Goal: Information Seeking & Learning: Find contact information

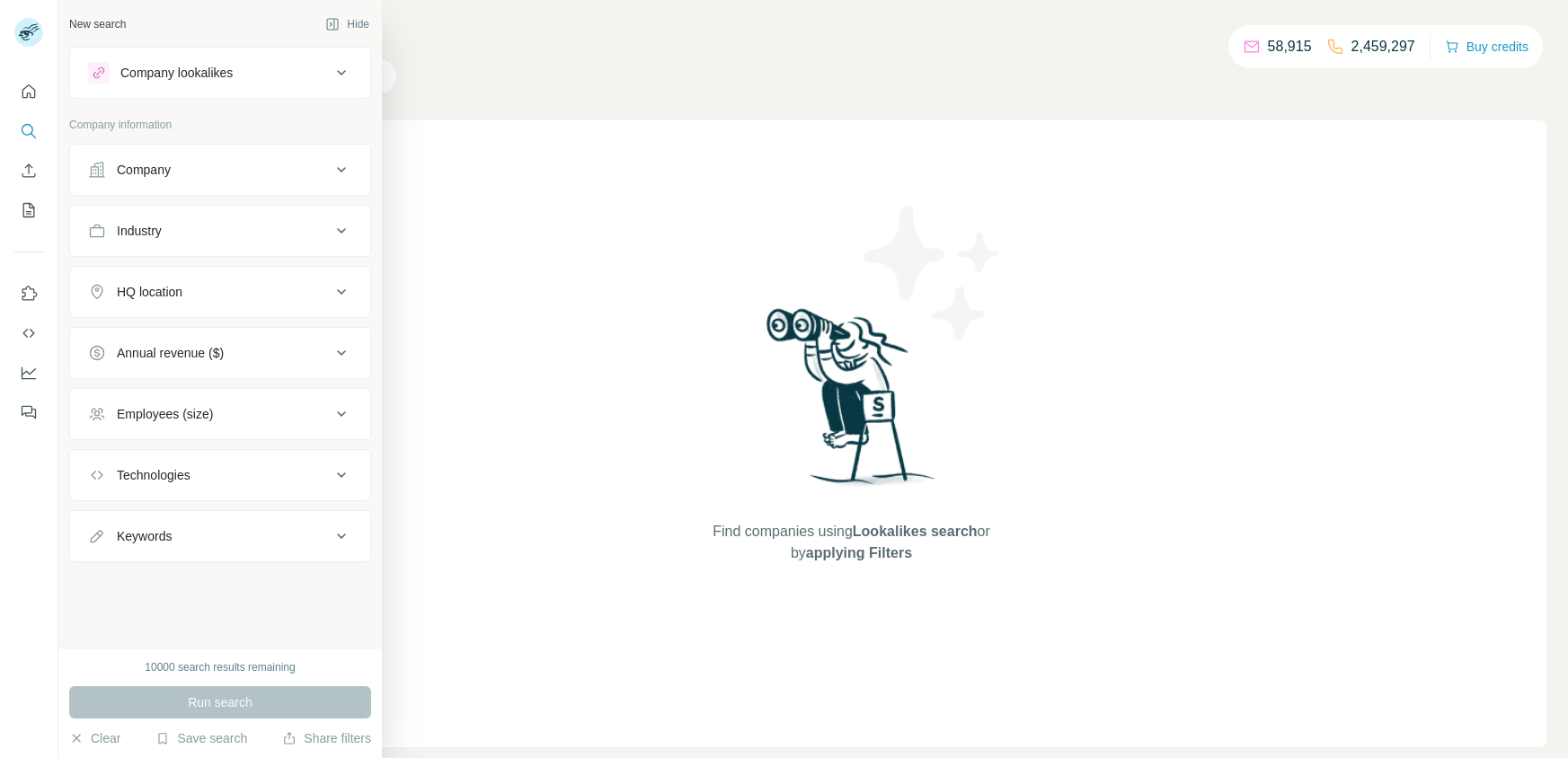
click at [268, 44] on div "New search Hide Company lookalikes Company information Company Industry HQ loca…" at bounding box center [220, 324] width 323 height 648
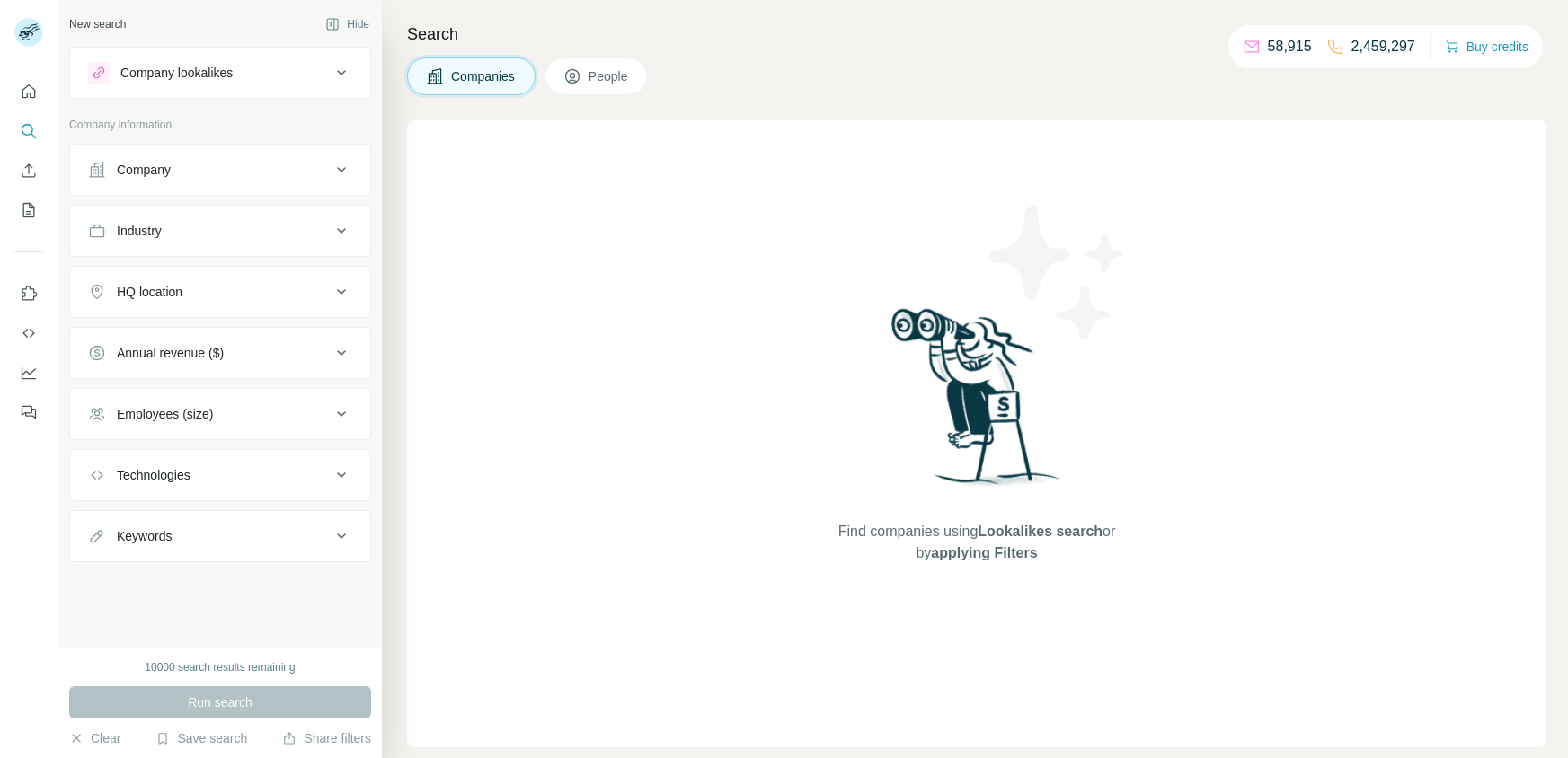
click at [514, 162] on div "Find companies using Lookalikes search or by applying Filters" at bounding box center [977, 433] width 1140 height 627
click at [316, 162] on div "Company" at bounding box center [209, 169] width 243 height 18
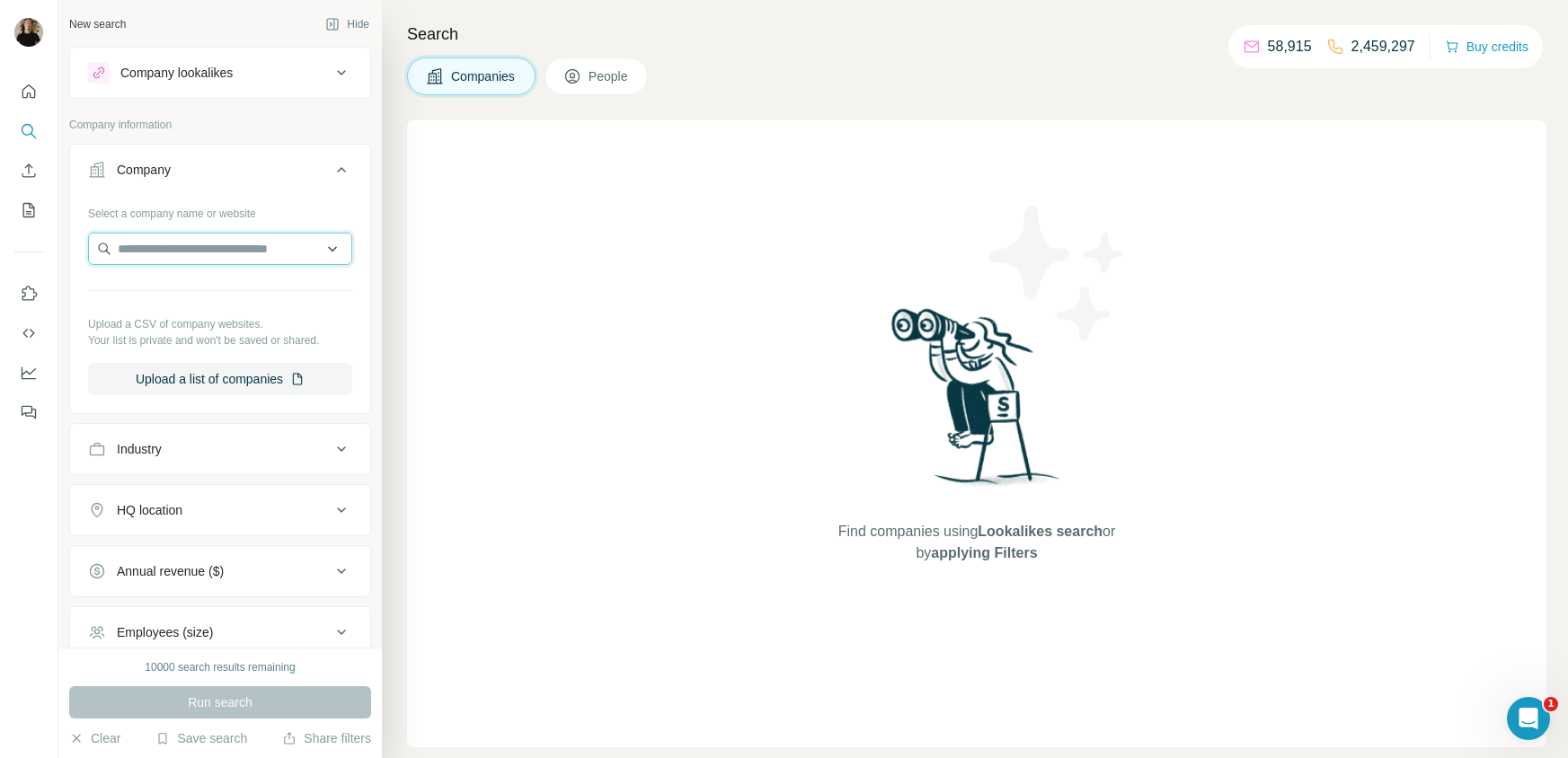
click at [194, 248] on input "text" at bounding box center [220, 248] width 264 height 32
click at [156, 67] on div "Company lookalikes" at bounding box center [176, 72] width 113 height 18
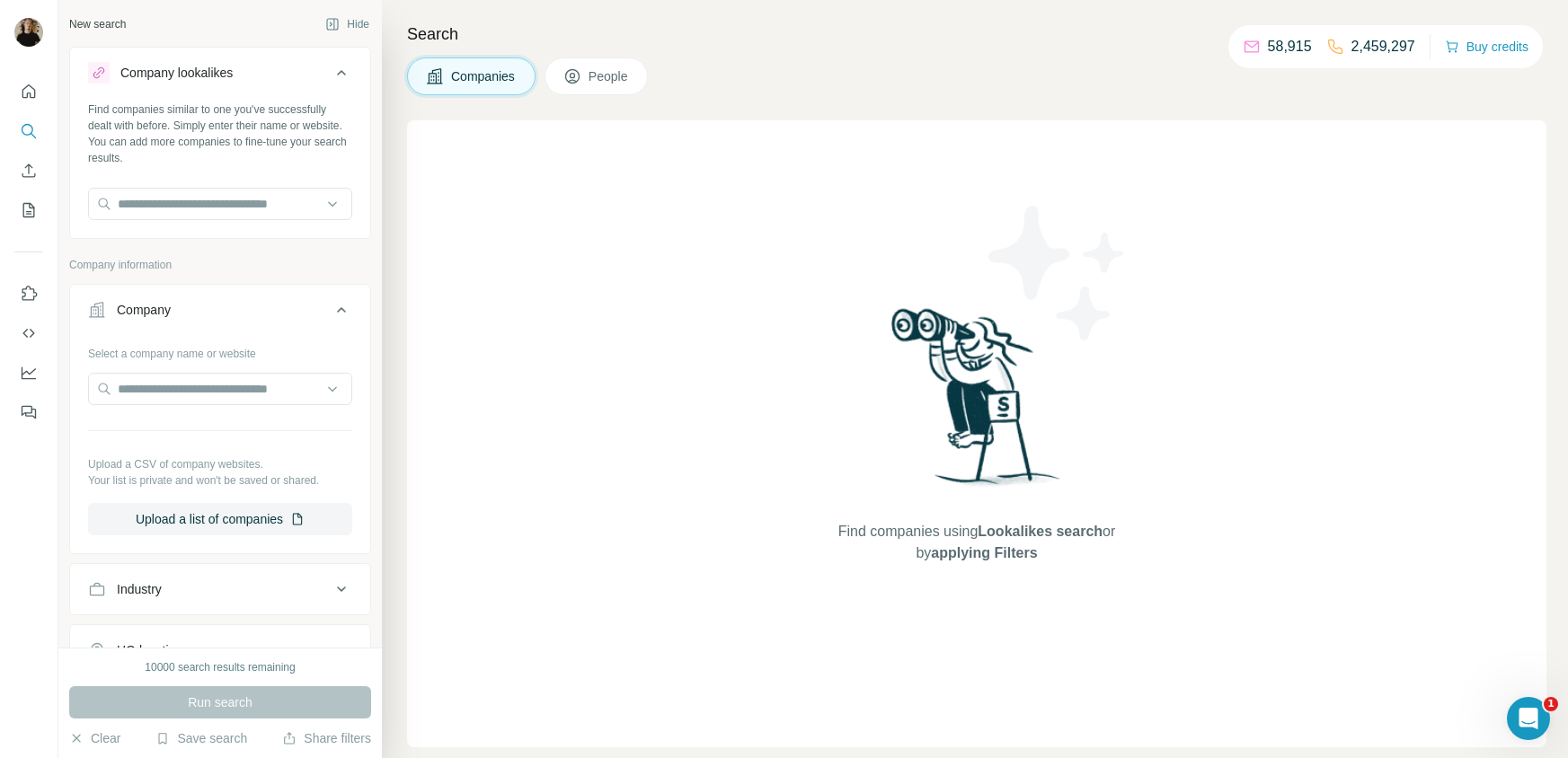
drag, startPoint x: 166, startPoint y: 73, endPoint x: 186, endPoint y: 78, distance: 20.6
click at [167, 73] on div "Company lookalikes" at bounding box center [176, 72] width 113 height 18
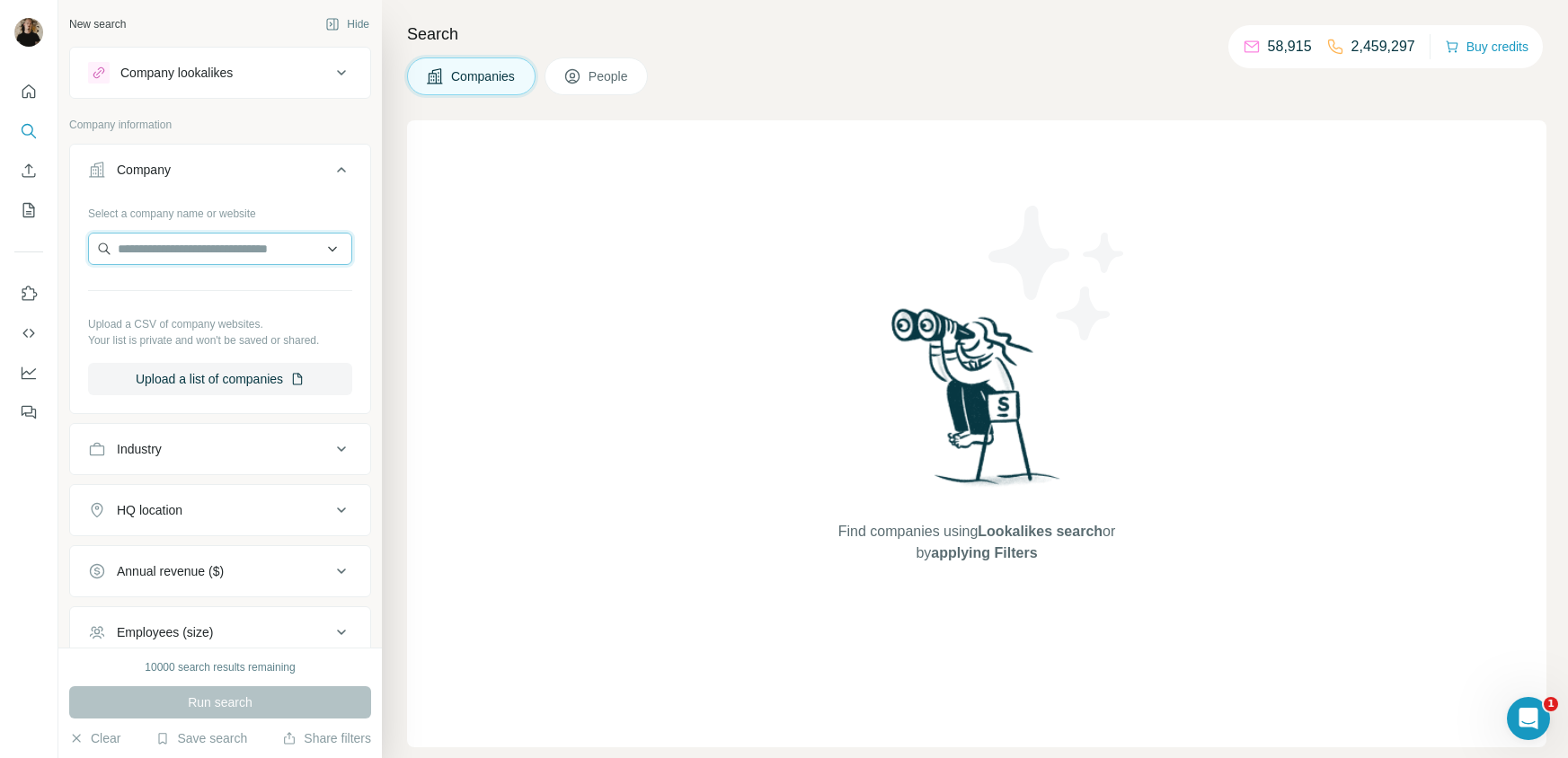
click at [184, 252] on input "text" at bounding box center [220, 248] width 264 height 32
click at [196, 82] on div "Company lookalikes" at bounding box center [209, 72] width 243 height 21
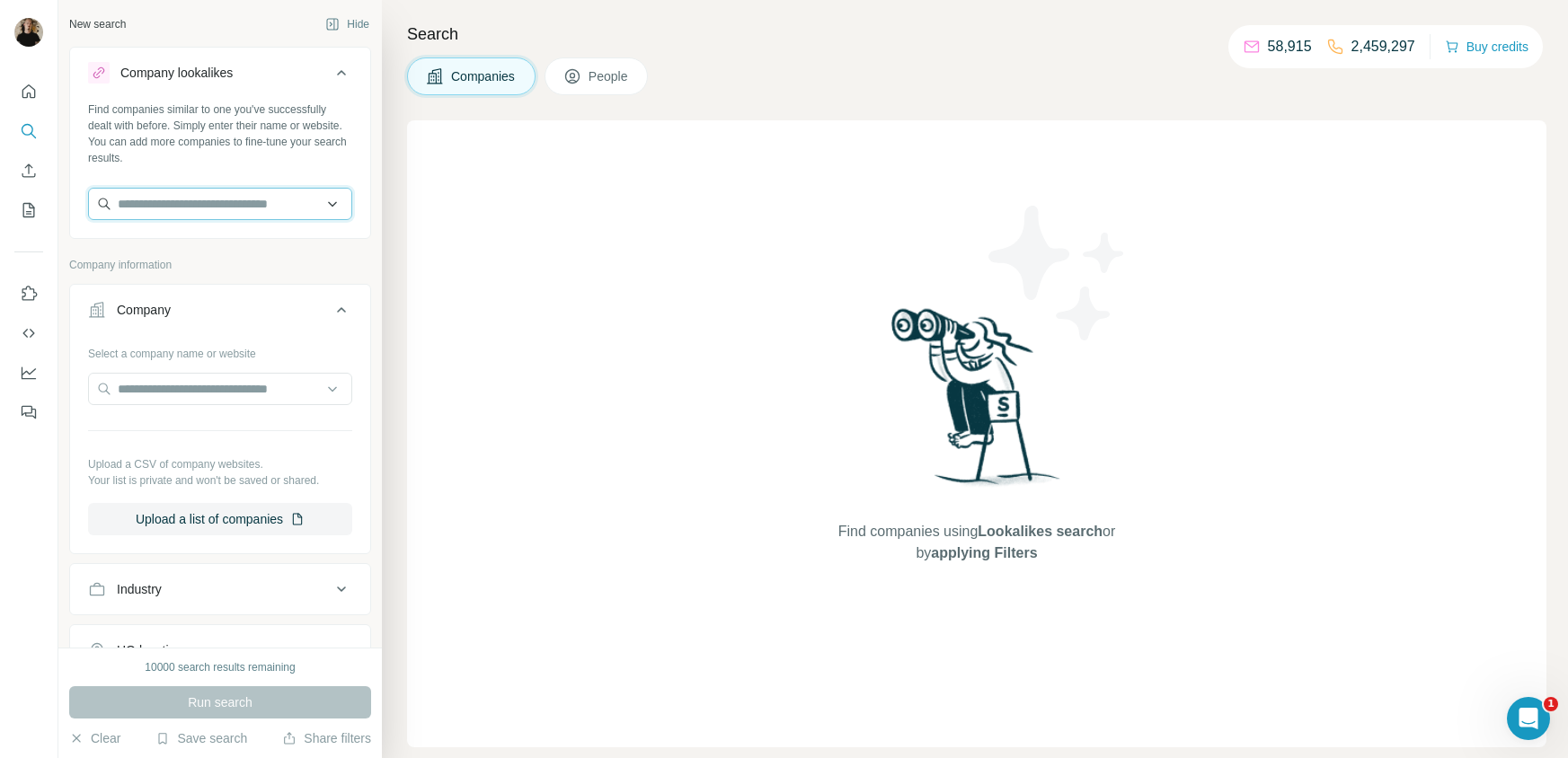
click at [172, 204] on input "text" at bounding box center [220, 203] width 264 height 32
paste input "**********"
click at [143, 205] on input "**********" at bounding box center [220, 203] width 264 height 32
type input "**********"
click at [193, 256] on p "[DOMAIN_NAME]" at bounding box center [182, 261] width 86 height 17
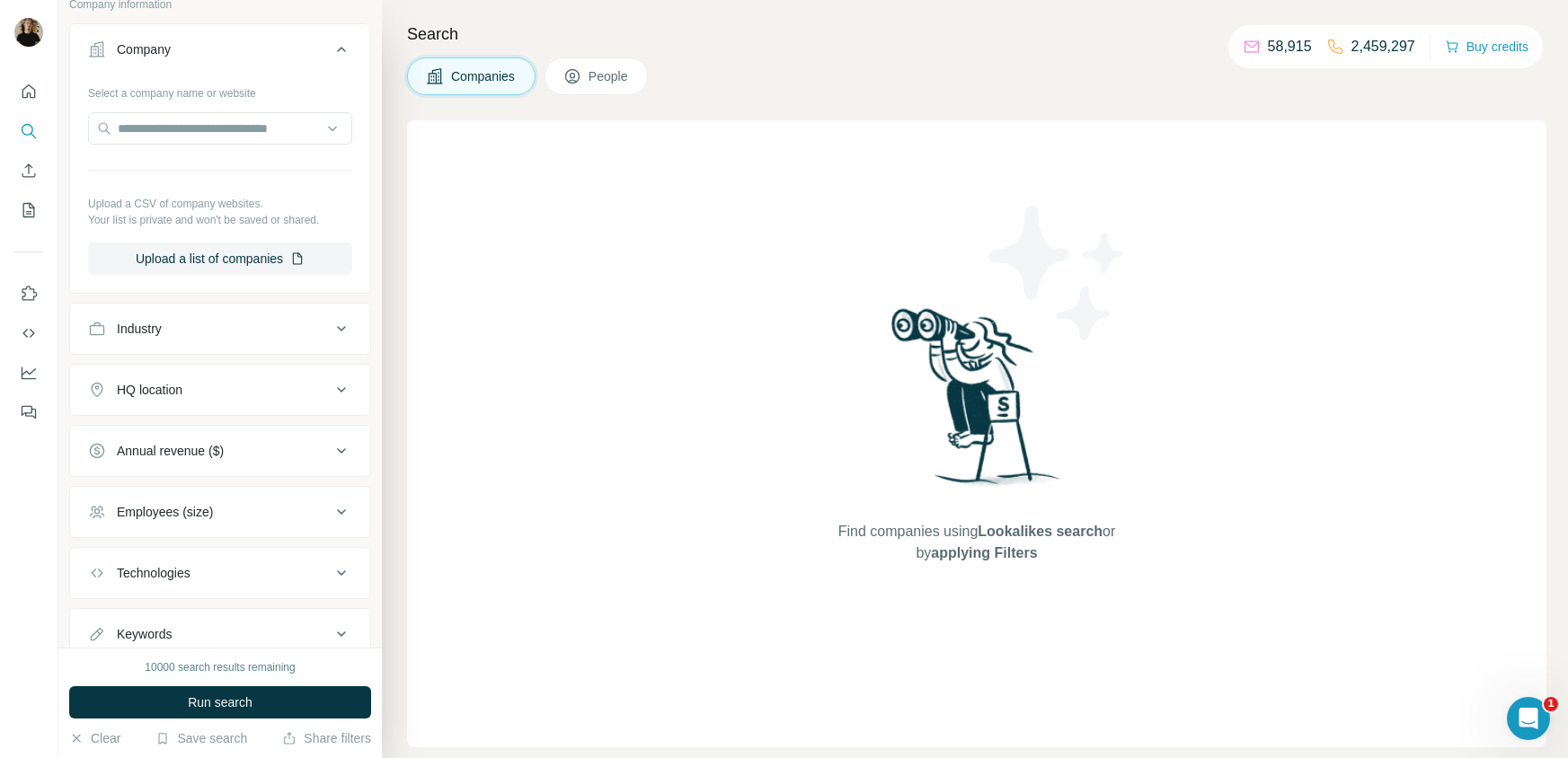
scroll to position [346, 0]
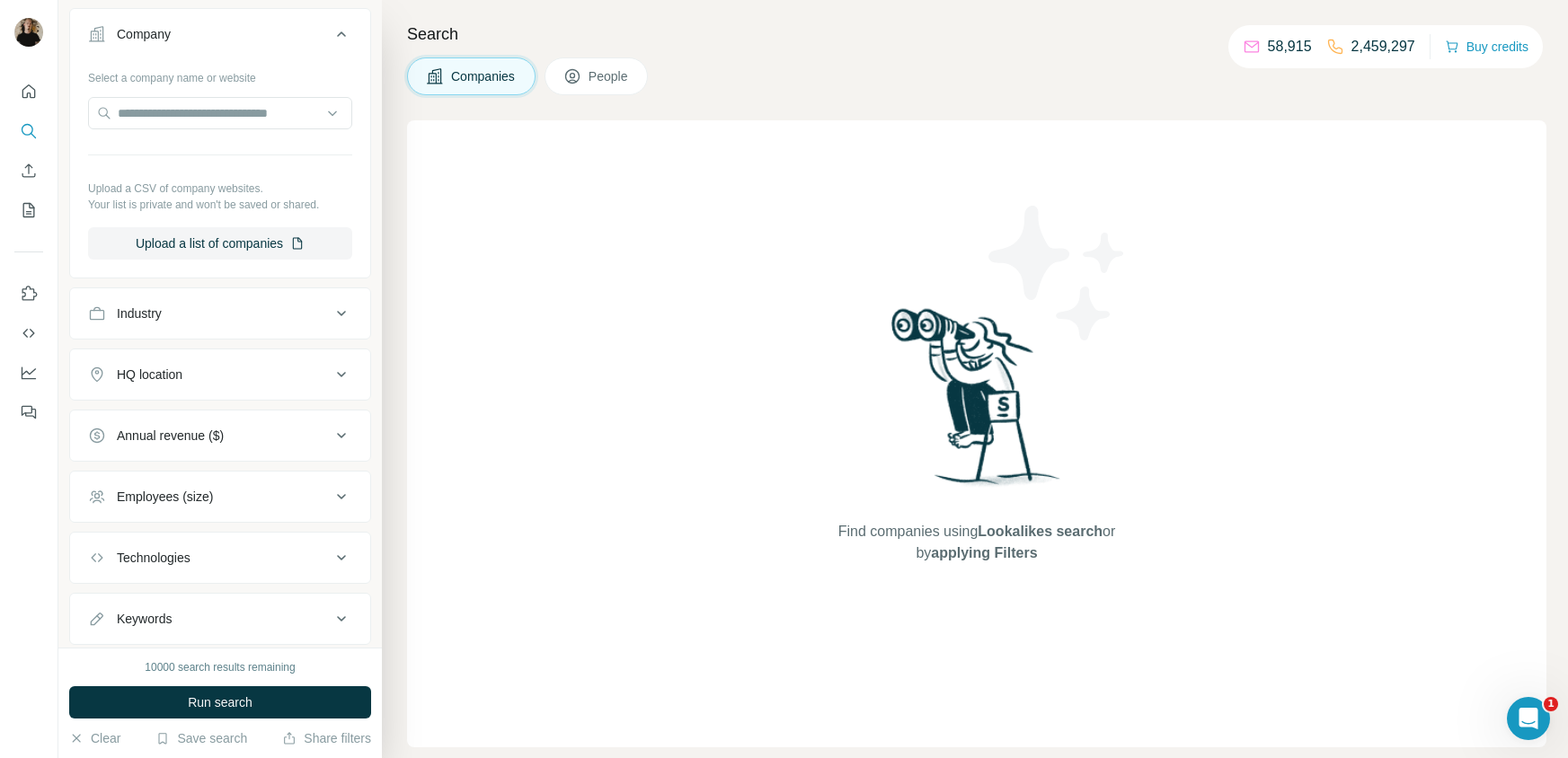
click at [205, 316] on div "Industry" at bounding box center [209, 313] width 243 height 18
click at [166, 362] on input at bounding box center [211, 358] width 222 height 19
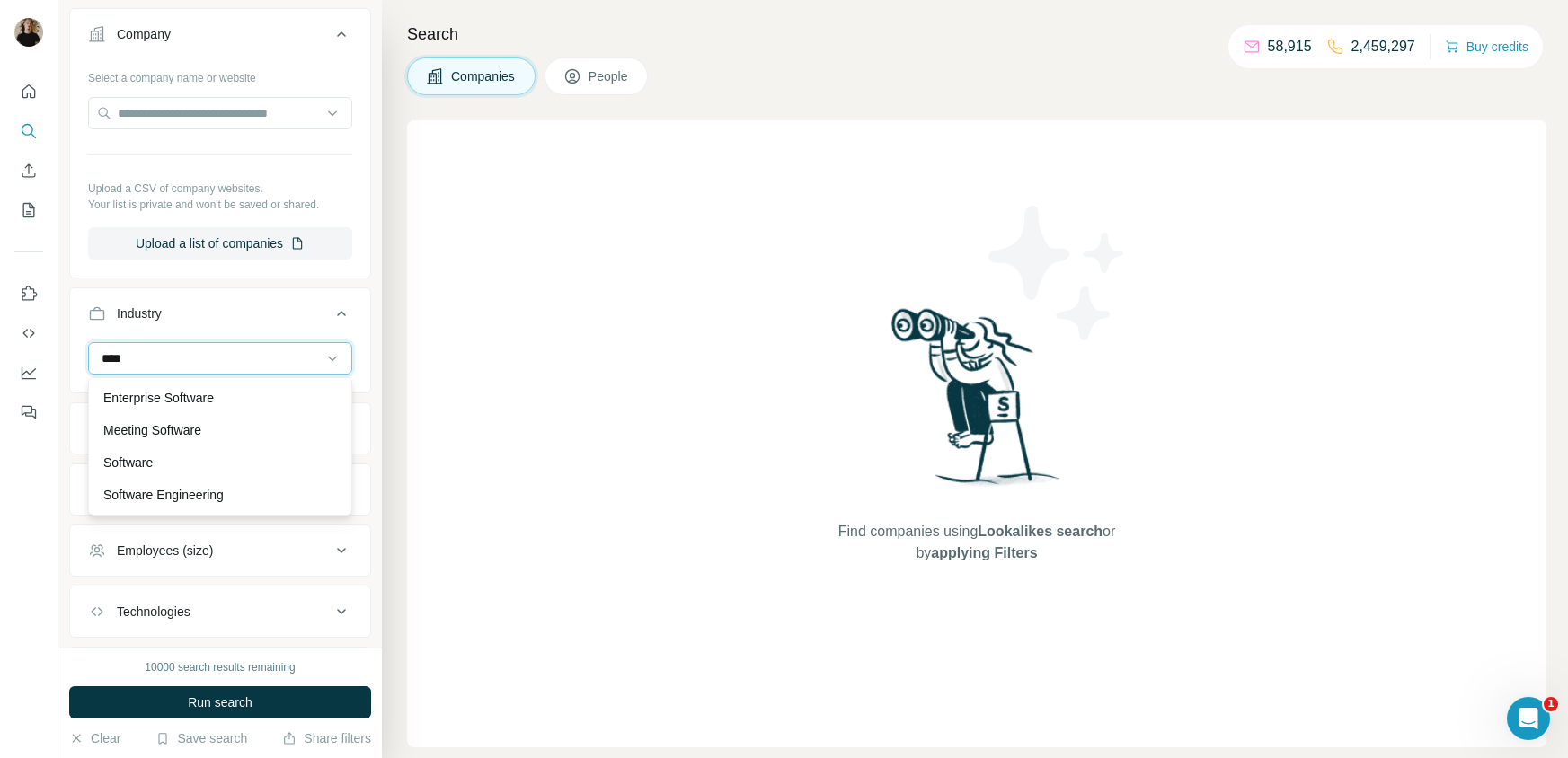
scroll to position [32, 0]
type input "****"
click at [144, 460] on p "Software" at bounding box center [128, 462] width 50 height 18
click at [229, 509] on button "HQ location" at bounding box center [220, 492] width 300 height 43
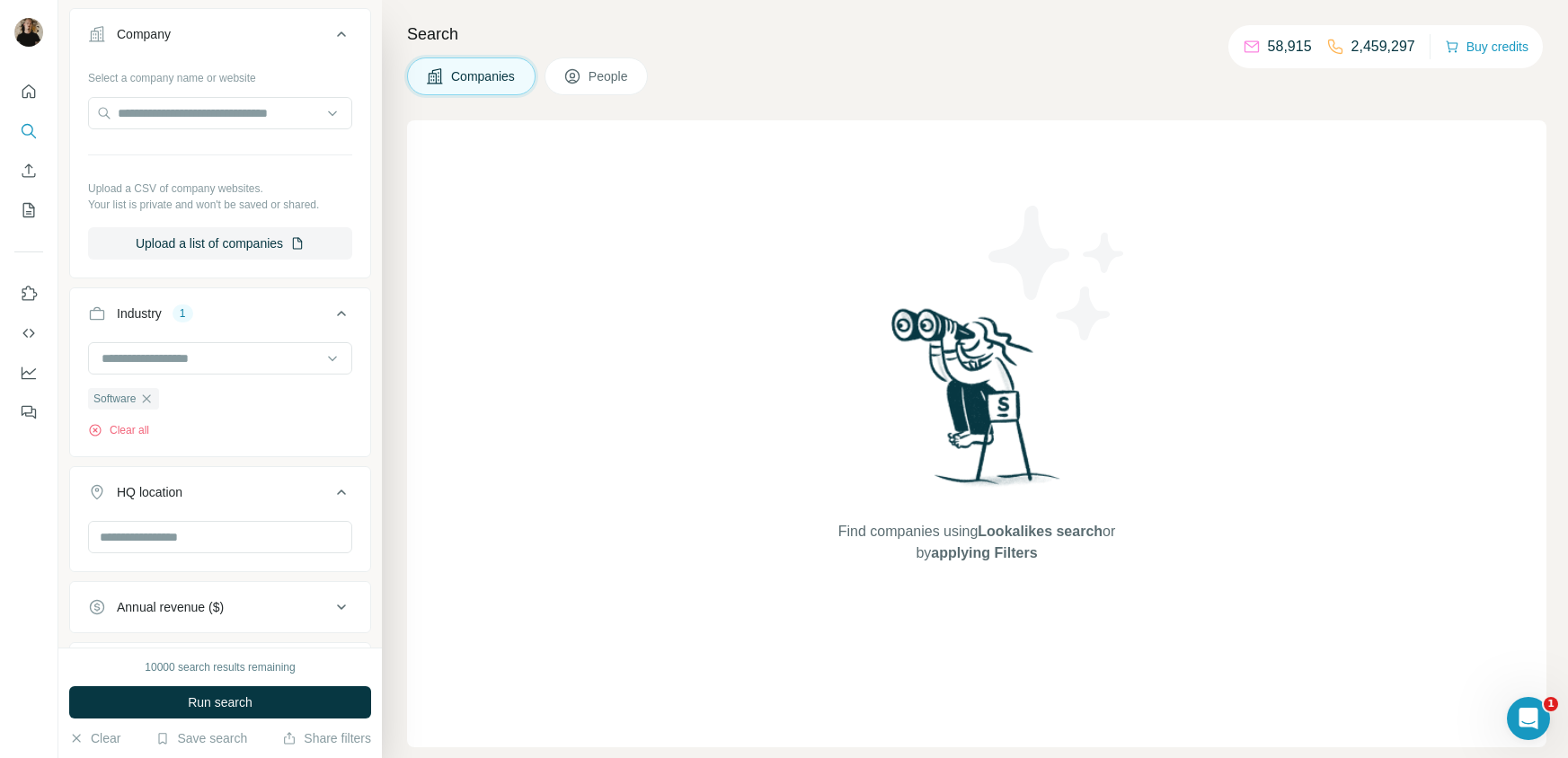
click at [238, 505] on button "HQ location" at bounding box center [220, 496] width 300 height 50
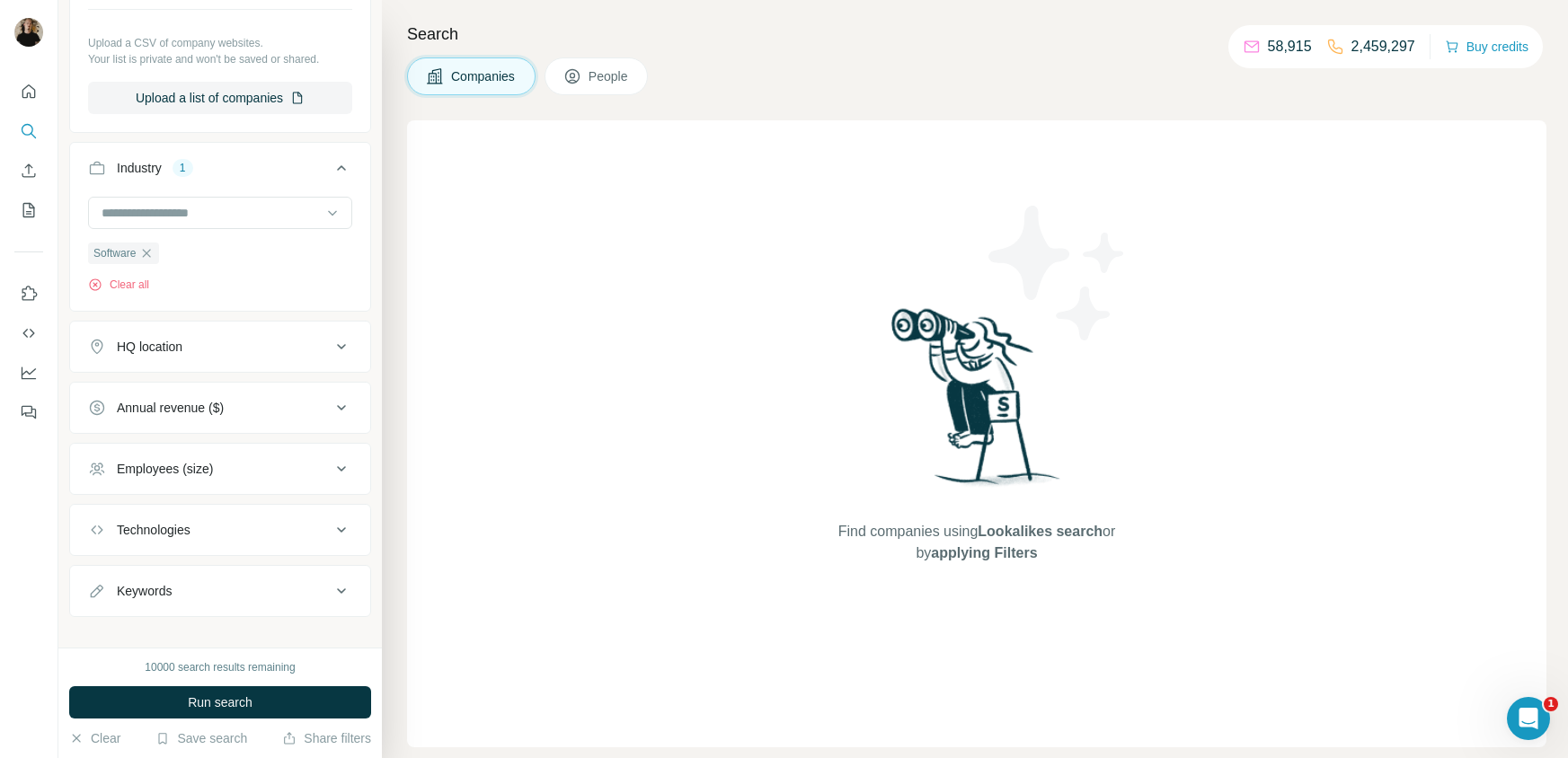
scroll to position [499, 0]
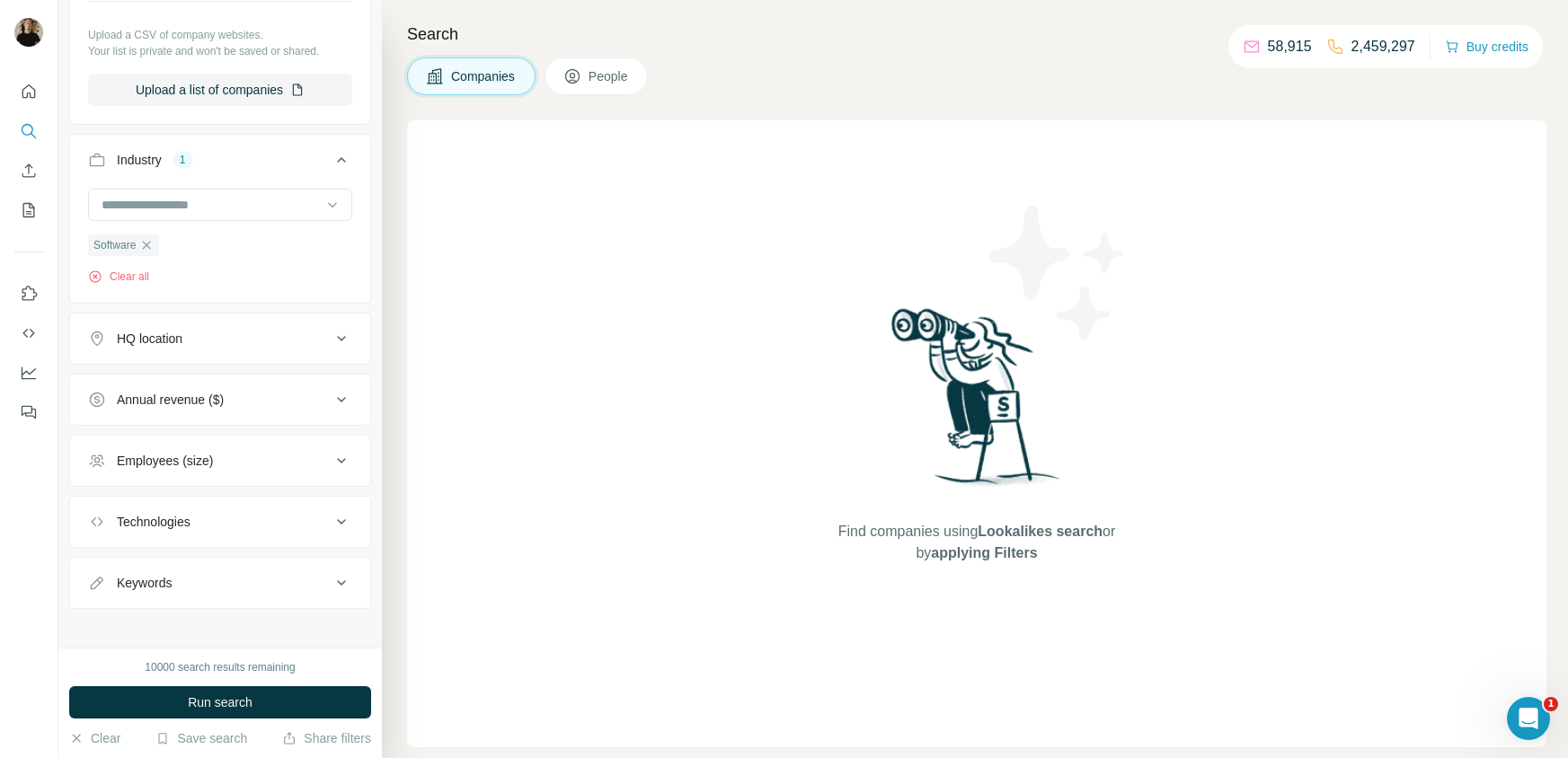
click at [247, 456] on div "Employees (size)" at bounding box center [209, 460] width 243 height 18
drag, startPoint x: 158, startPoint y: 532, endPoint x: 126, endPoint y: 531, distance: 32.0
click at [156, 531] on li "2-10" at bounding box center [220, 534] width 264 height 22
click at [125, 531] on span "2-10" at bounding box center [126, 533] width 32 height 18
click at [129, 563] on span "11-50" at bounding box center [129, 566] width 40 height 18
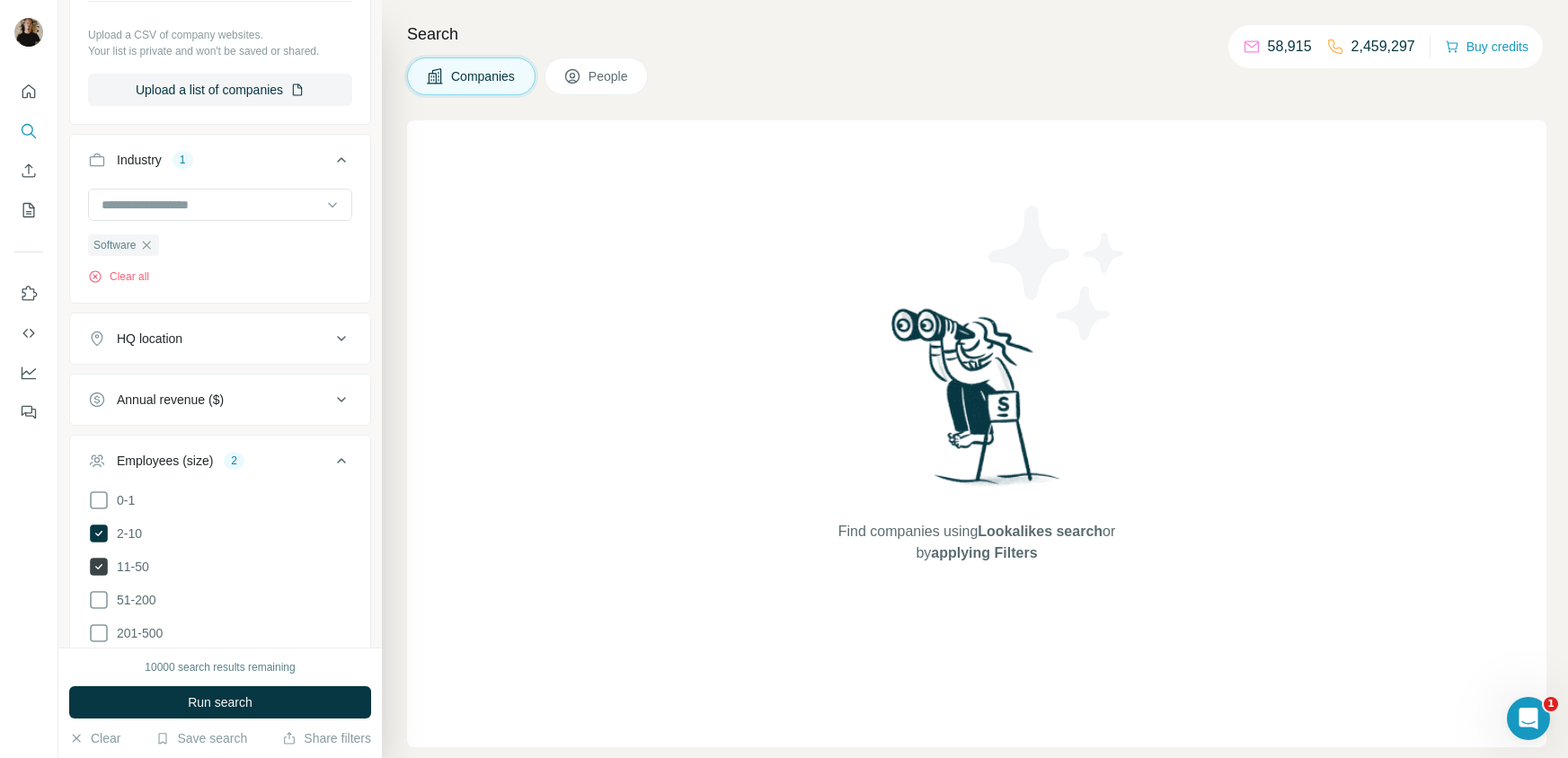
click at [129, 559] on span "11-50" at bounding box center [129, 566] width 40 height 18
click at [235, 694] on span "Run search" at bounding box center [220, 702] width 65 height 18
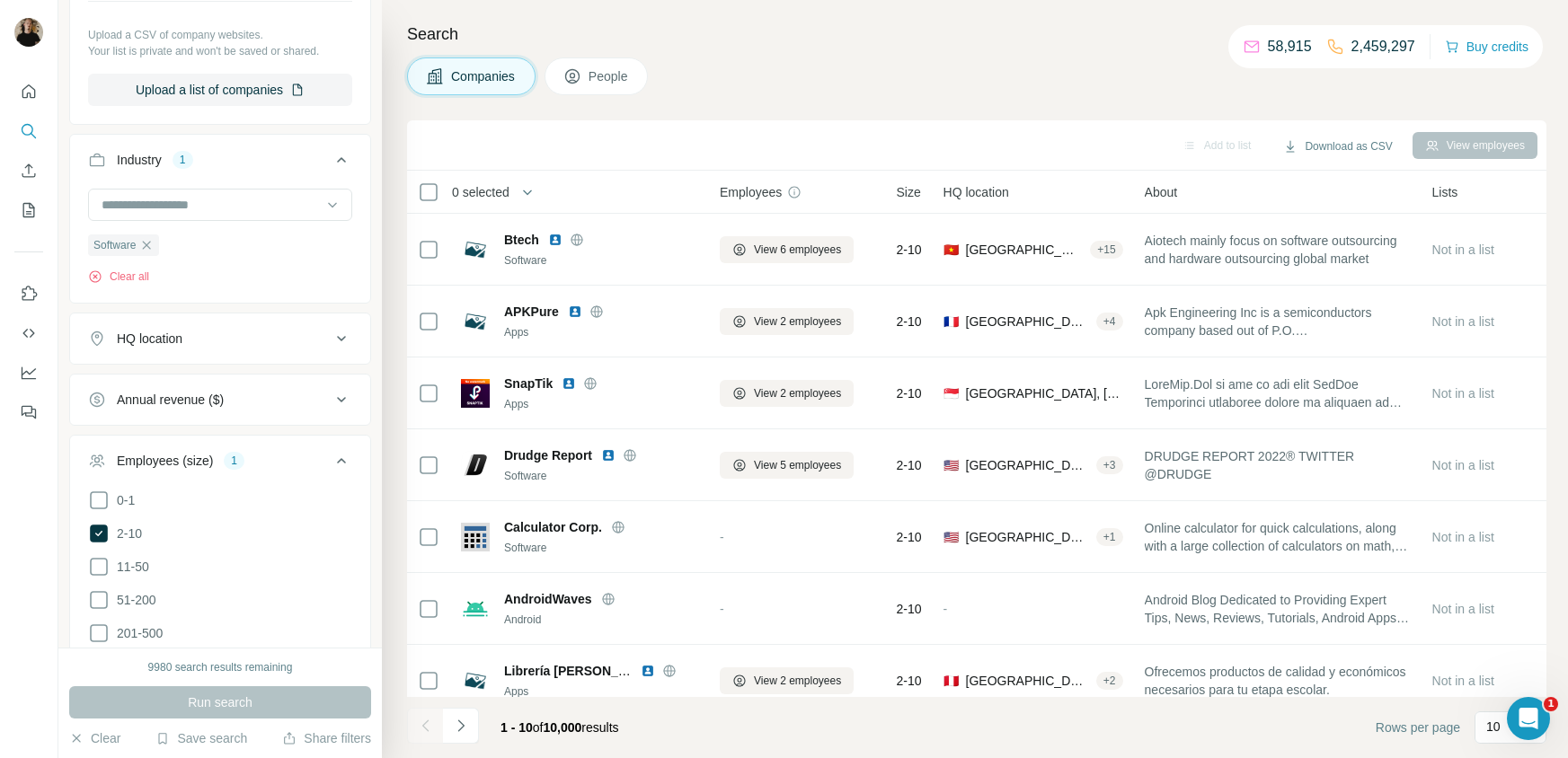
click at [229, 330] on div "HQ location" at bounding box center [209, 338] width 243 height 18
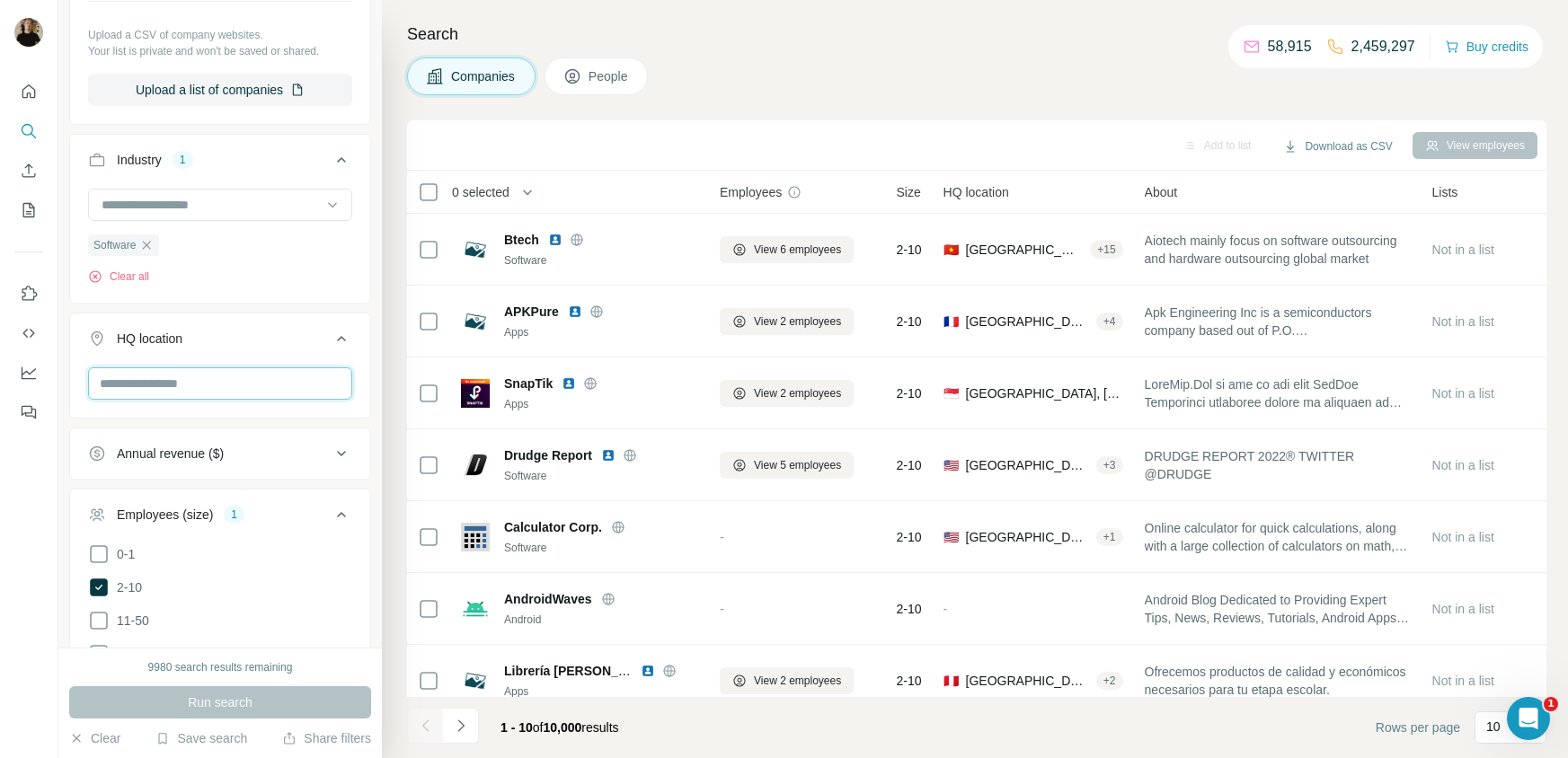
click at [223, 379] on input "text" at bounding box center [220, 383] width 264 height 32
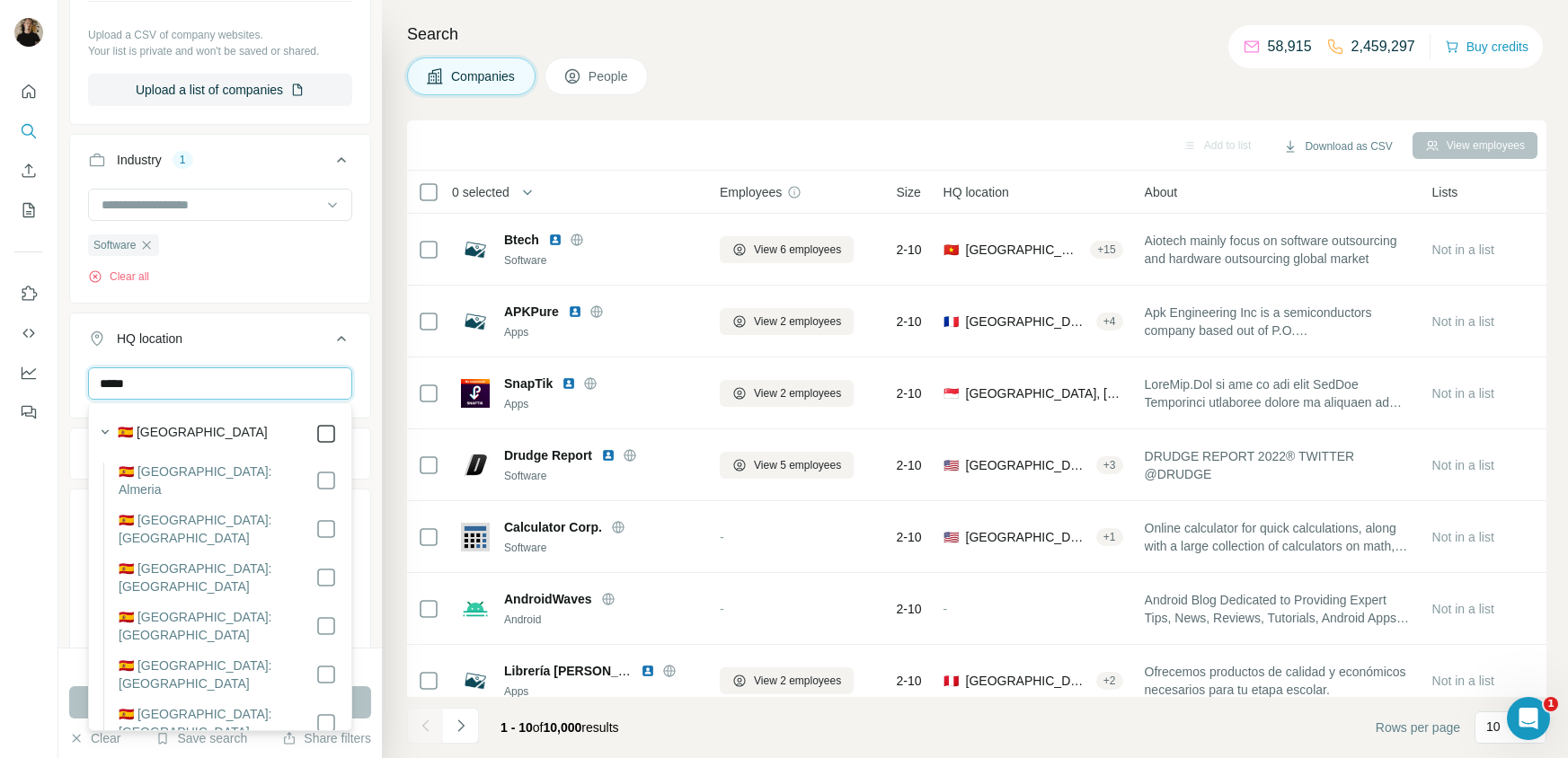
type input "*****"
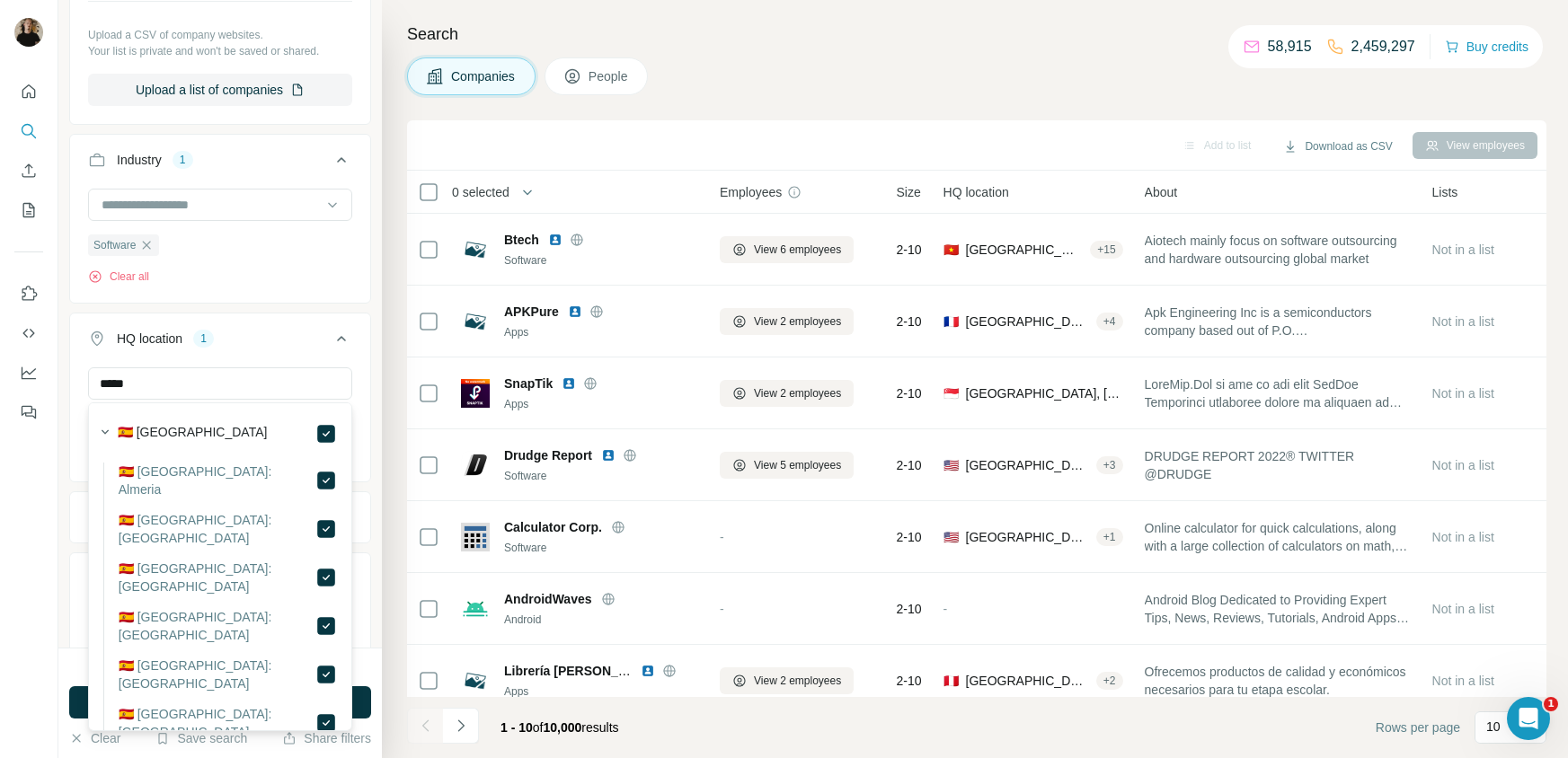
click at [384, 518] on div "Search Companies People Add to list Download as CSV View employees 0 selected C…" at bounding box center [975, 379] width 1186 height 758
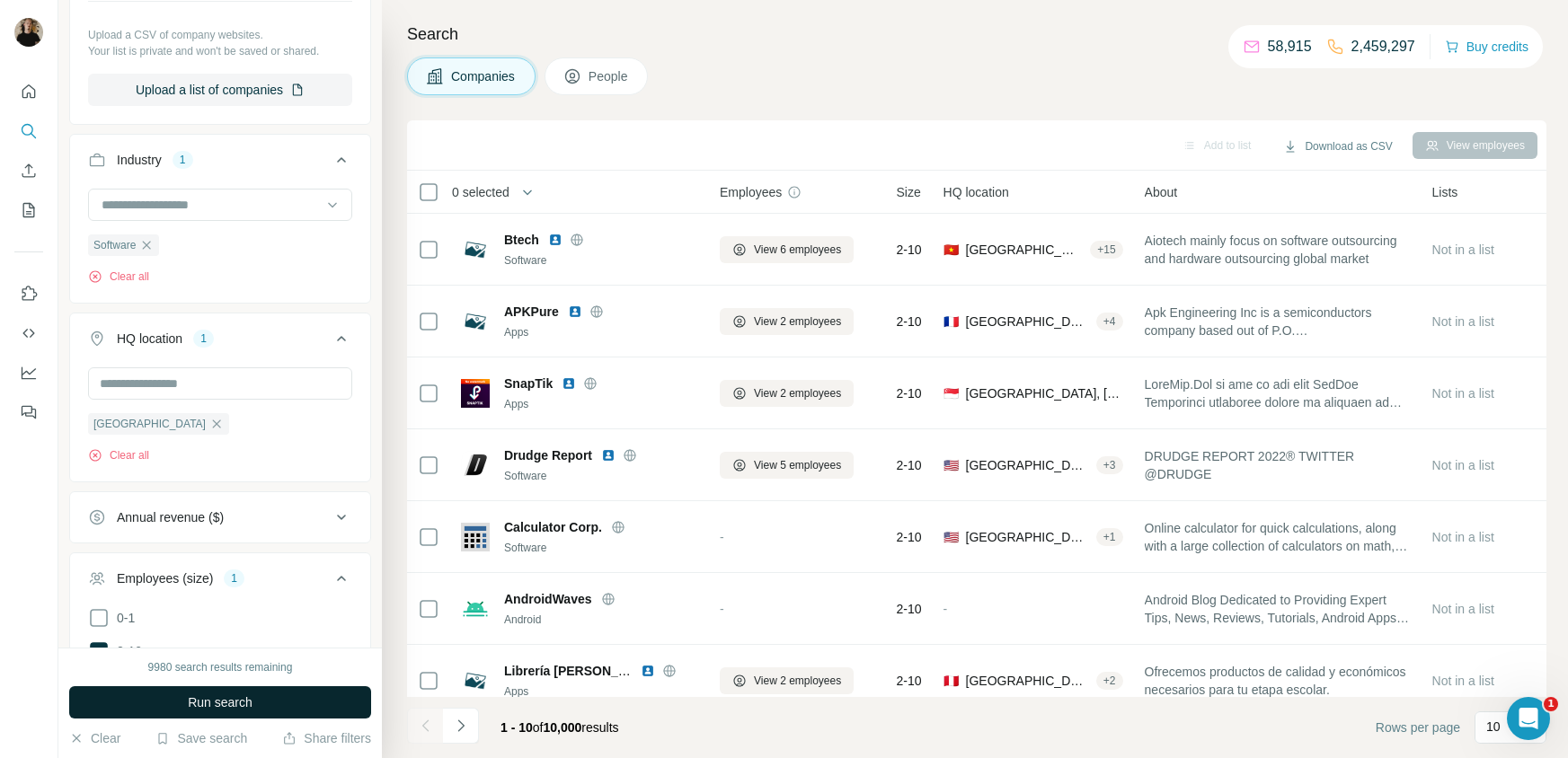
click at [249, 698] on span "Run search" at bounding box center [220, 702] width 65 height 18
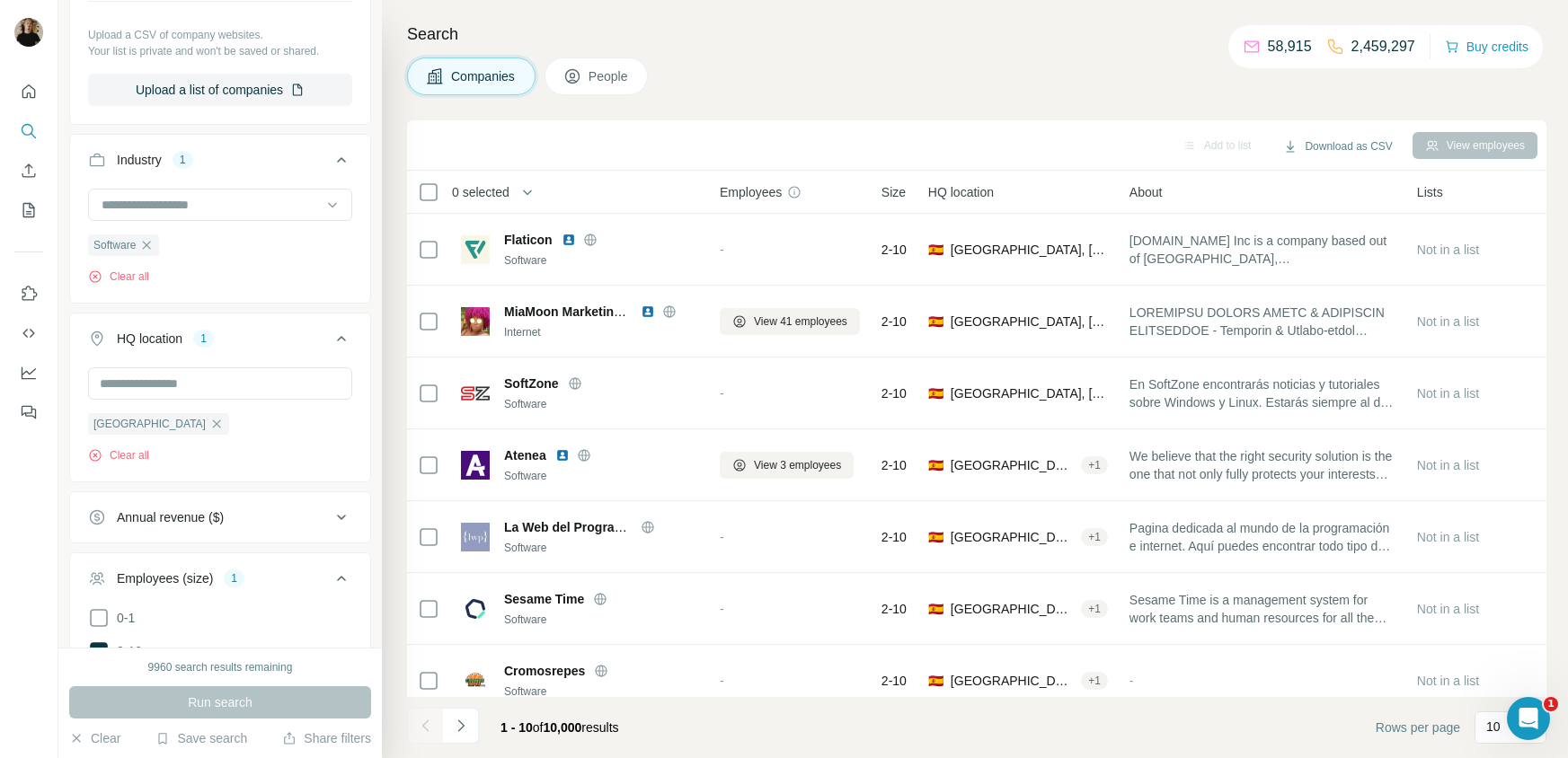
click at [586, 75] on button "People" at bounding box center [597, 76] width 104 height 38
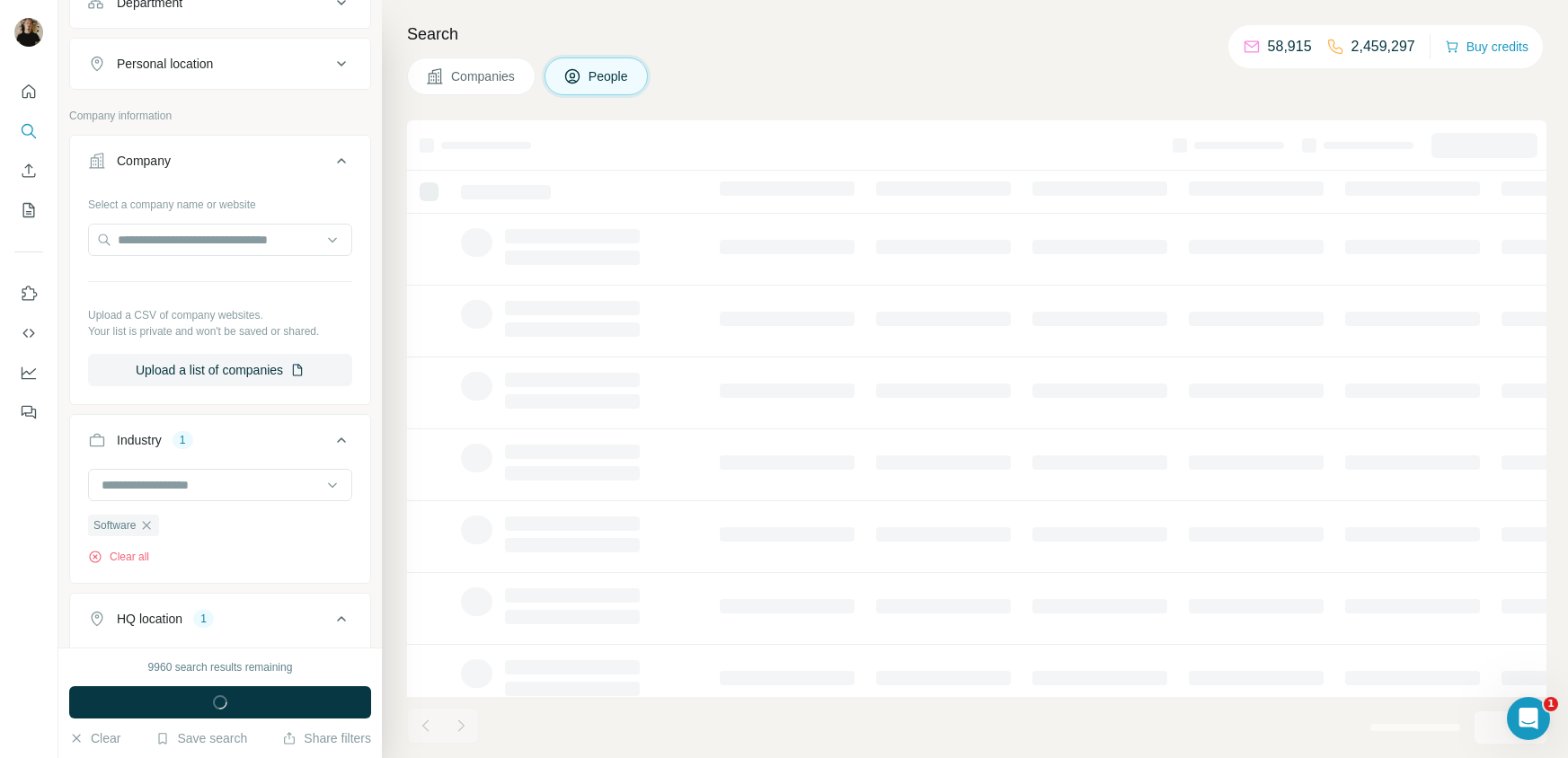
scroll to position [779, 0]
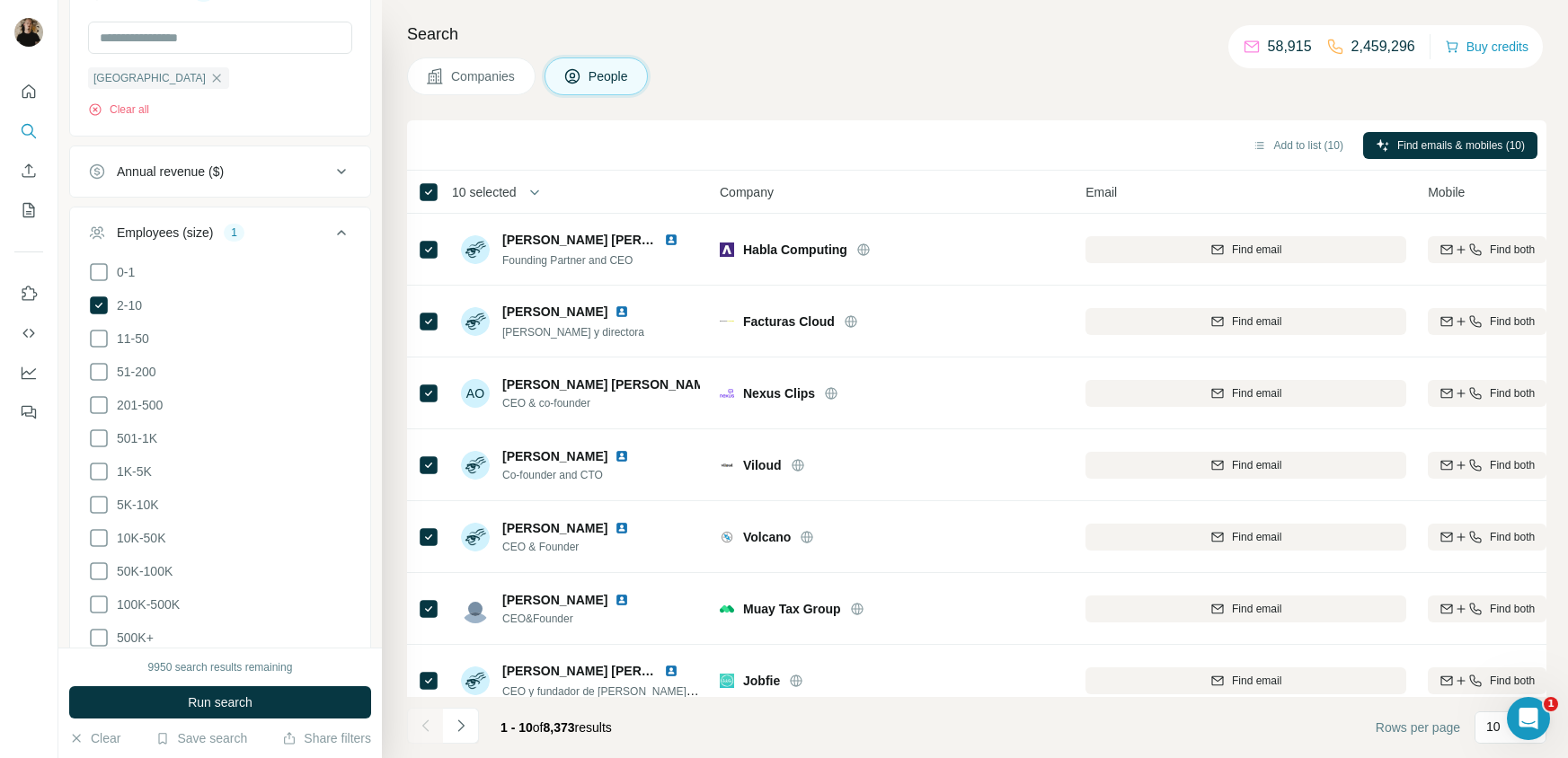
scroll to position [1344, 0]
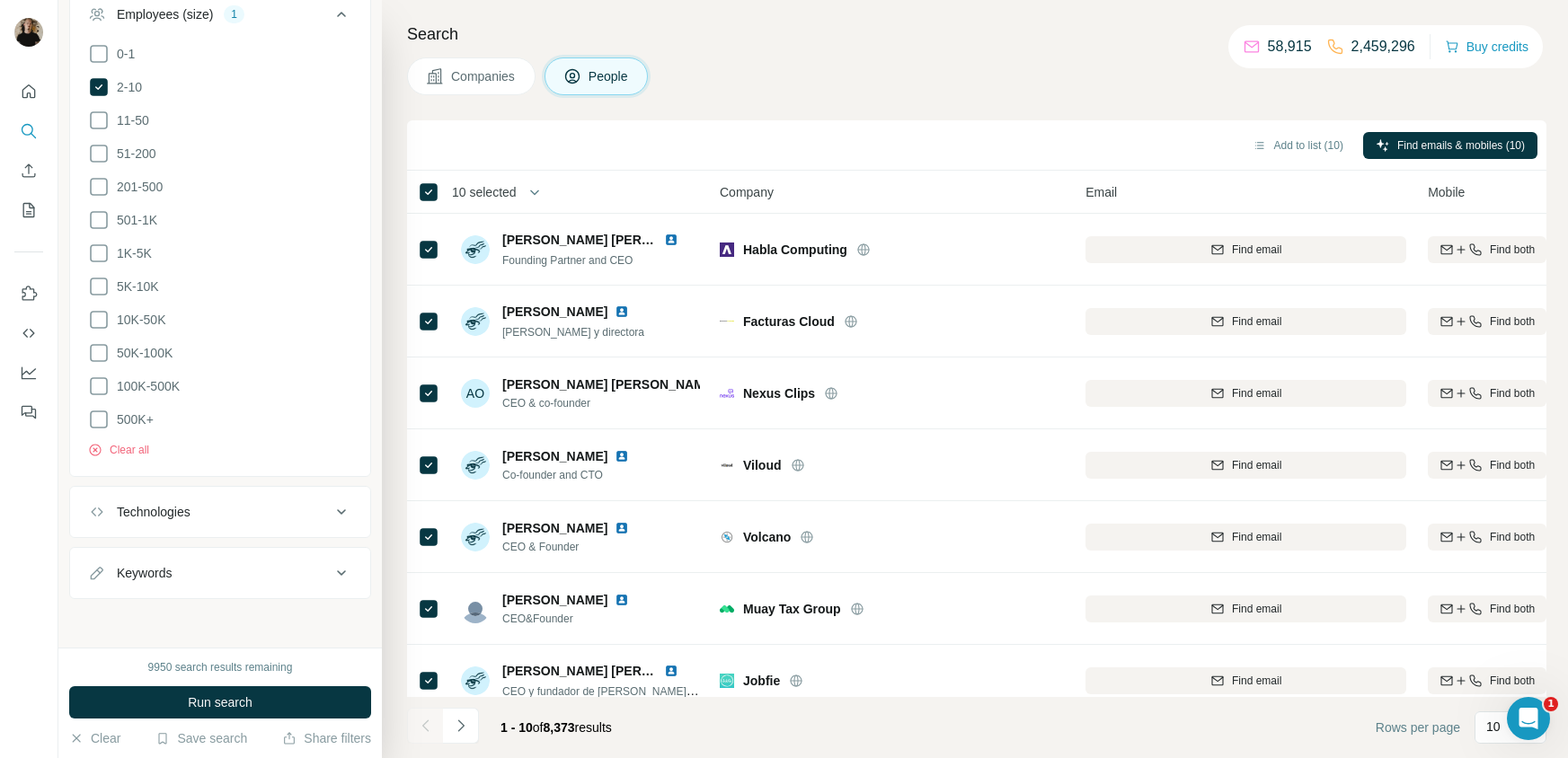
click at [243, 503] on div "Technologies" at bounding box center [209, 511] width 243 height 18
click at [235, 569] on input "text" at bounding box center [220, 557] width 264 height 32
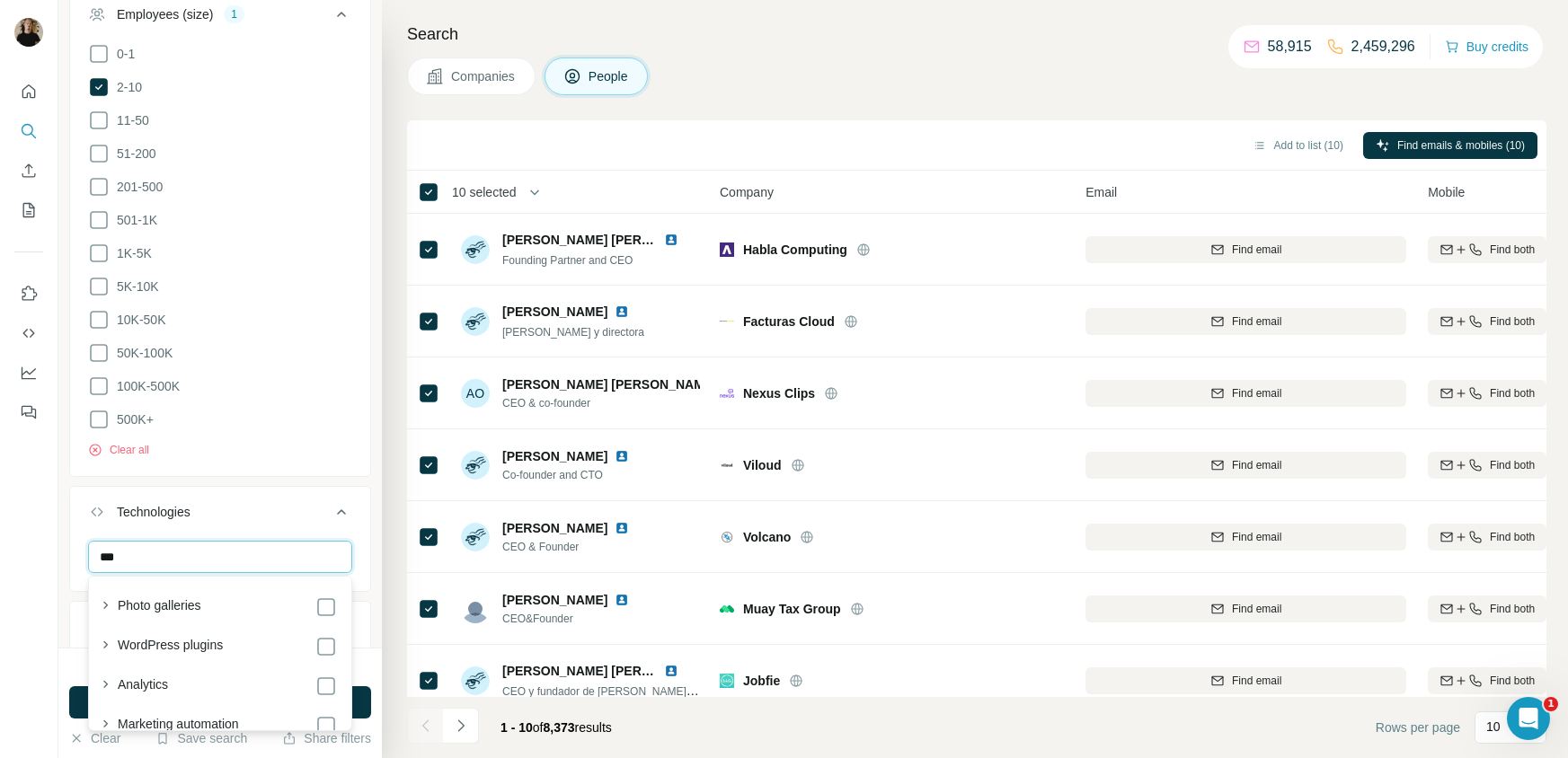
type input "****"
drag, startPoint x: 185, startPoint y: 559, endPoint x: 66, endPoint y: 551, distance: 119.3
click at [69, 554] on li "Technologies ****" at bounding box center [220, 538] width 302 height 106
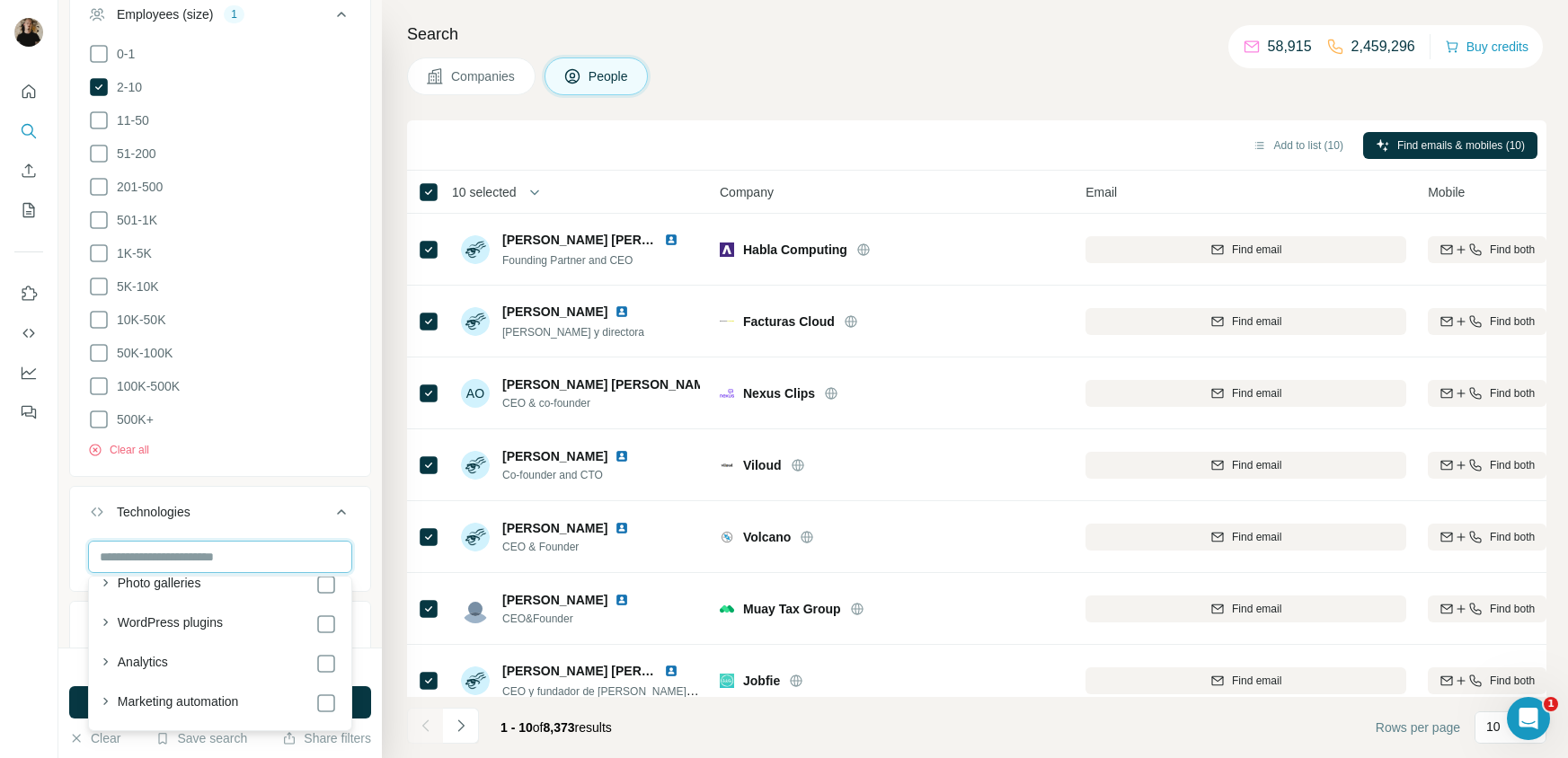
scroll to position [2077, 0]
click at [76, 521] on button "Technologies" at bounding box center [220, 515] width 300 height 50
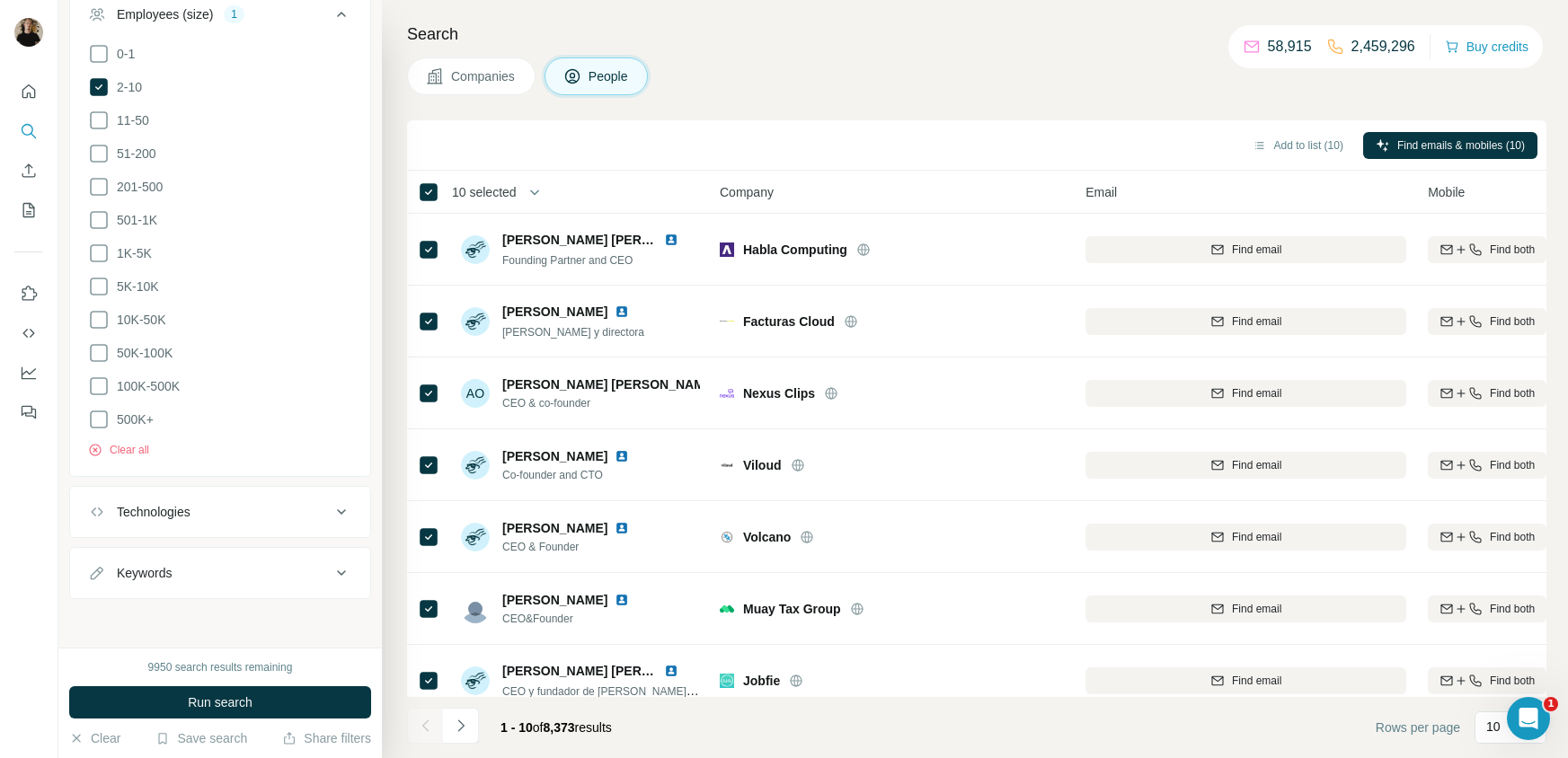
click at [134, 579] on div "Keywords" at bounding box center [143, 572] width 54 height 18
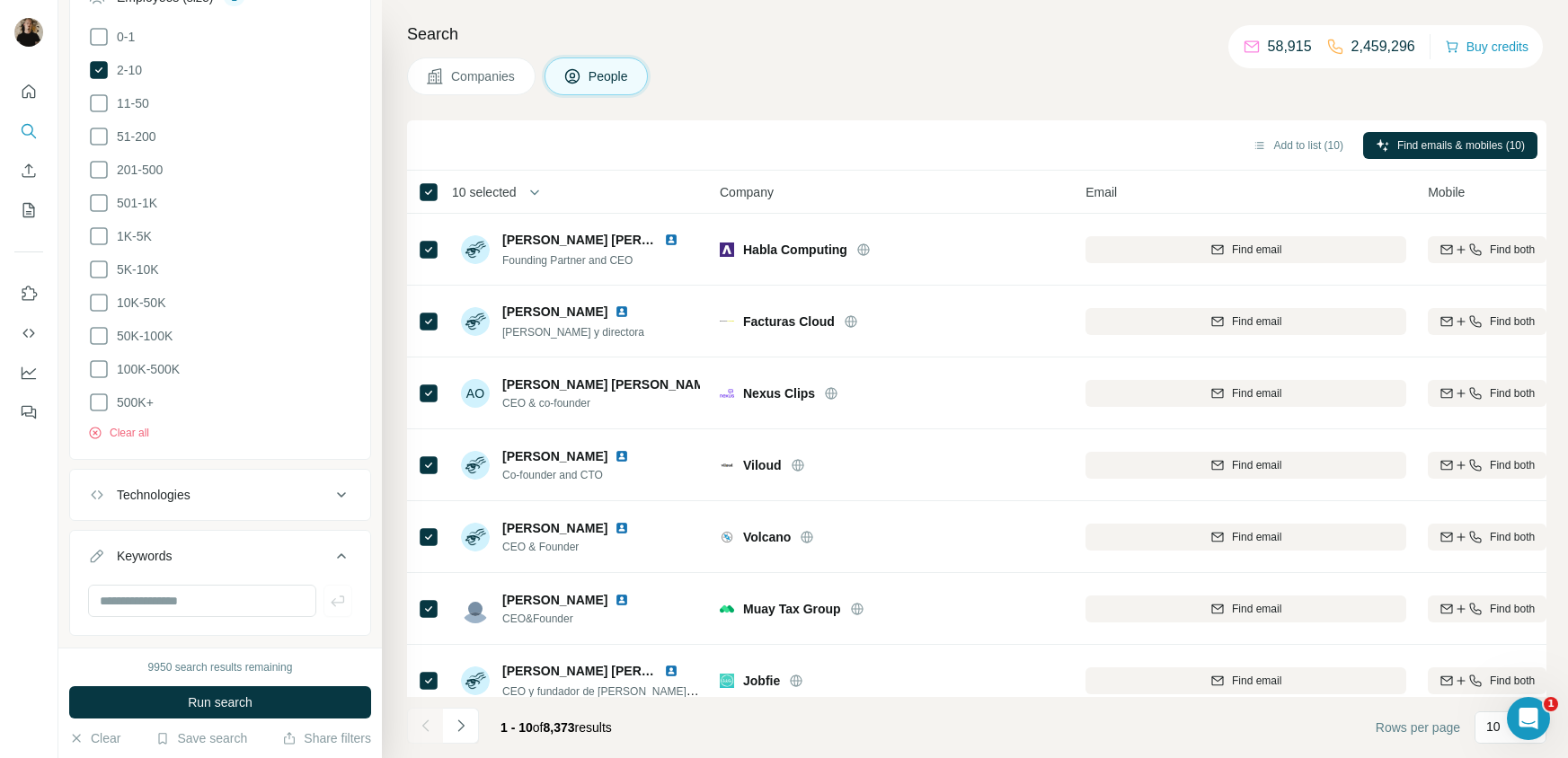
scroll to position [1398, 0]
click at [172, 551] on input "text" at bounding box center [201, 564] width 228 height 32
drag, startPoint x: 251, startPoint y: 573, endPoint x: -28, endPoint y: 559, distance: 279.4
click at [0, 559] on html "New search Hide Company lookalikes 1 Find companies similar to one you've succe…" at bounding box center [784, 446] width 1568 height 893
type input "*"
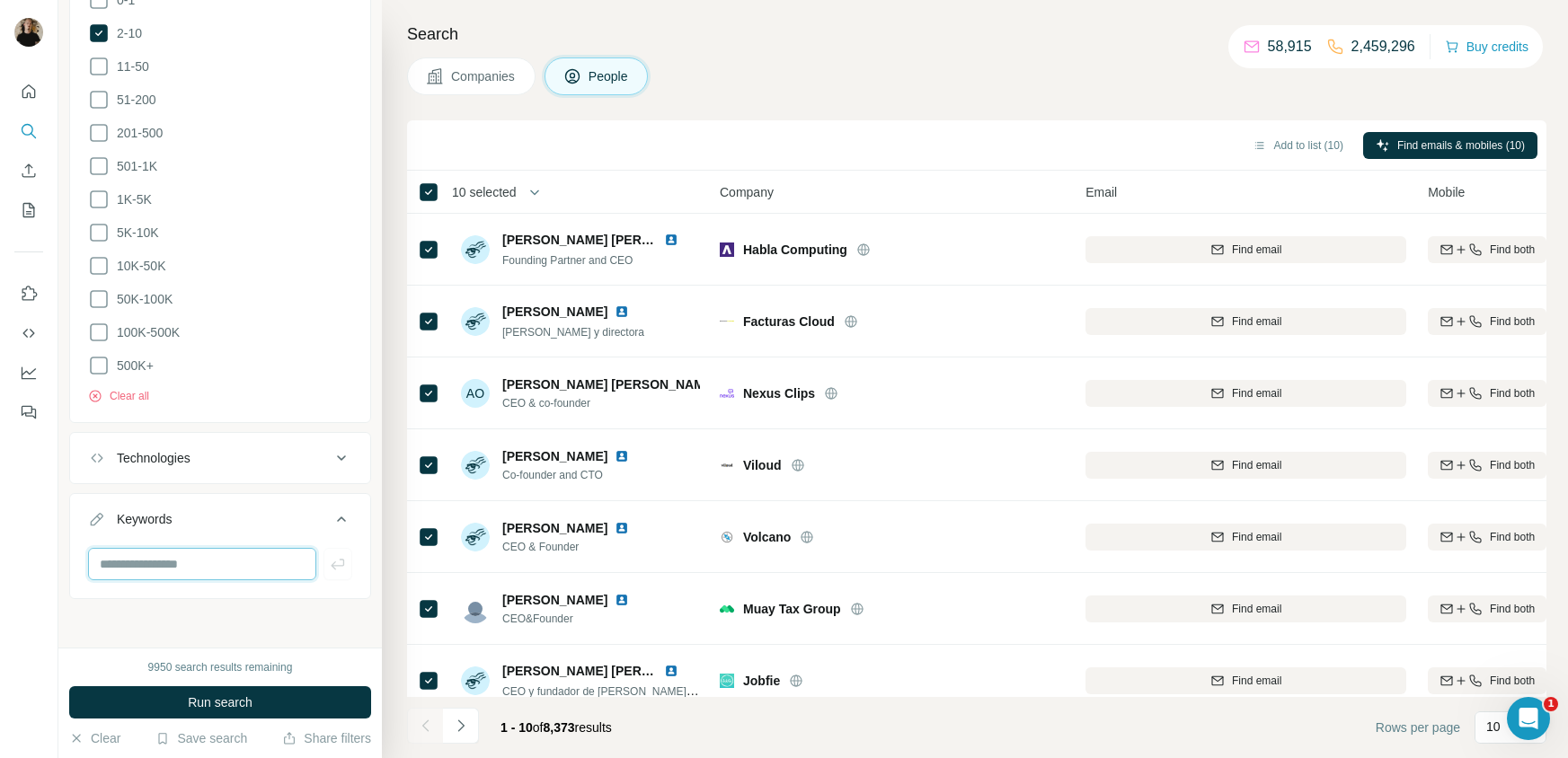
type input "*"
type input "****"
type input "********"
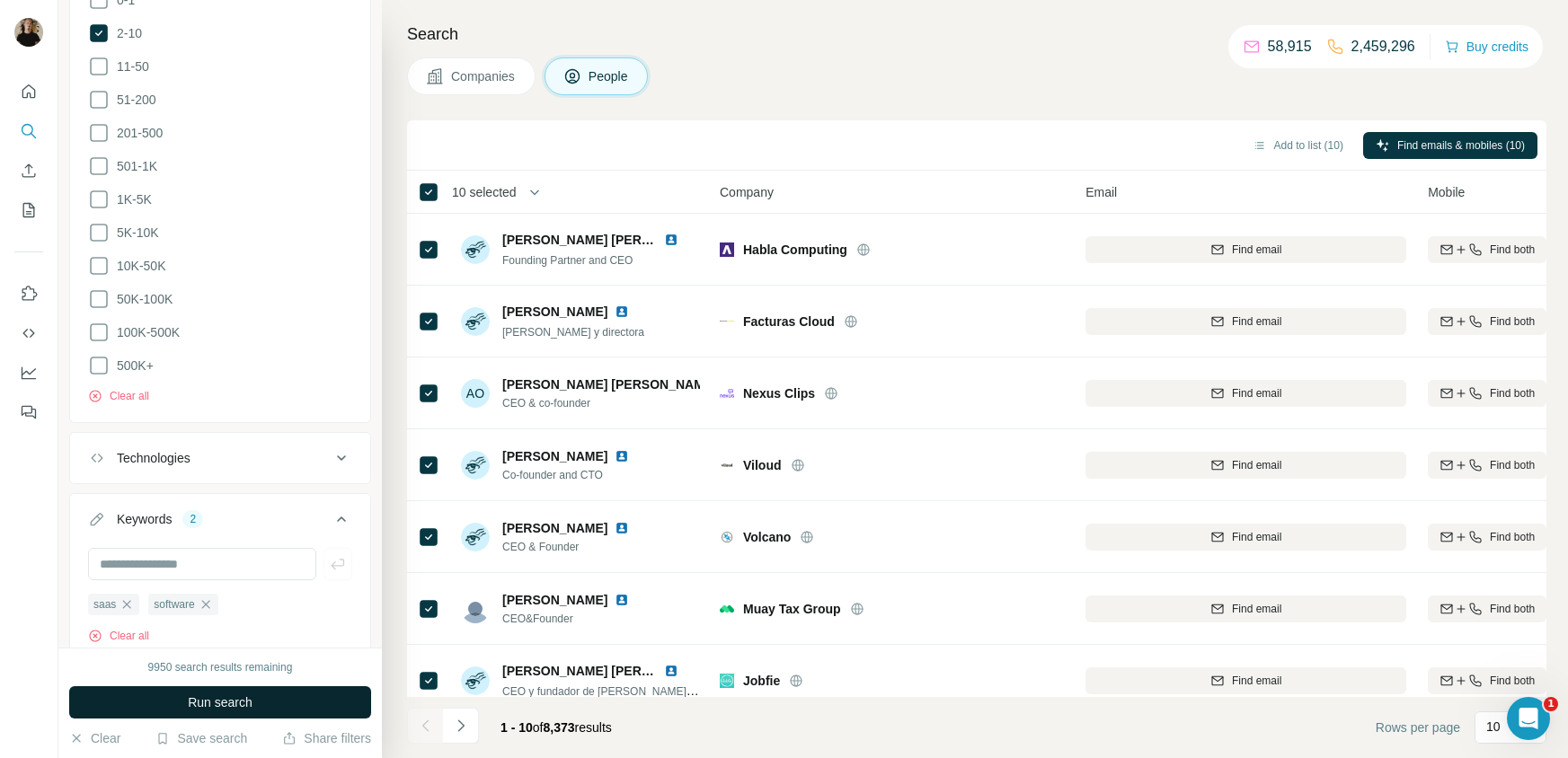
click at [232, 701] on span "Run search" at bounding box center [220, 702] width 65 height 18
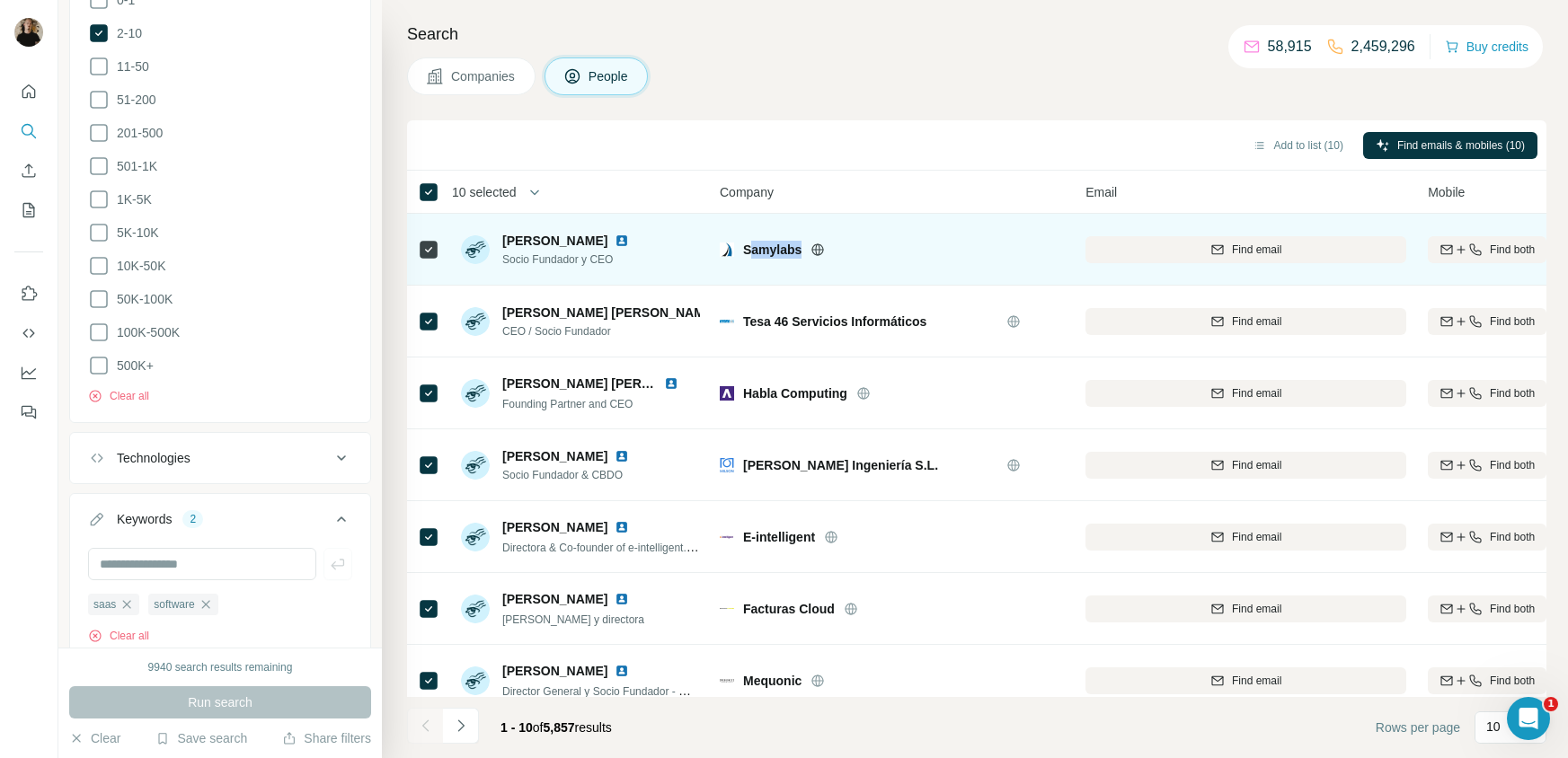
drag, startPoint x: 748, startPoint y: 244, endPoint x: 810, endPoint y: 247, distance: 62.1
click at [810, 247] on div "Samylabs" at bounding box center [903, 249] width 320 height 18
drag, startPoint x: 738, startPoint y: 245, endPoint x: 800, endPoint y: 244, distance: 62.0
click at [800, 244] on div "Samylabs" at bounding box center [891, 249] width 344 height 18
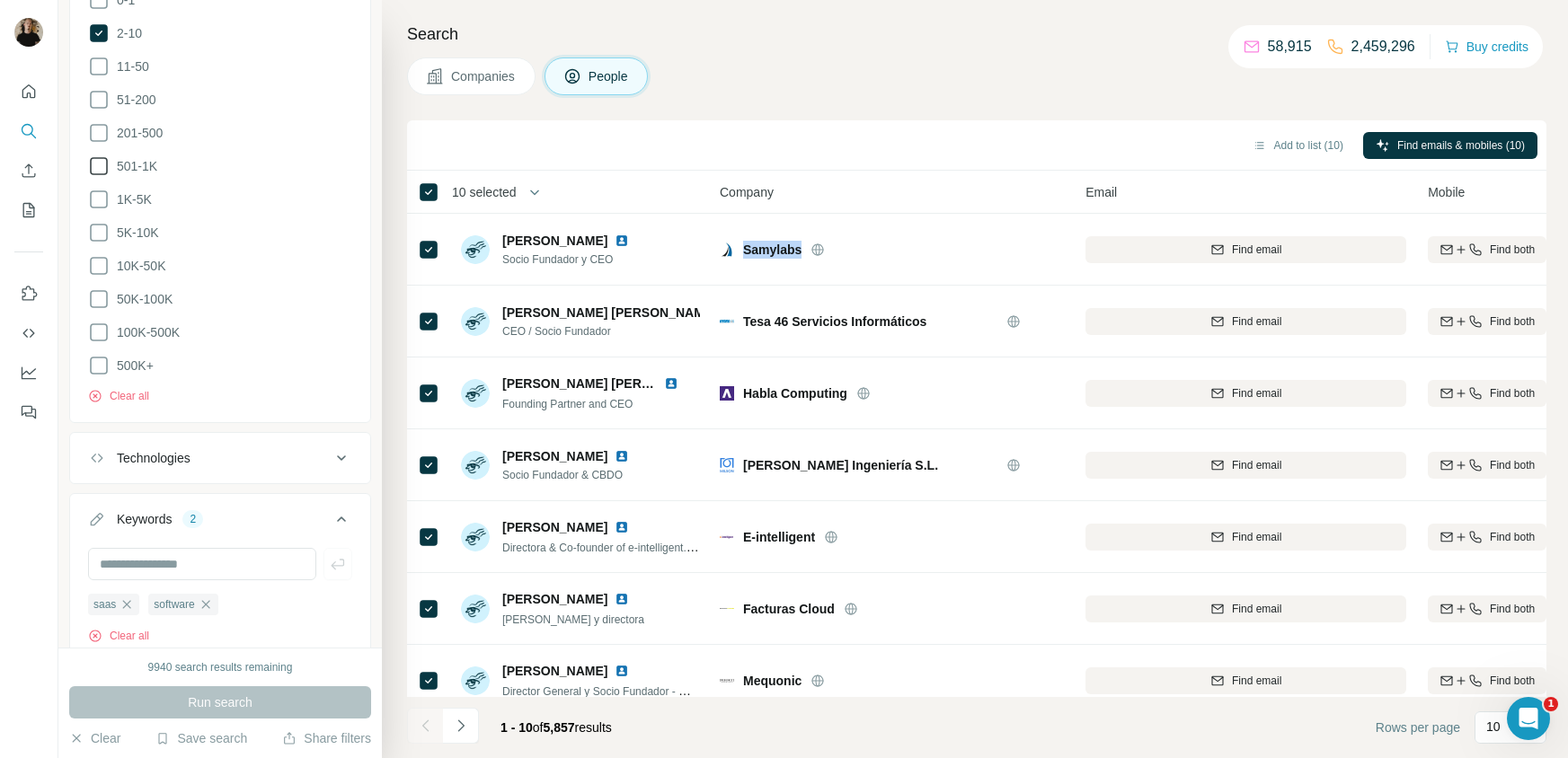
copy span "Samylabs"
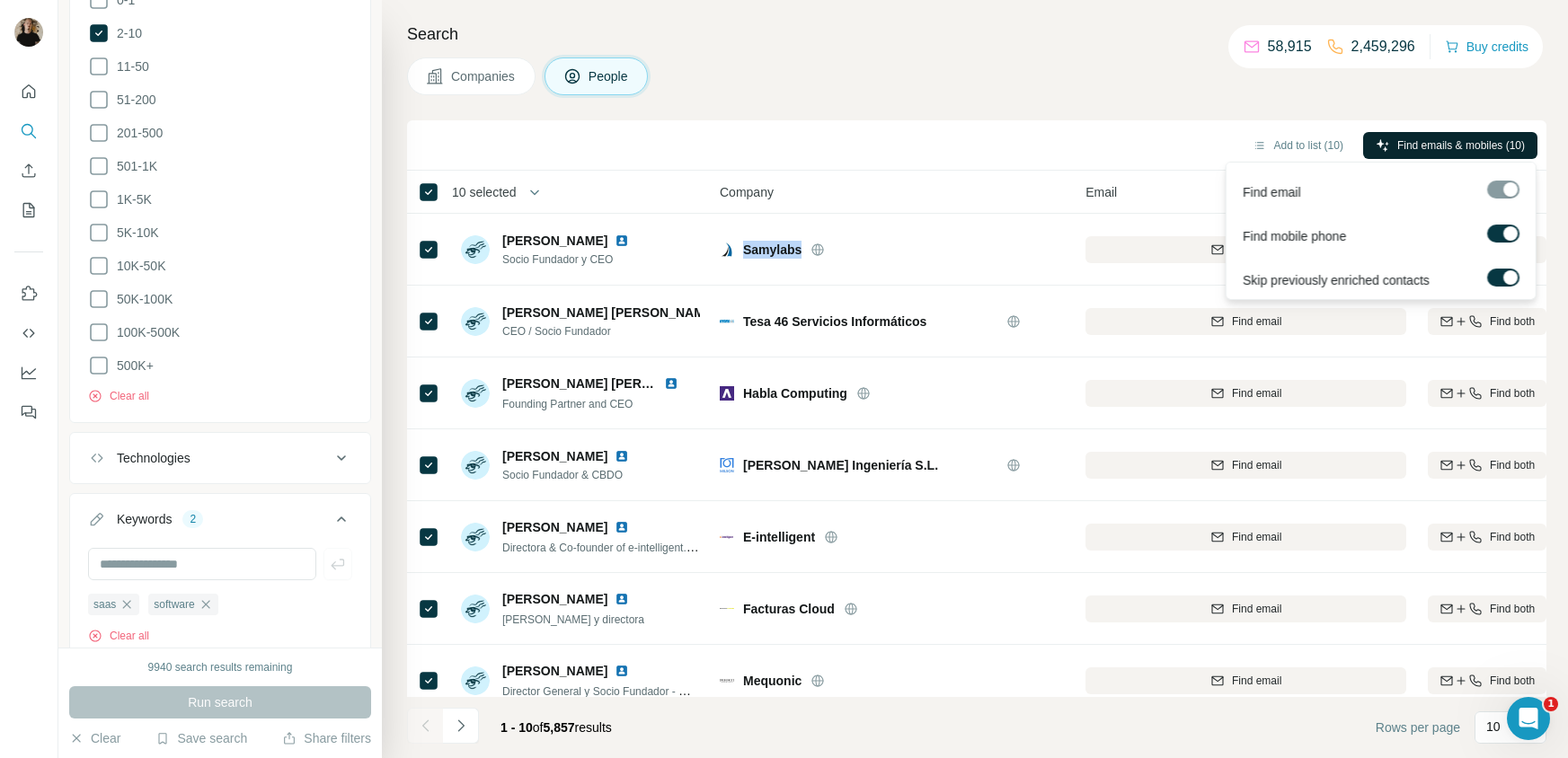
click at [1456, 145] on span "Find emails & mobiles (10)" at bounding box center [1461, 146] width 127 height 17
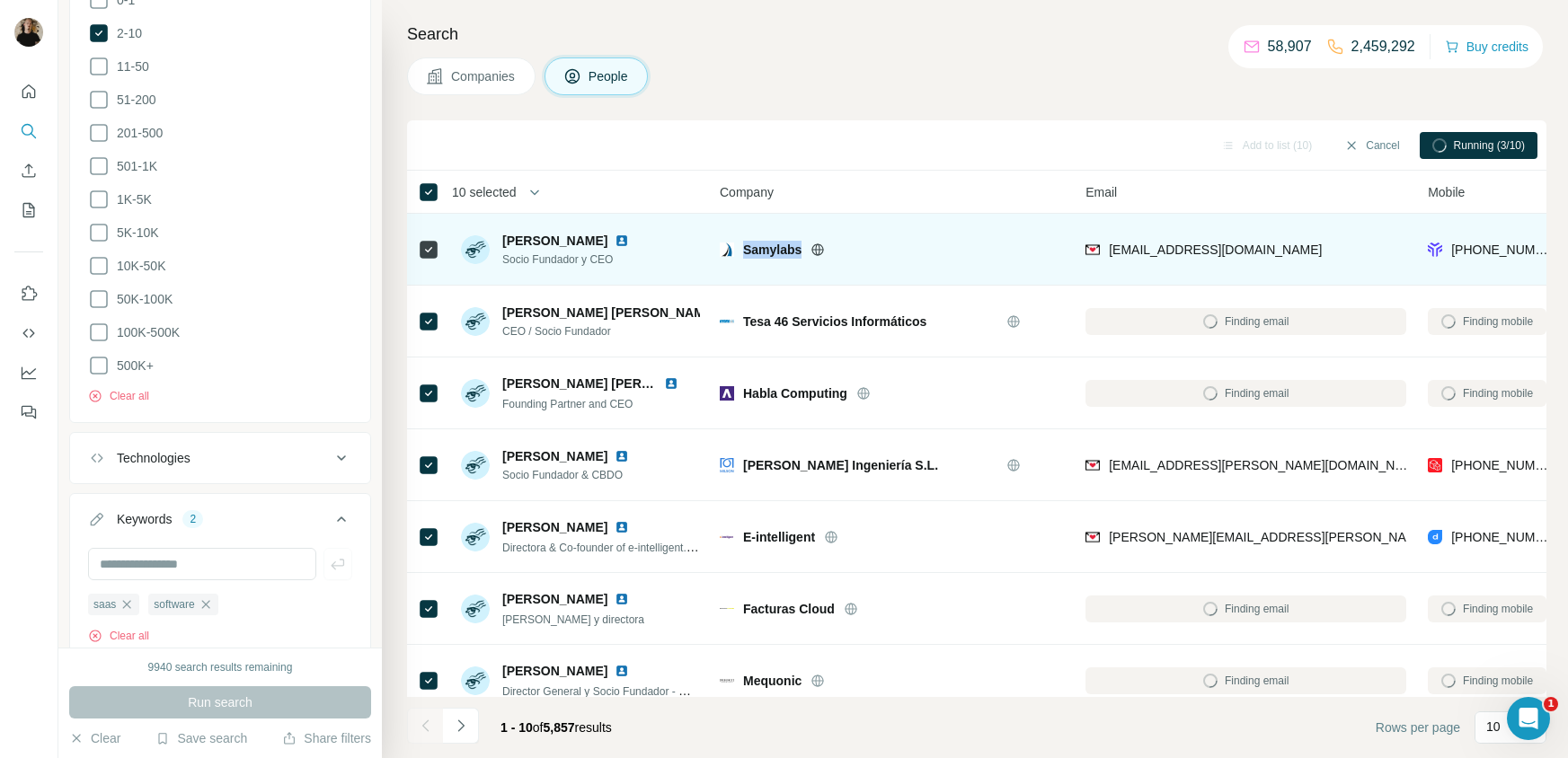
copy span "Samylabs"
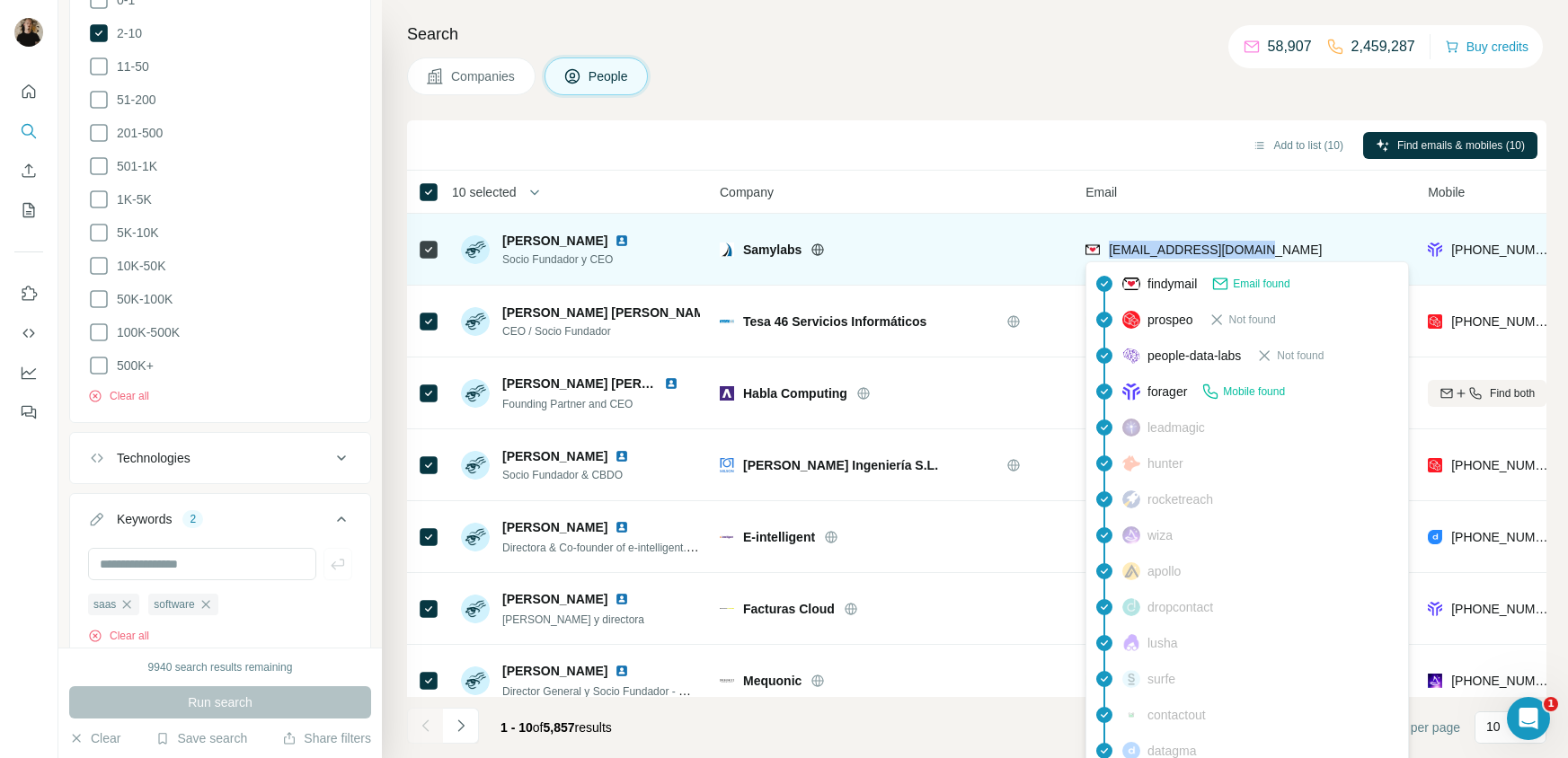
drag, startPoint x: 1268, startPoint y: 254, endPoint x: 1106, endPoint y: 247, distance: 162.2
click at [1106, 247] on div "[EMAIL_ADDRESS][DOMAIN_NAME]" at bounding box center [1245, 249] width 320 height 50
copy span "[EMAIL_ADDRESS][DOMAIN_NAME]"
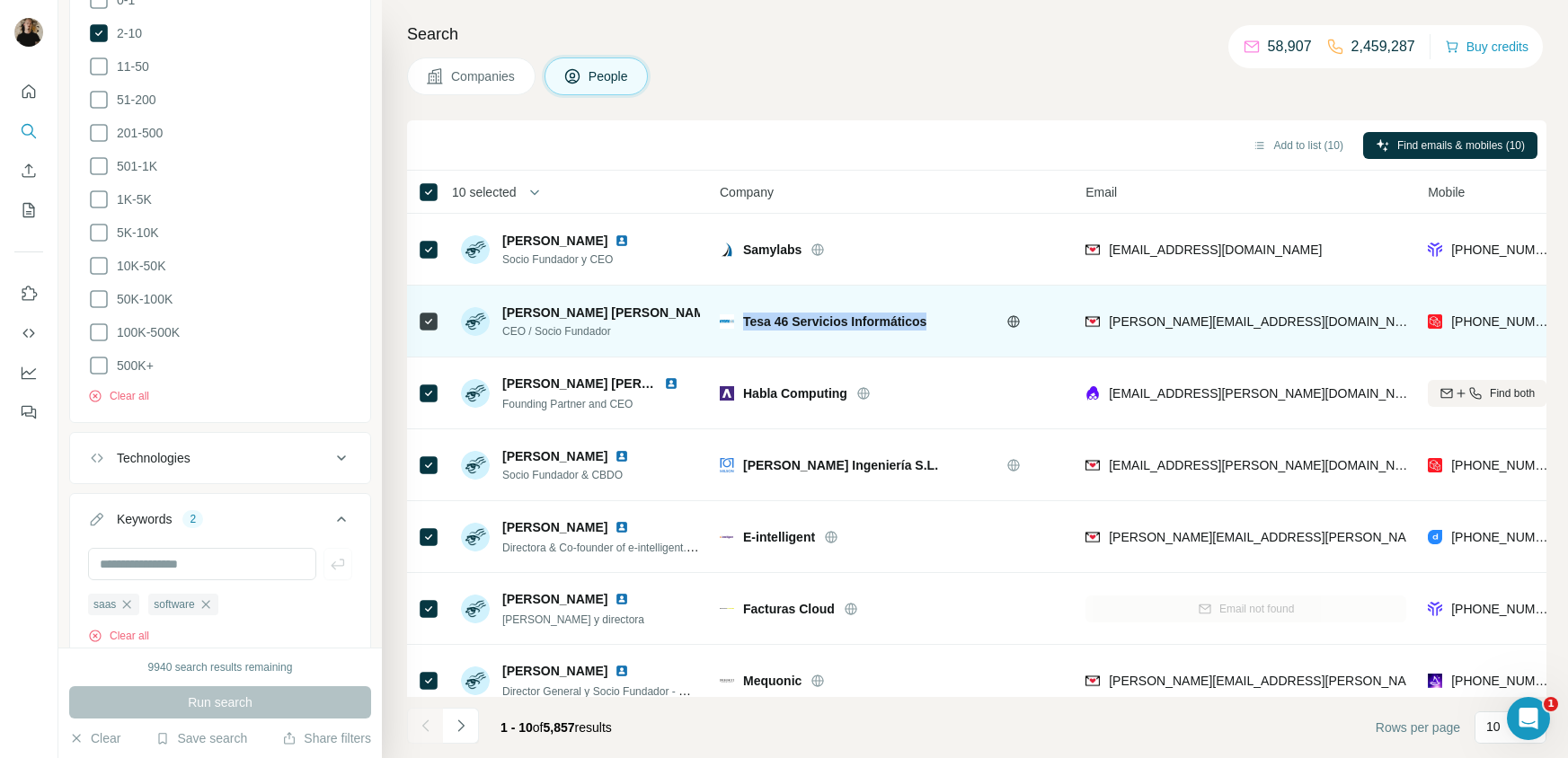
drag, startPoint x: 936, startPoint y: 324, endPoint x: 742, endPoint y: 319, distance: 194.1
click at [743, 319] on div "Tesa 46 Servicios Informáticos" at bounding box center [870, 321] width 254 height 18
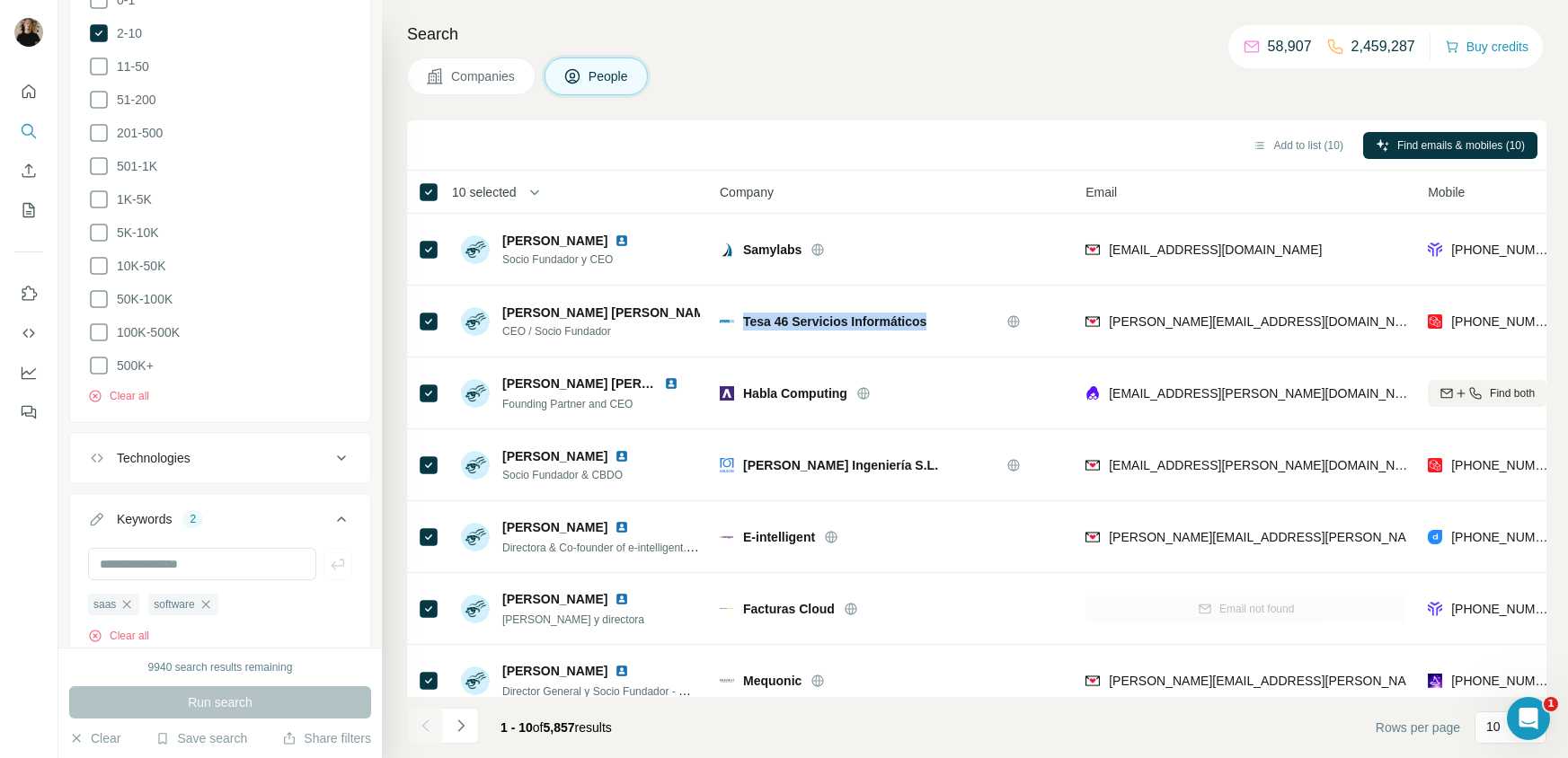
copy span "Tesa 46 Servicios Informáticos"
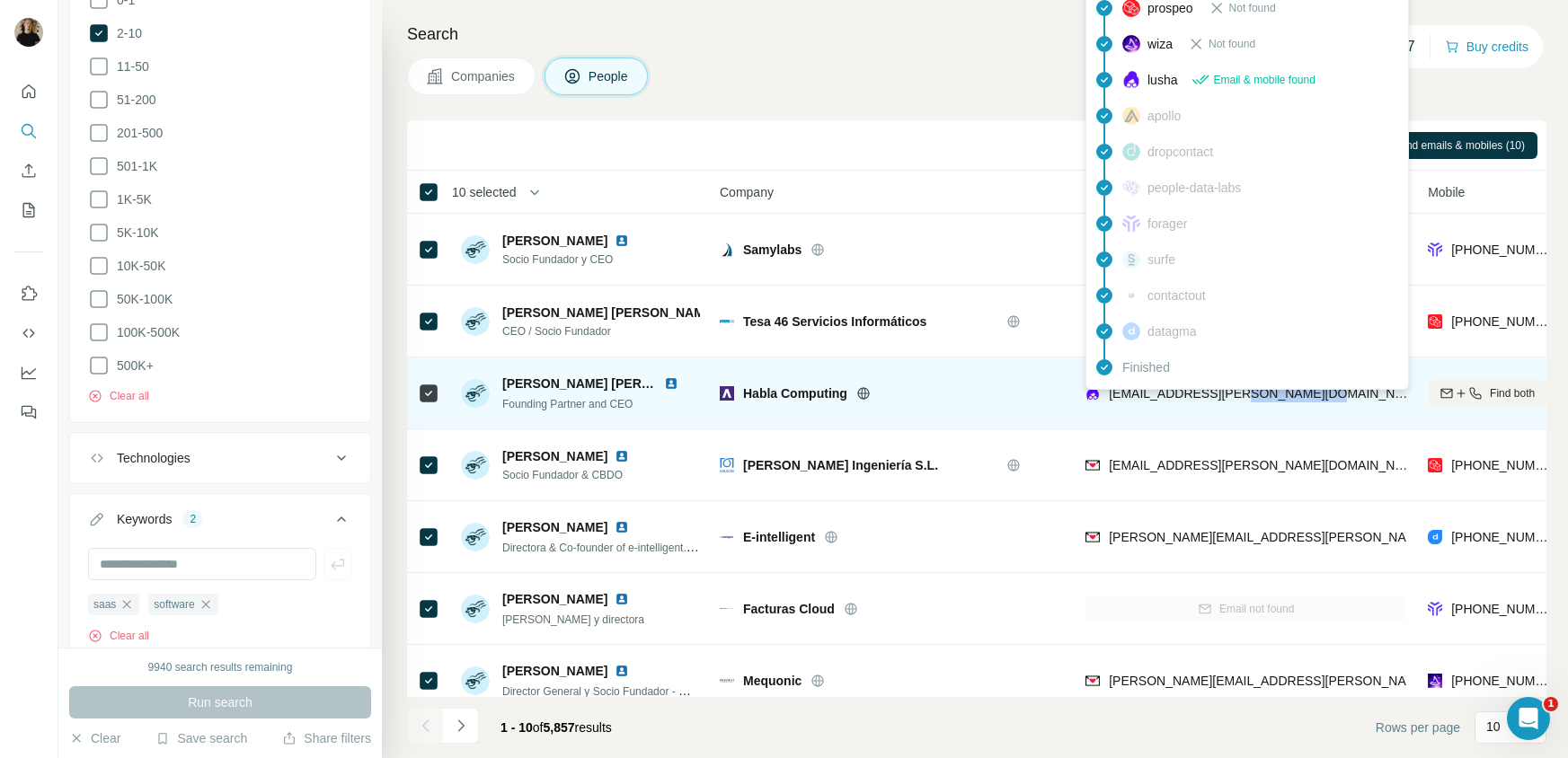
drag, startPoint x: 1334, startPoint y: 392, endPoint x: 1236, endPoint y: 396, distance: 98.1
click at [1236, 396] on div "[EMAIL_ADDRESS][PERSON_NAME][DOMAIN_NAME]" at bounding box center [1245, 393] width 320 height 50
copy span "[DOMAIN_NAME]"
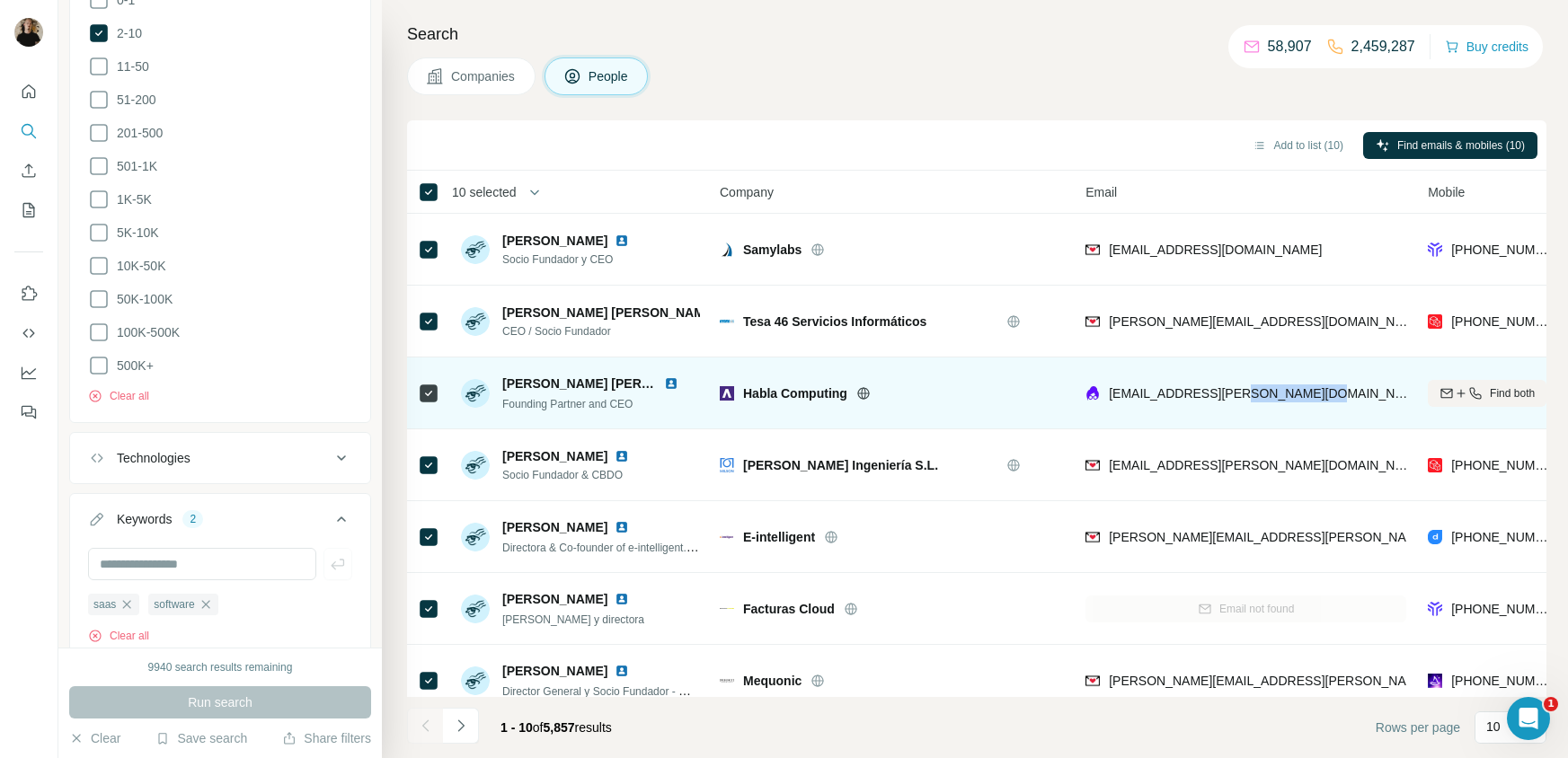
click at [1327, 394] on div "[EMAIL_ADDRESS][PERSON_NAME][DOMAIN_NAME]" at bounding box center [1245, 393] width 320 height 50
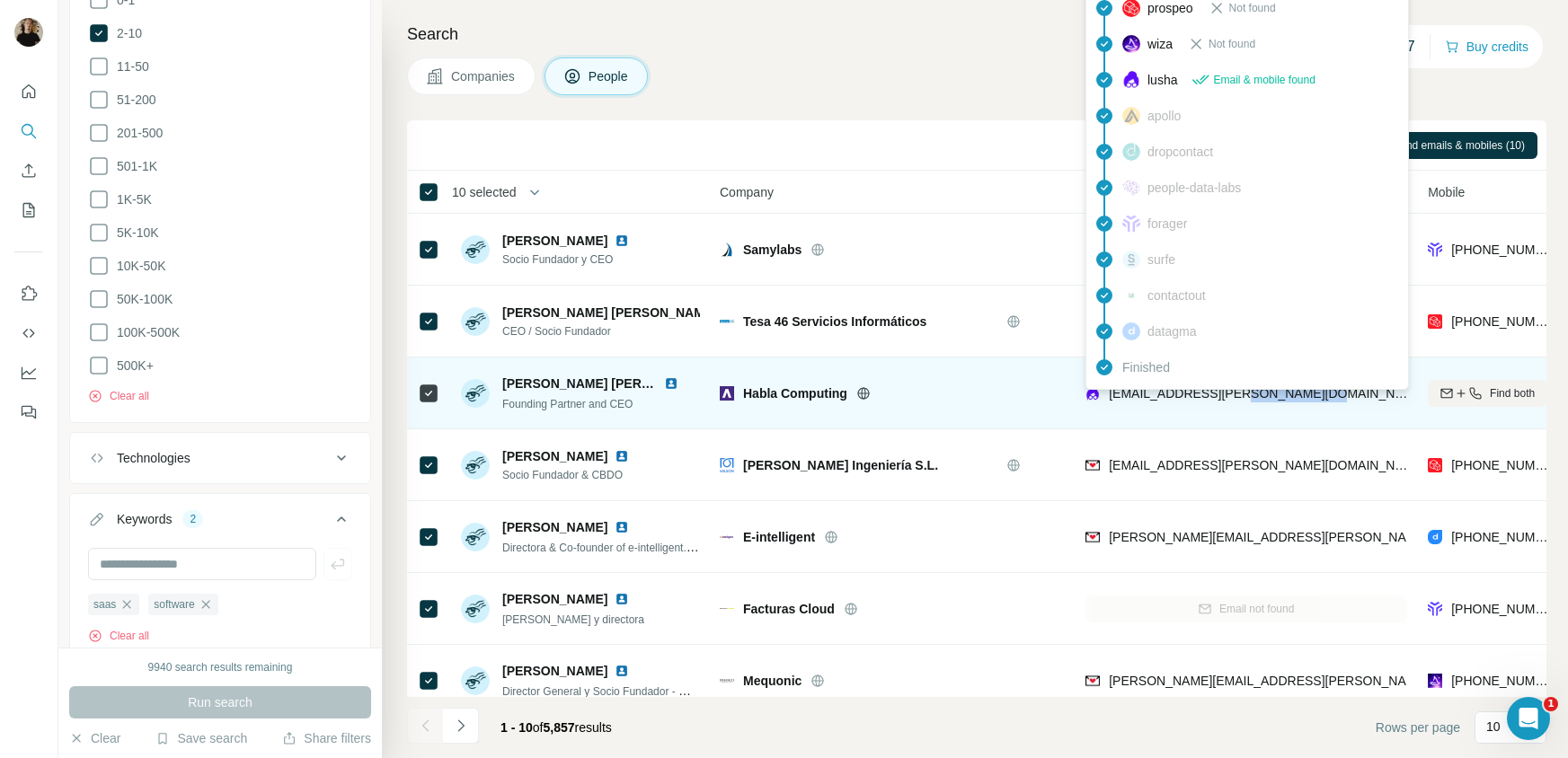
drag, startPoint x: 1309, startPoint y: 393, endPoint x: 1234, endPoint y: 396, distance: 75.1
click at [1234, 396] on div "[EMAIL_ADDRESS][PERSON_NAME][DOMAIN_NAME]" at bounding box center [1245, 393] width 320 height 50
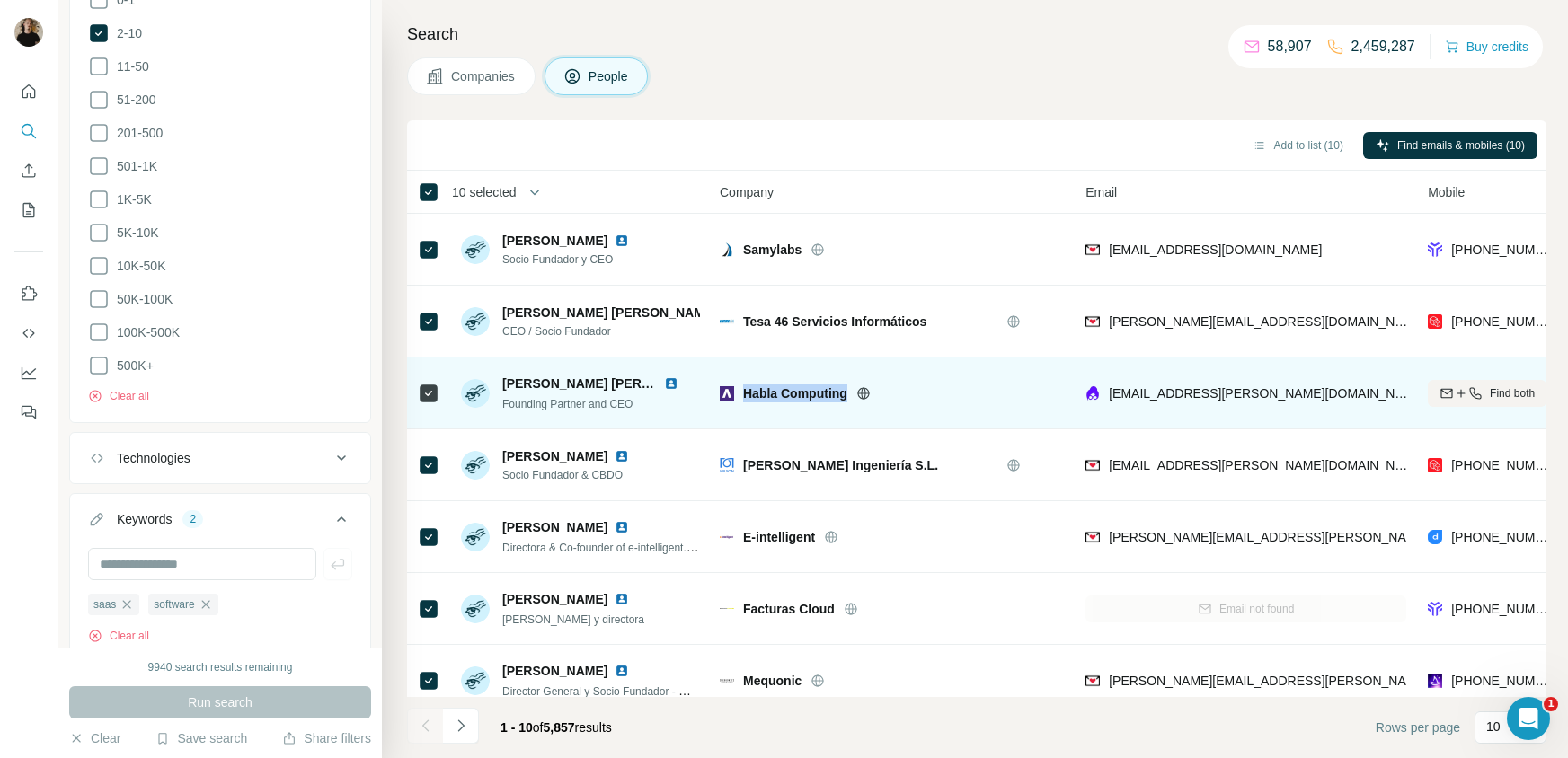
drag, startPoint x: 759, startPoint y: 393, endPoint x: 861, endPoint y: 397, distance: 102.1
click at [861, 397] on div "Habla Computing" at bounding box center [903, 392] width 320 height 18
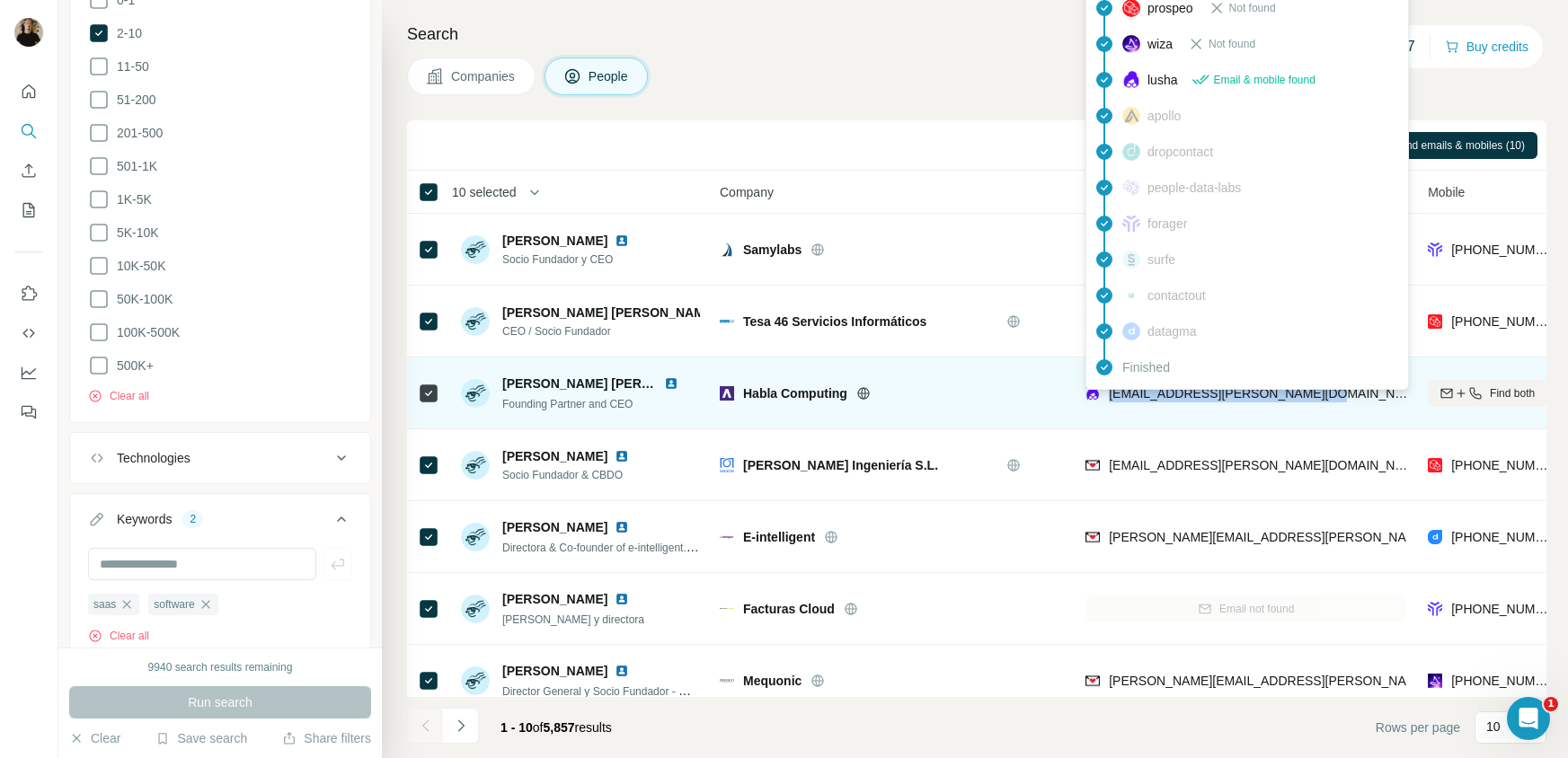
drag, startPoint x: 1321, startPoint y: 397, endPoint x: 1104, endPoint y: 401, distance: 217.0
click at [1104, 401] on div "[EMAIL_ADDRESS][PERSON_NAME][DOMAIN_NAME]" at bounding box center [1245, 393] width 320 height 50
copy span "[EMAIL_ADDRESS][PERSON_NAME][DOMAIN_NAME]"
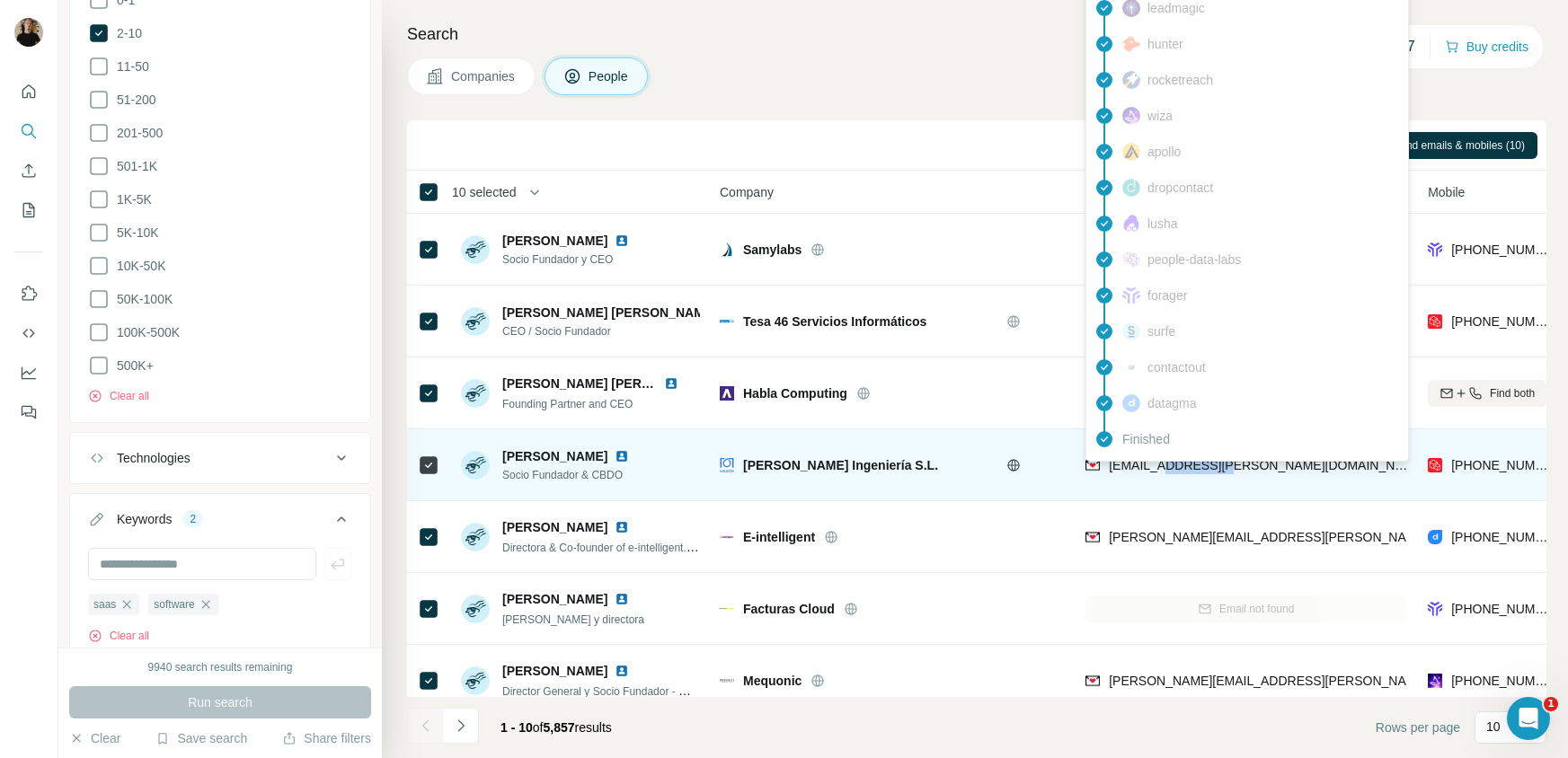
drag, startPoint x: 1233, startPoint y: 463, endPoint x: 1162, endPoint y: 466, distance: 71.1
click at [1162, 466] on div "[EMAIL_ADDRESS][PERSON_NAME][DOMAIN_NAME]" at bounding box center [1245, 465] width 320 height 50
copy span "[PERSON_NAME][DOMAIN_NAME]"
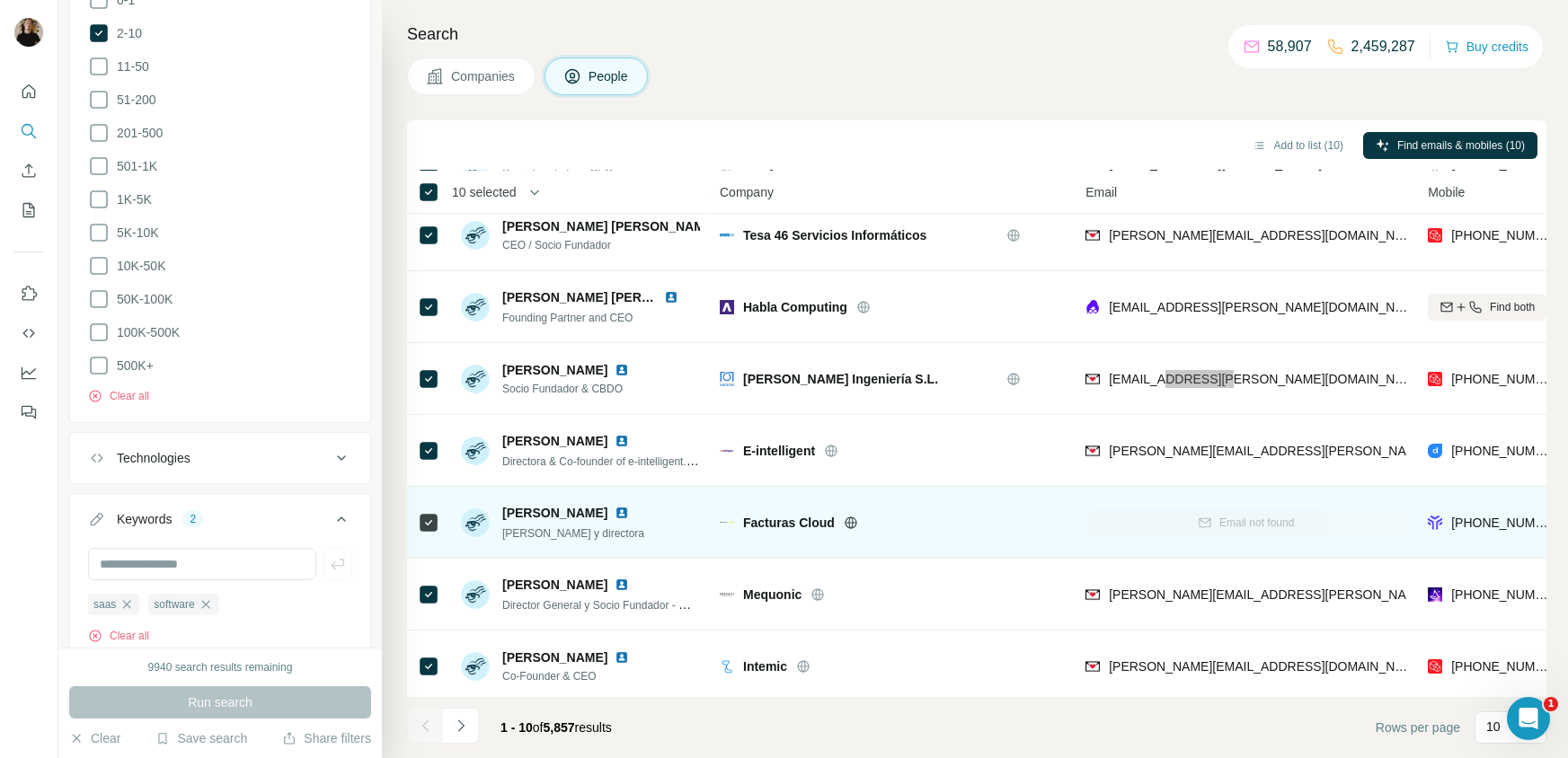
scroll to position [204, 0]
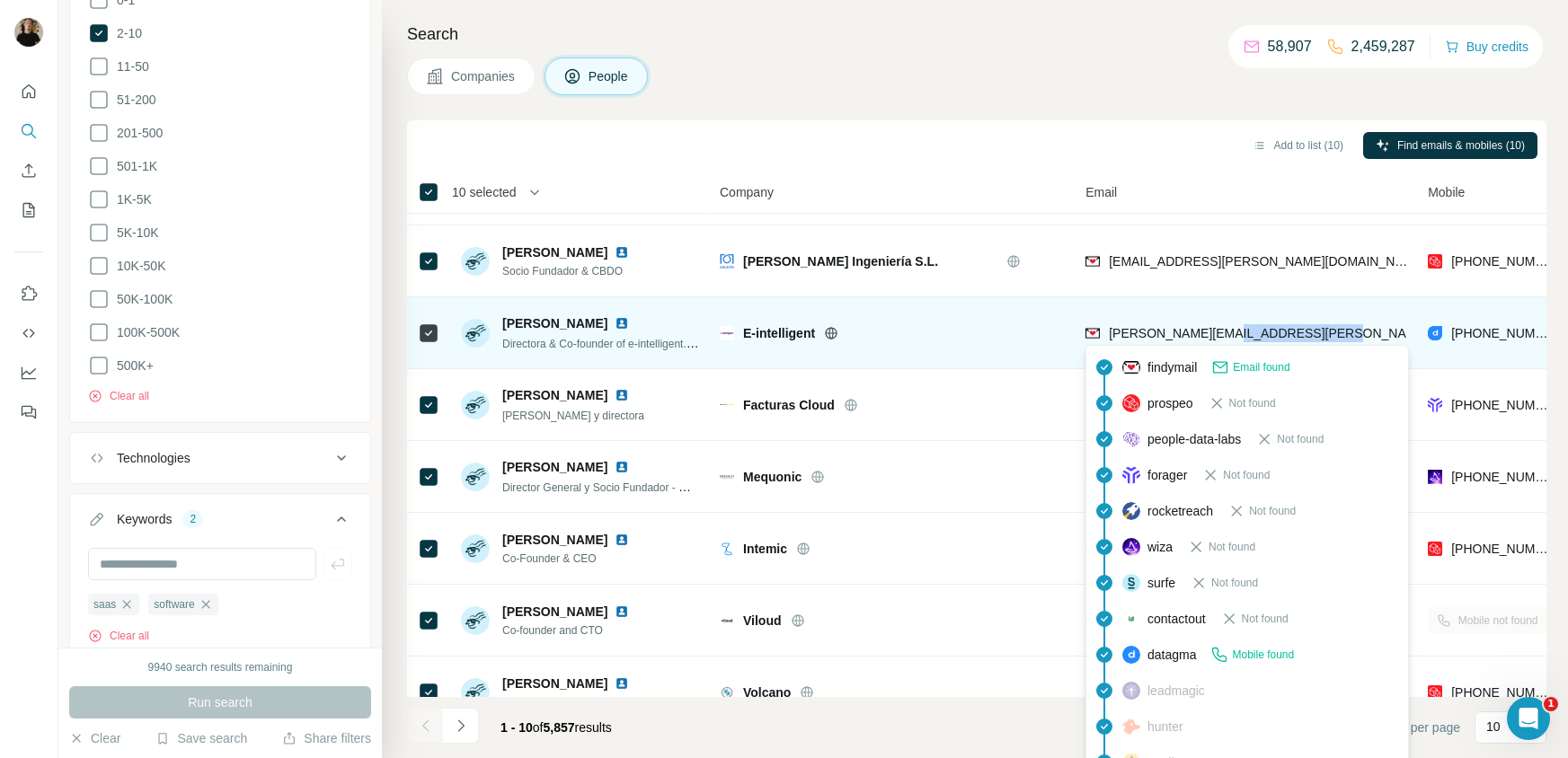
drag, startPoint x: 1304, startPoint y: 334, endPoint x: 1204, endPoint y: 333, distance: 100.0
click at [1203, 333] on div "[PERSON_NAME][EMAIL_ADDRESS][PERSON_NAME][DOMAIN_NAME]" at bounding box center [1245, 333] width 320 height 50
copy span "[DOMAIN_NAME]"
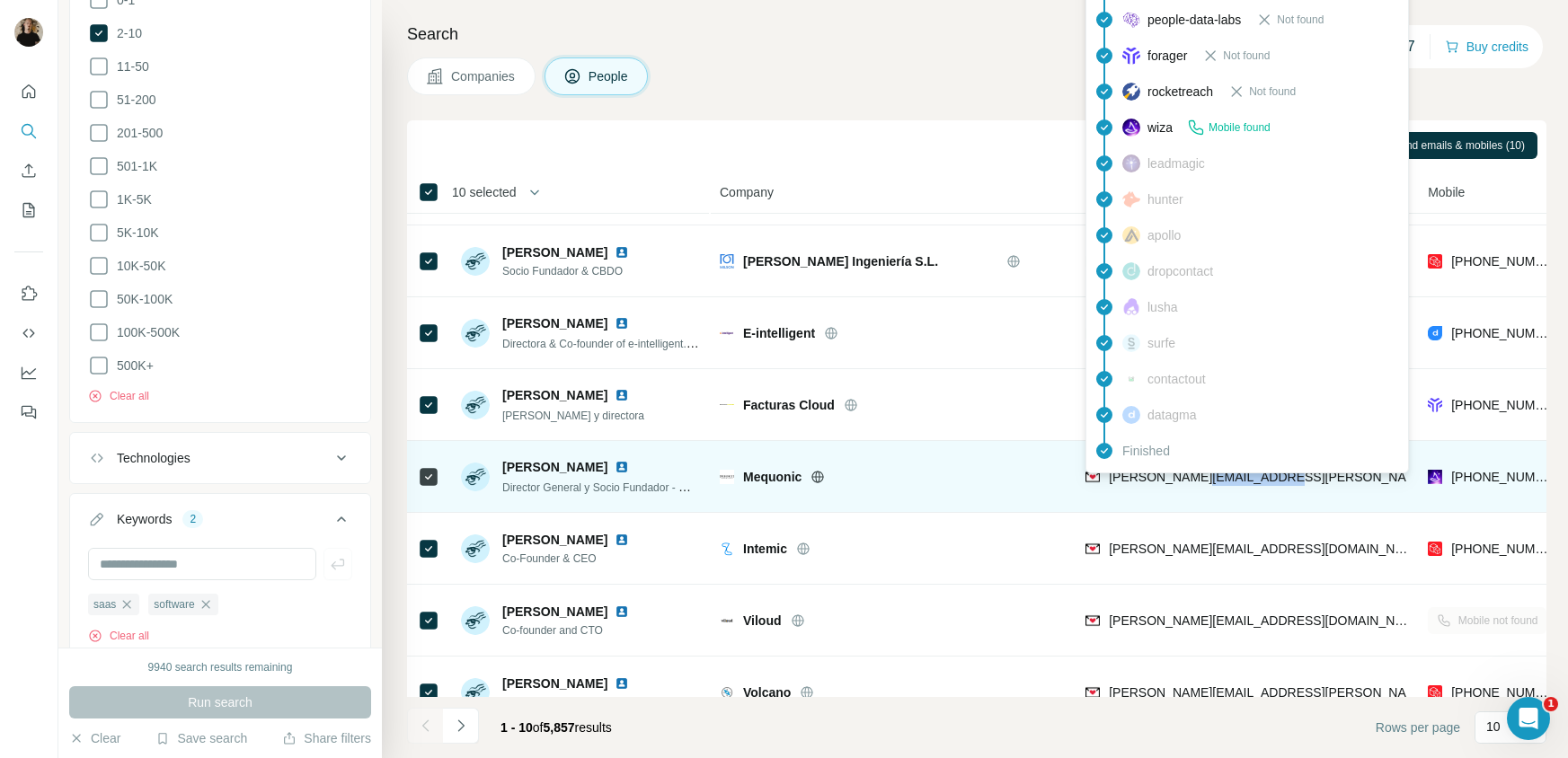
drag, startPoint x: 1248, startPoint y: 475, endPoint x: 1197, endPoint y: 478, distance: 51.1
click at [1197, 478] on div "[PERSON_NAME][EMAIL_ADDRESS][PERSON_NAME][DOMAIN_NAME]" at bounding box center [1245, 476] width 320 height 50
copy span "[DOMAIN_NAME]"
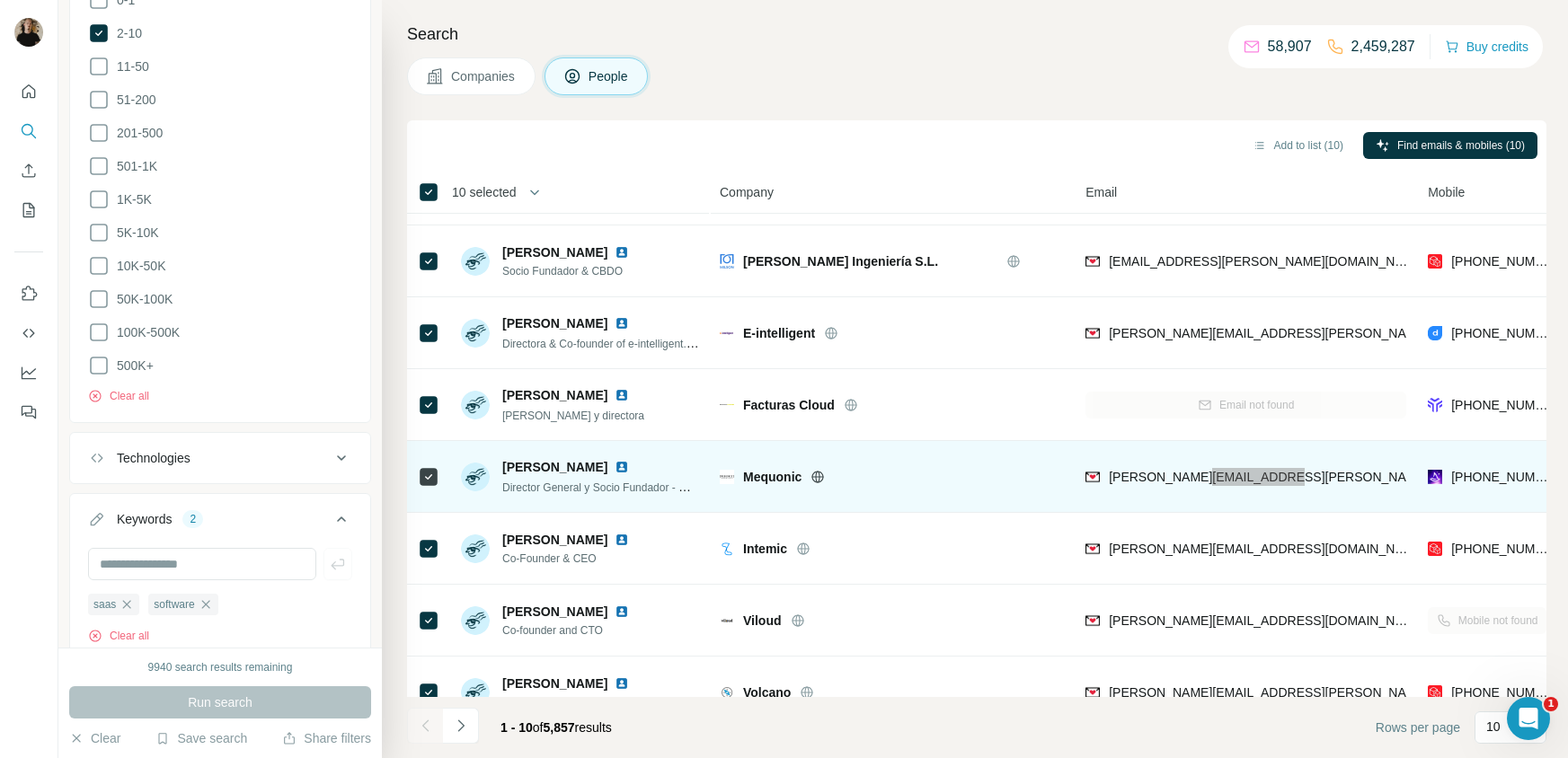
scroll to position [235, 0]
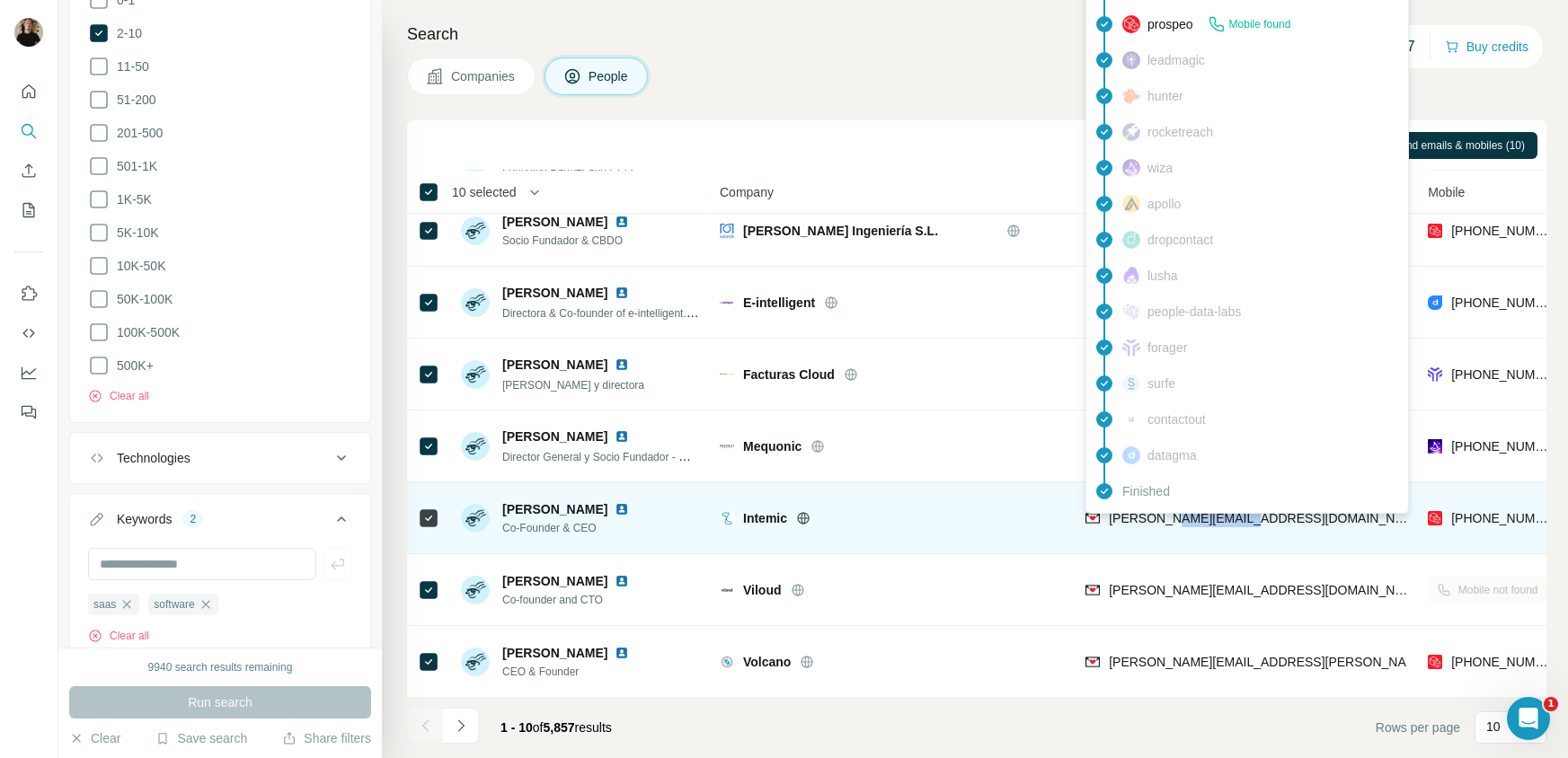
drag, startPoint x: 1206, startPoint y: 523, endPoint x: 1173, endPoint y: 523, distance: 33.0
click at [1173, 523] on div "[PERSON_NAME][EMAIL_ADDRESS][DOMAIN_NAME]" at bounding box center [1245, 518] width 320 height 50
copy span "[DOMAIN_NAME]"
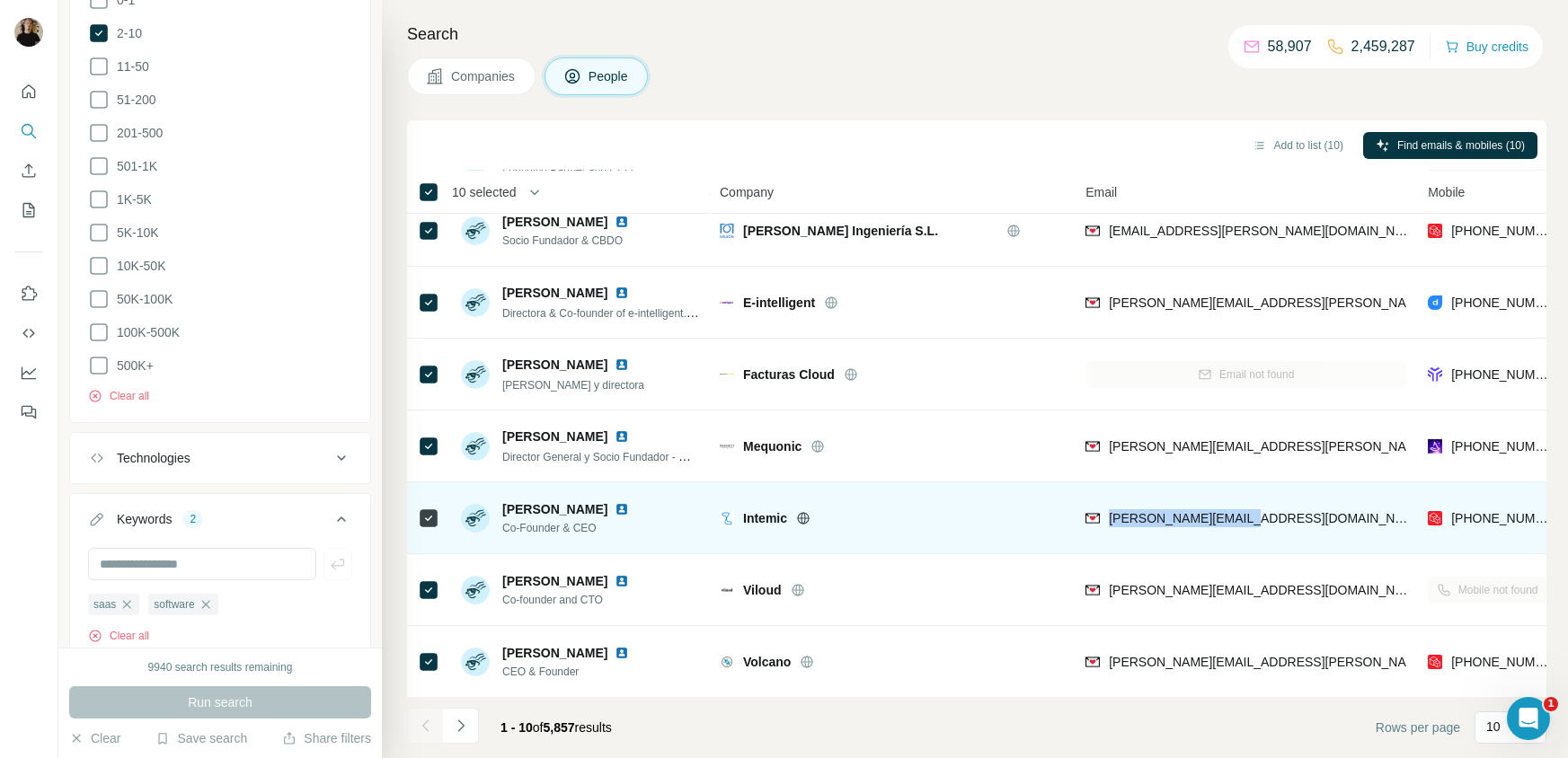
drag, startPoint x: 1105, startPoint y: 519, endPoint x: 1250, endPoint y: 521, distance: 145.0
click at [1250, 521] on div "[PERSON_NAME][EMAIL_ADDRESS][DOMAIN_NAME]" at bounding box center [1245, 518] width 320 height 50
click at [1272, 517] on div "[PERSON_NAME][EMAIL_ADDRESS][DOMAIN_NAME]" at bounding box center [1245, 518] width 320 height 50
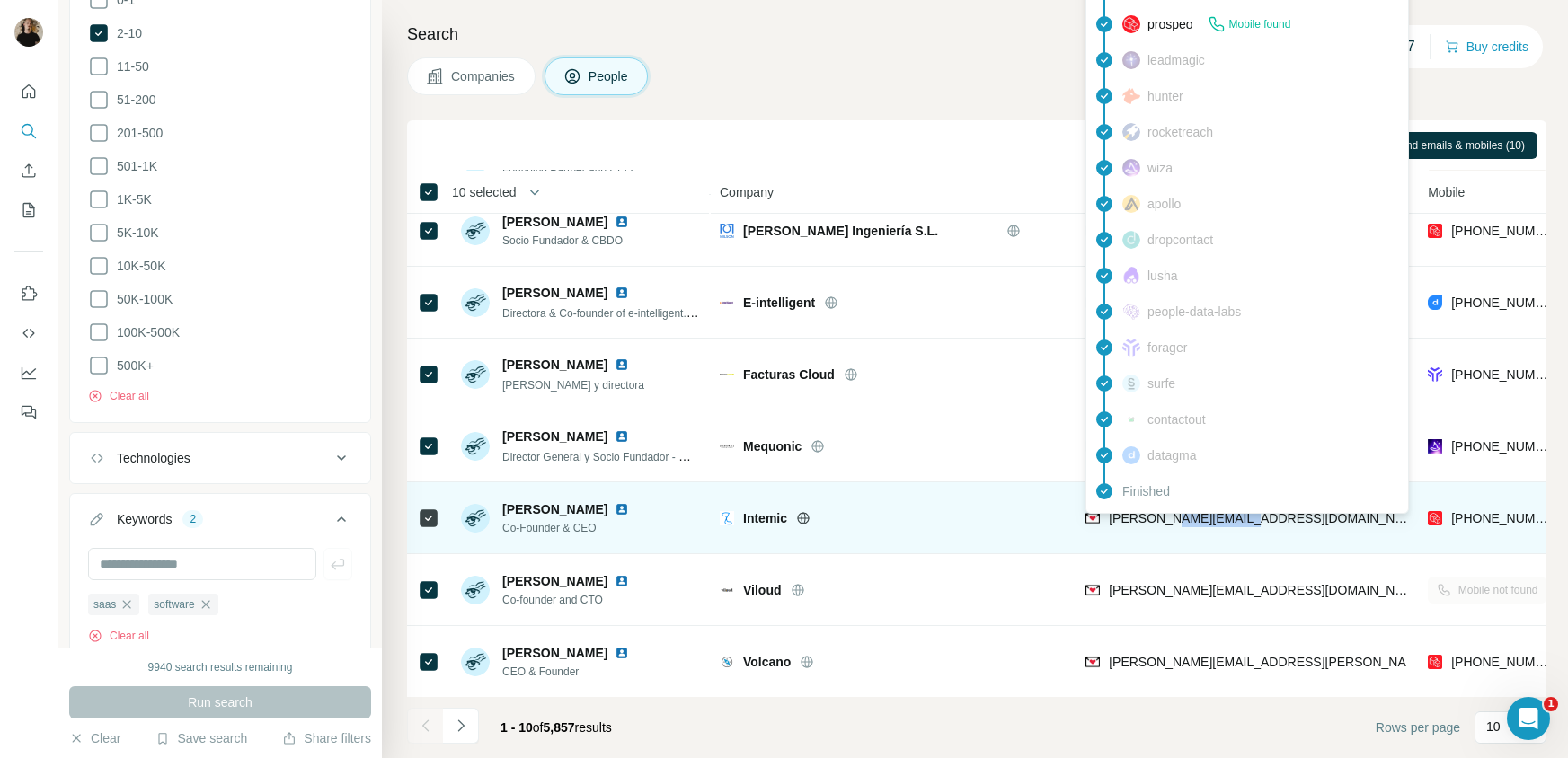
drag, startPoint x: 1282, startPoint y: 514, endPoint x: 1173, endPoint y: 527, distance: 109.8
click at [1173, 527] on div "[PERSON_NAME][EMAIL_ADDRESS][DOMAIN_NAME]" at bounding box center [1245, 518] width 320 height 50
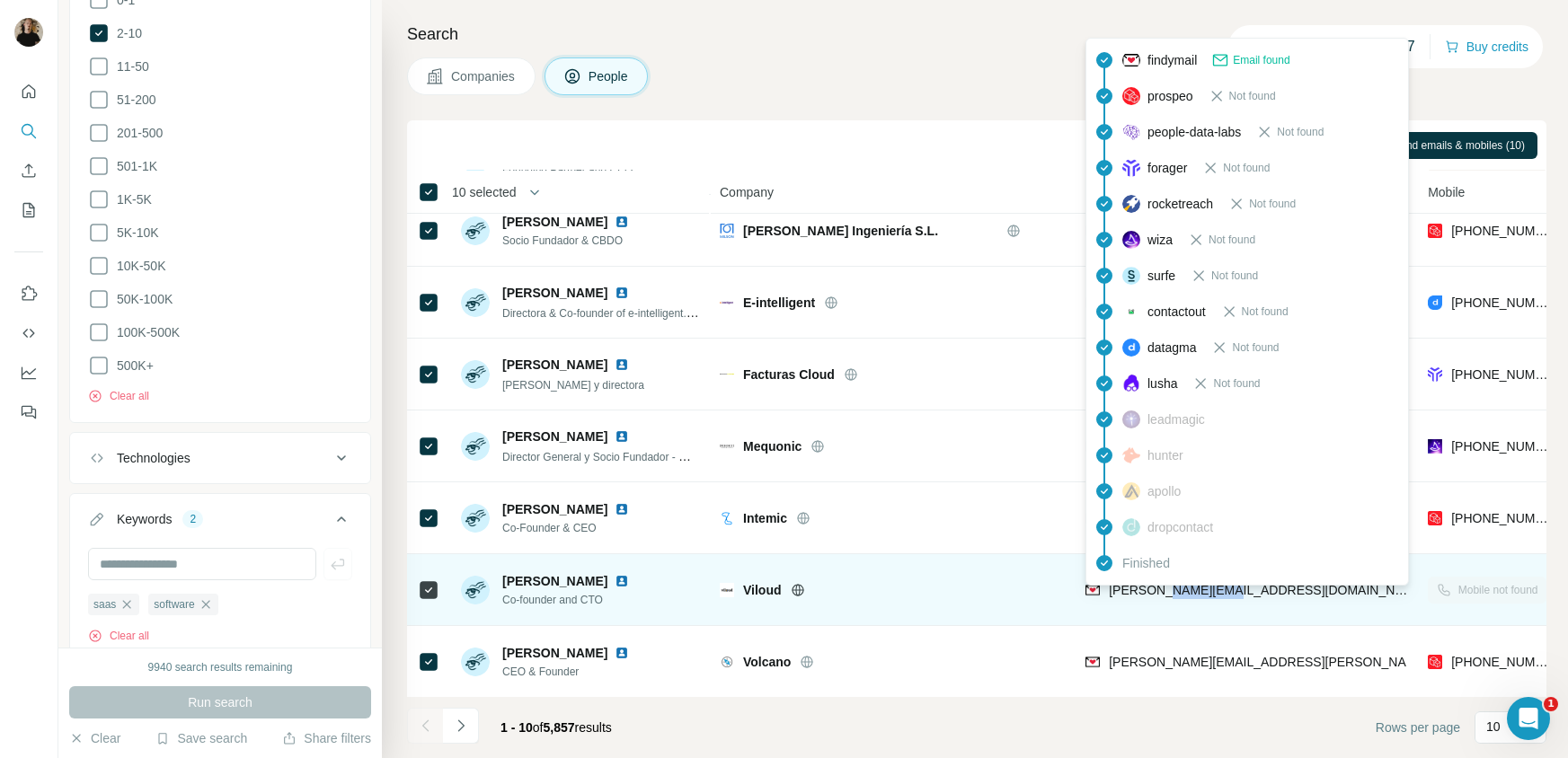
drag, startPoint x: 1190, startPoint y: 592, endPoint x: 1160, endPoint y: 596, distance: 30.3
click at [1160, 596] on div "[PERSON_NAME][EMAIL_ADDRESS][DOMAIN_NAME]" at bounding box center [1245, 590] width 320 height 50
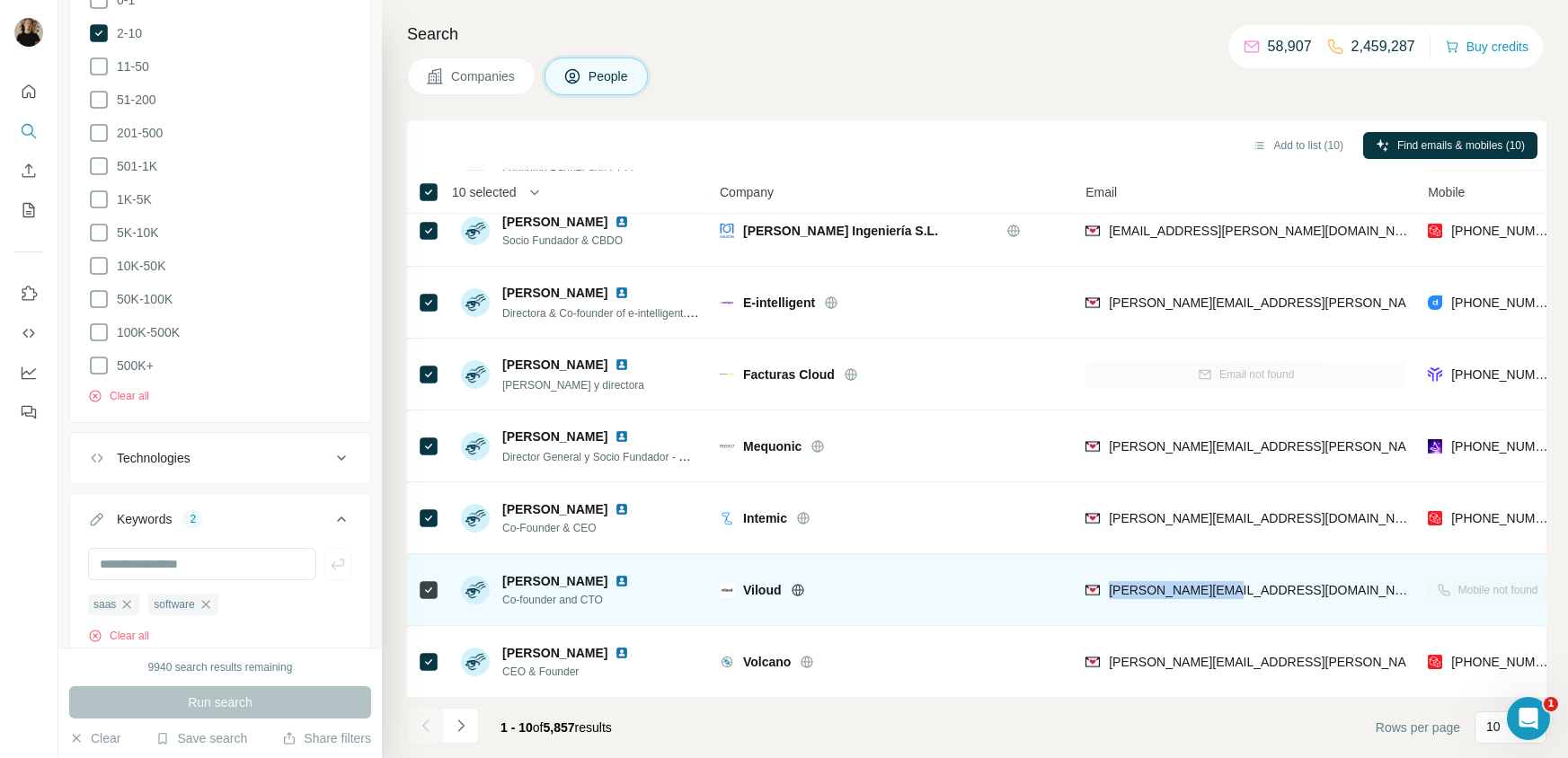
drag, startPoint x: 1111, startPoint y: 589, endPoint x: 1216, endPoint y: 591, distance: 105.0
click at [1216, 591] on div "[PERSON_NAME][EMAIL_ADDRESS][DOMAIN_NAME]" at bounding box center [1245, 590] width 320 height 50
click at [1246, 592] on div "[PERSON_NAME][EMAIL_ADDRESS][DOMAIN_NAME]" at bounding box center [1245, 590] width 320 height 50
click at [1243, 591] on div "[PERSON_NAME][EMAIL_ADDRESS][DOMAIN_NAME]" at bounding box center [1245, 590] width 320 height 50
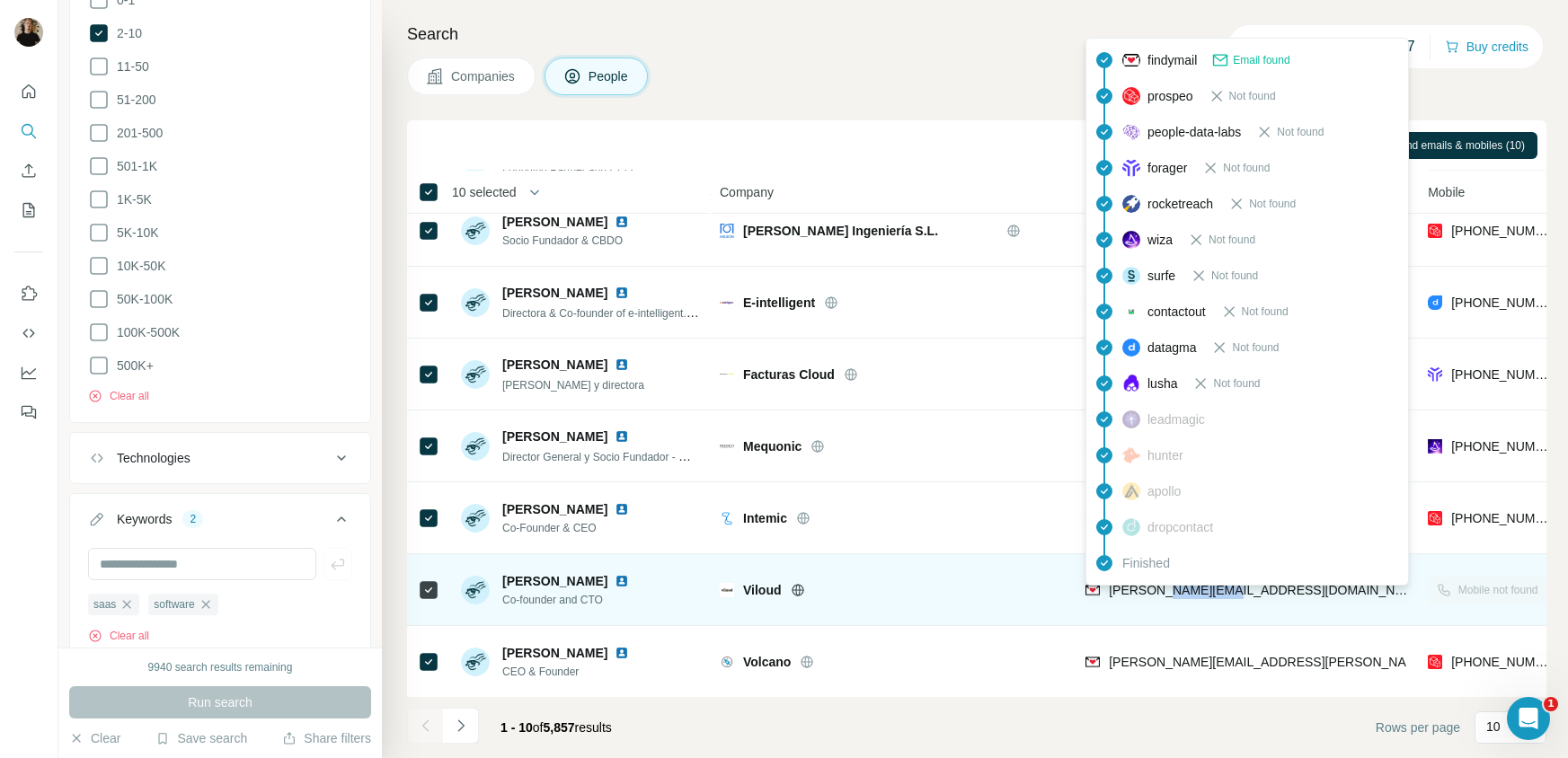
drag, startPoint x: 1248, startPoint y: 588, endPoint x: 1162, endPoint y: 592, distance: 86.1
click at [1162, 592] on div "[PERSON_NAME][EMAIL_ADDRESS][DOMAIN_NAME]" at bounding box center [1245, 590] width 320 height 50
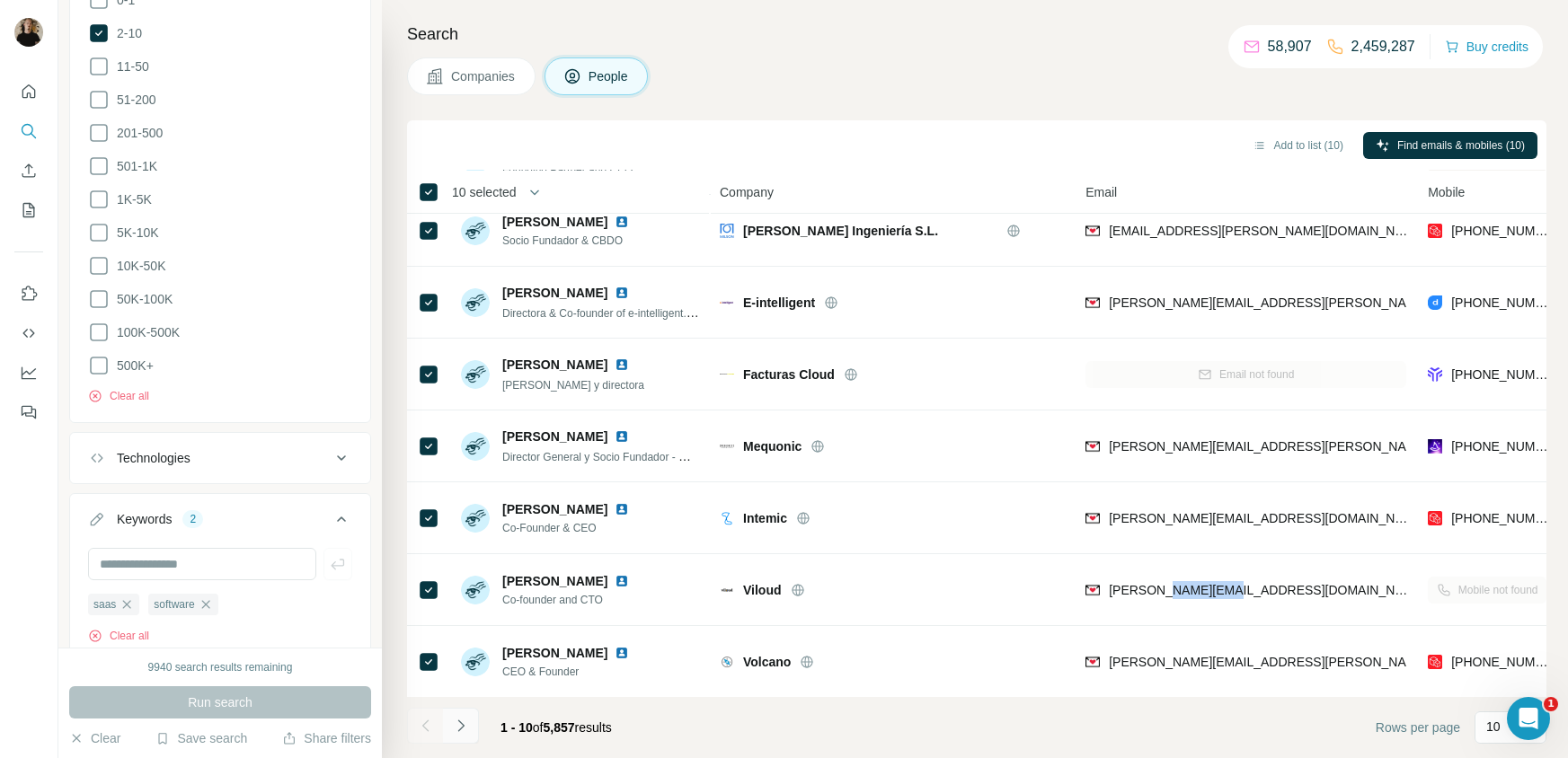
click at [464, 729] on icon "Navigate to next page" at bounding box center [460, 725] width 18 height 18
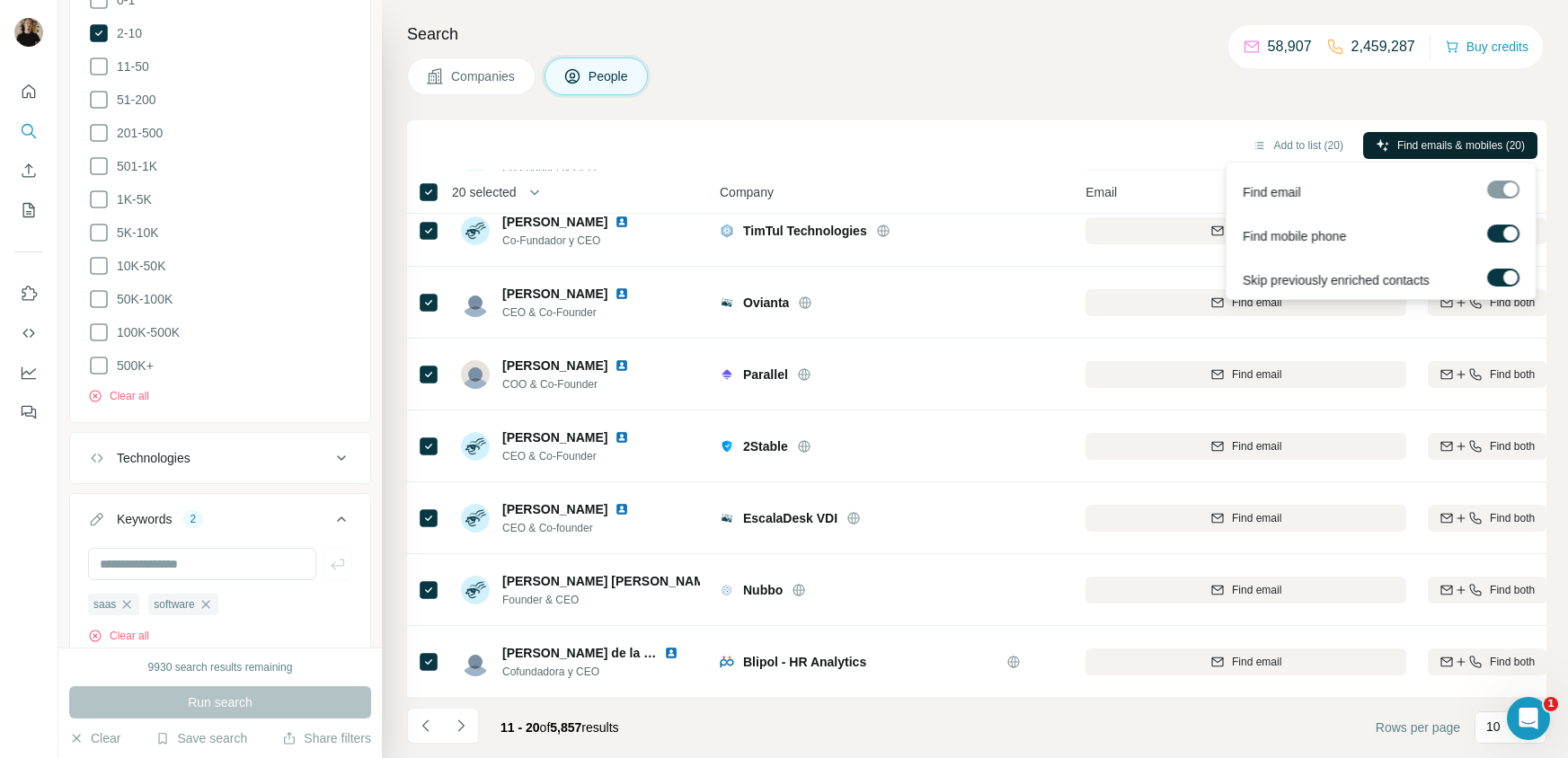
click at [1441, 147] on span "Find emails & mobiles (20)" at bounding box center [1461, 146] width 127 height 17
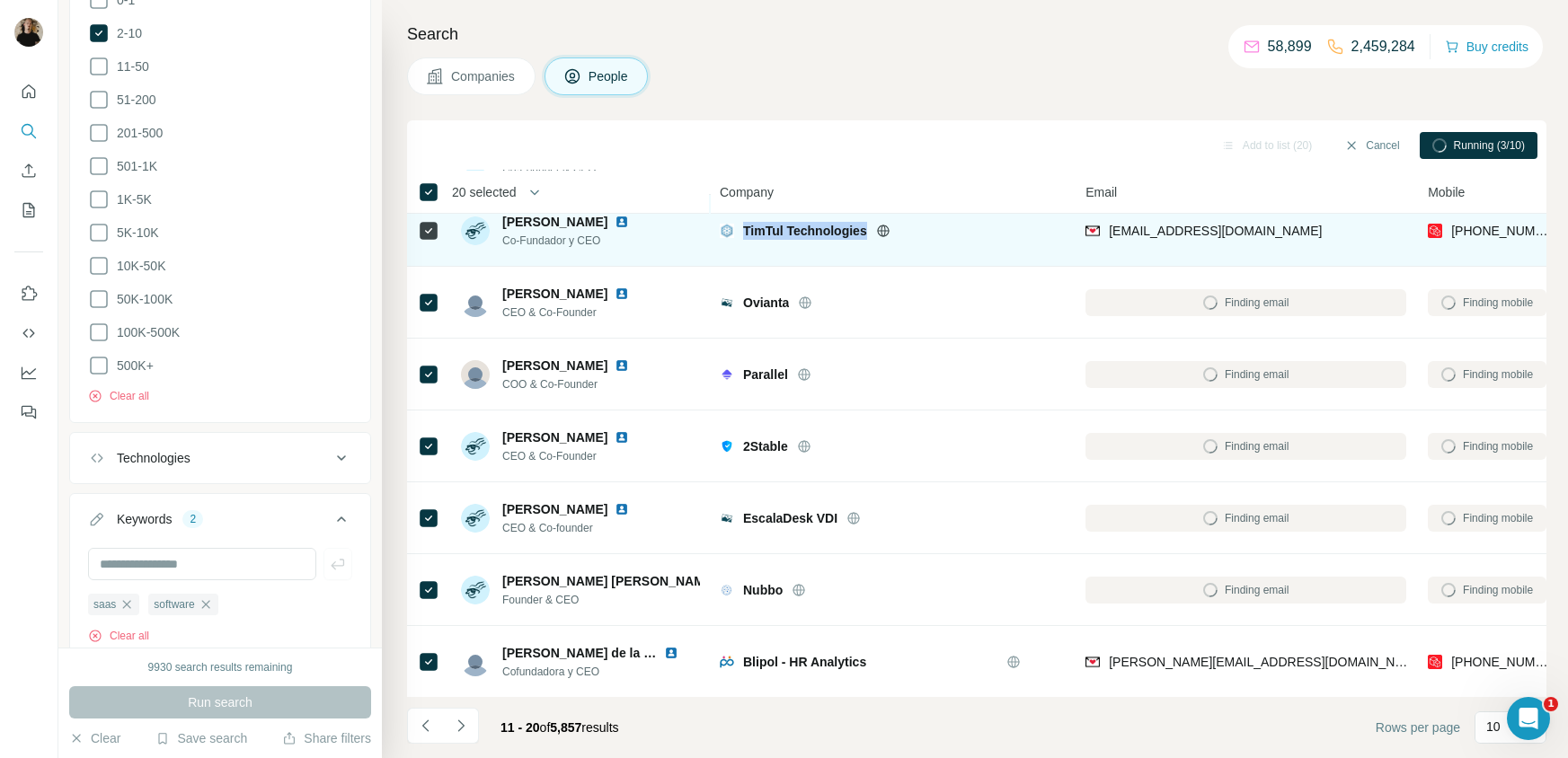
drag, startPoint x: 872, startPoint y: 229, endPoint x: 742, endPoint y: 218, distance: 130.5
click at [742, 218] on div "TimTul Technologies" at bounding box center [891, 231] width 344 height 50
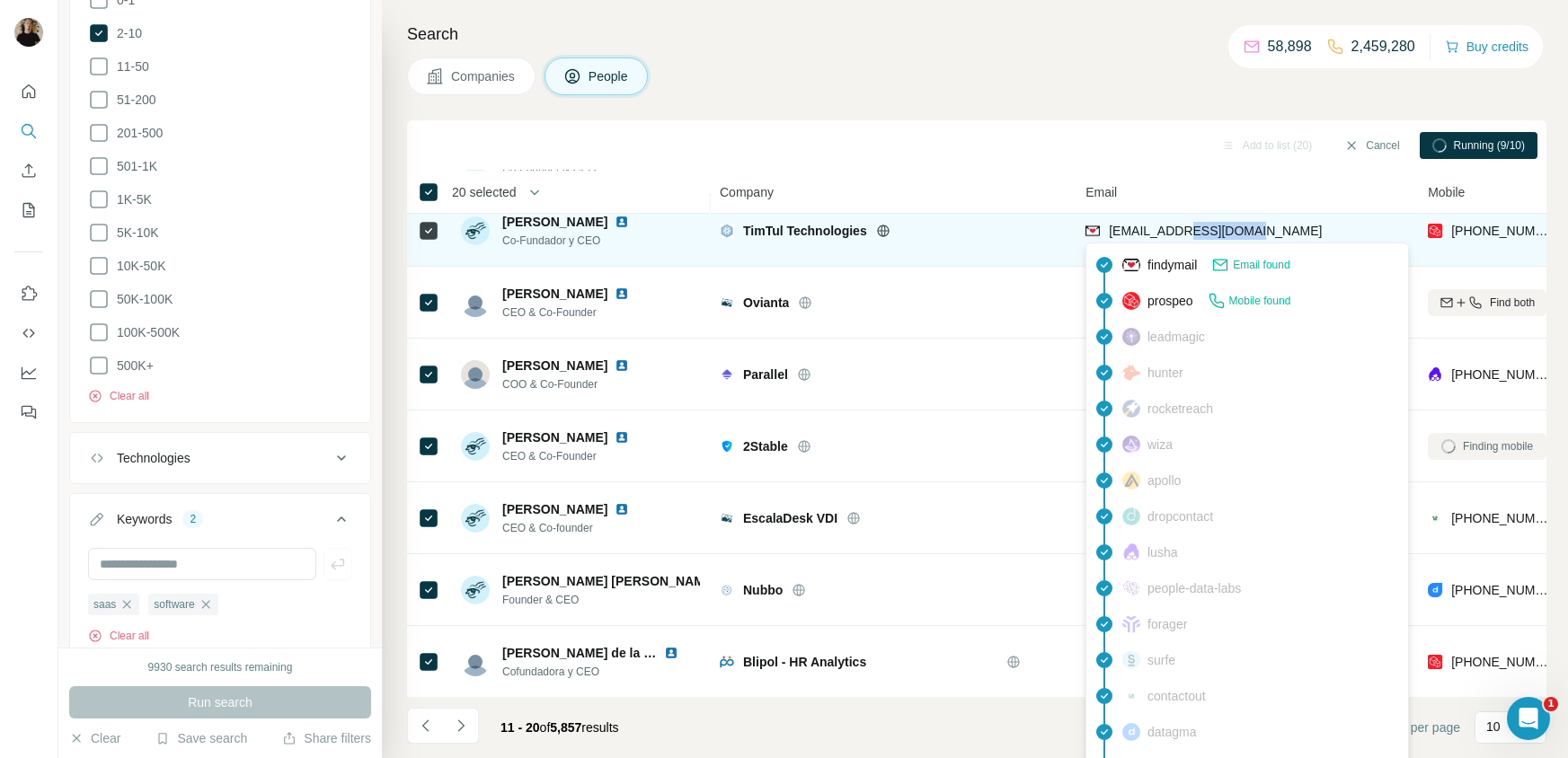
drag, startPoint x: 1228, startPoint y: 227, endPoint x: 1182, endPoint y: 223, distance: 46.2
click at [1181, 229] on div "[EMAIL_ADDRESS][DOMAIN_NAME]" at bounding box center [1245, 231] width 320 height 50
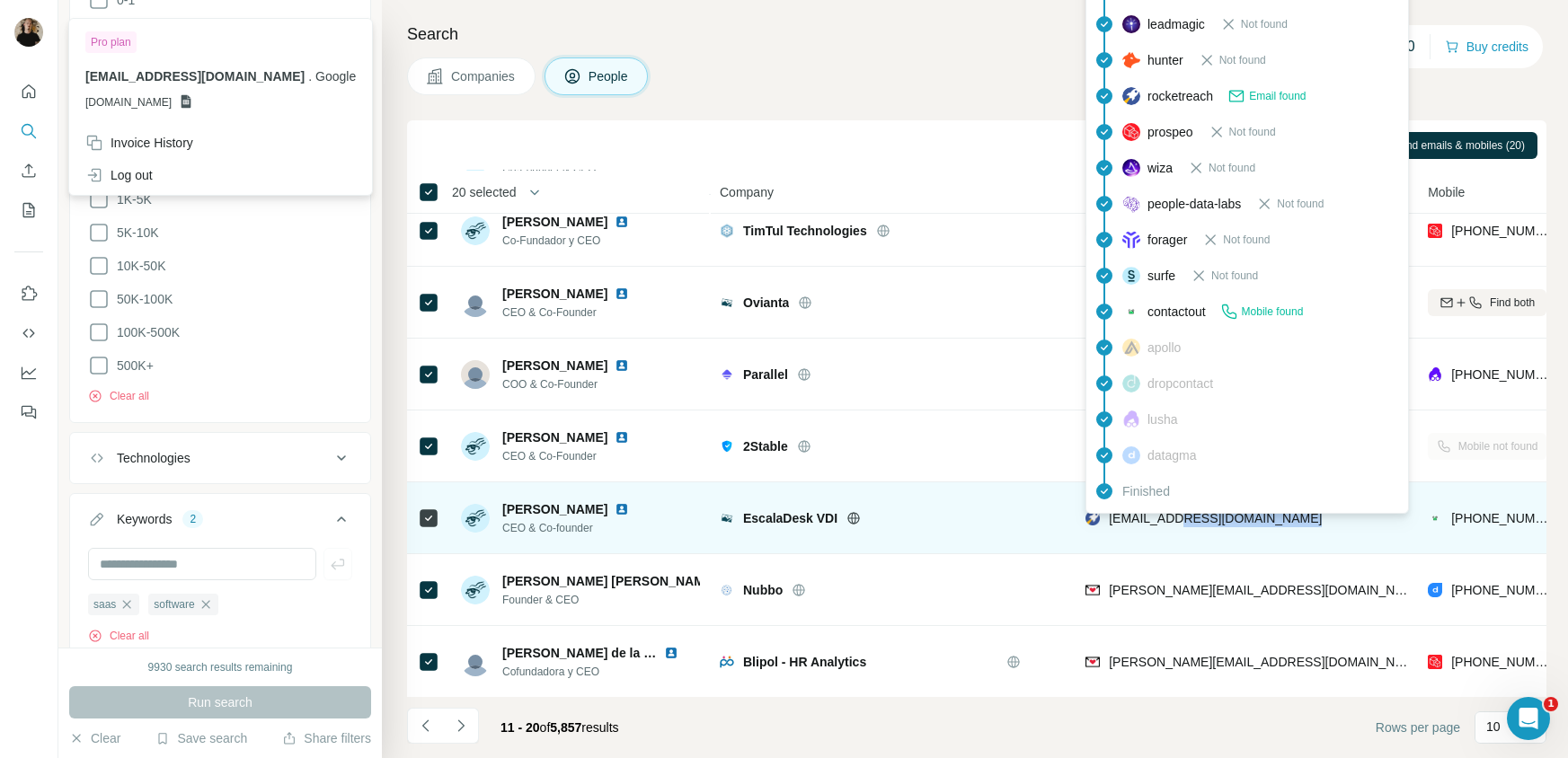
drag, startPoint x: 1237, startPoint y: 515, endPoint x: 1180, endPoint y: 514, distance: 57.0
click at [1176, 520] on div "[EMAIL_ADDRESS][DOMAIN_NAME]" at bounding box center [1245, 518] width 320 height 50
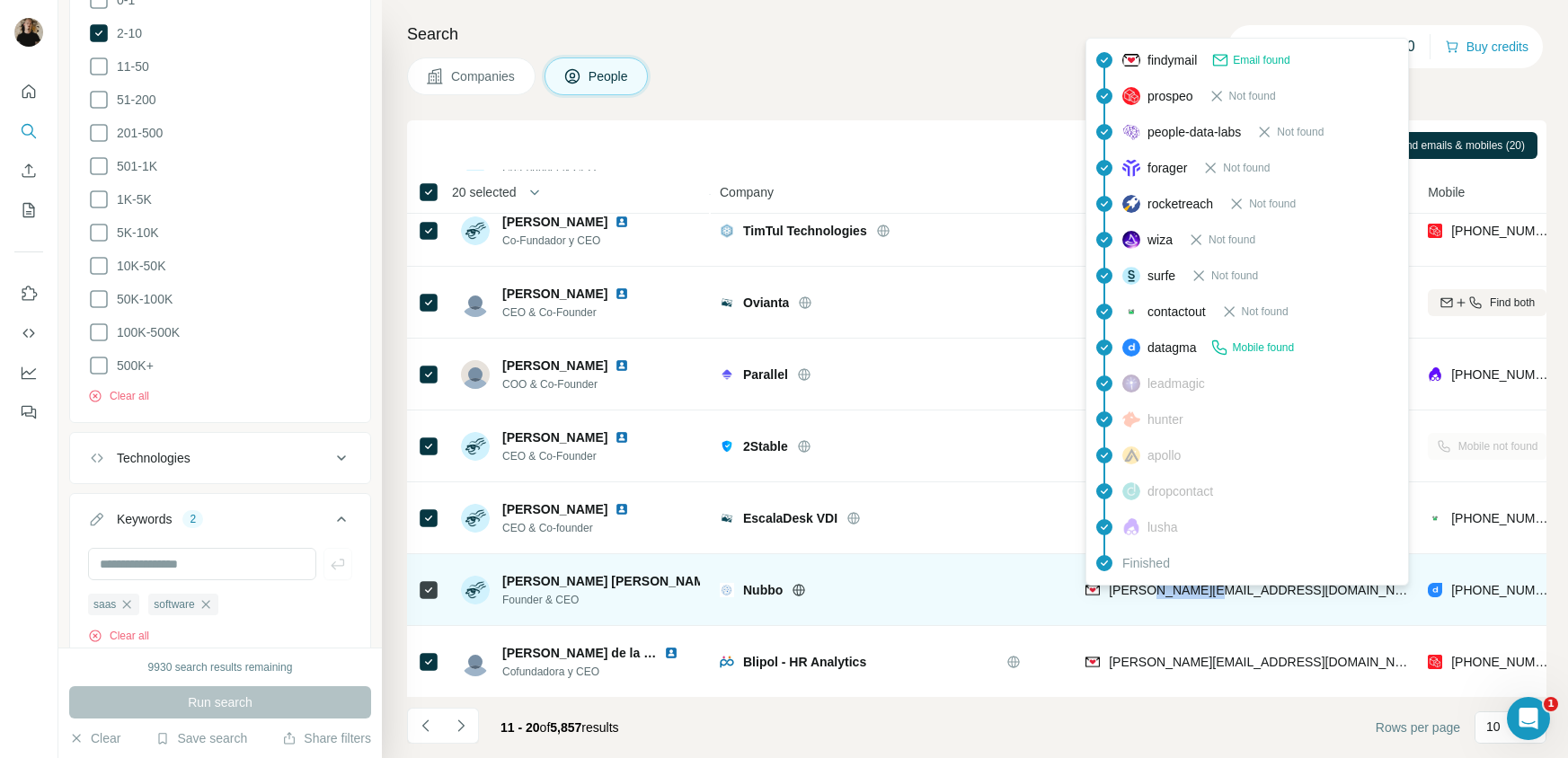
drag, startPoint x: 1172, startPoint y: 590, endPoint x: 1148, endPoint y: 590, distance: 24.0
click at [1148, 590] on div "[PERSON_NAME][EMAIL_ADDRESS][DOMAIN_NAME]" at bounding box center [1245, 590] width 320 height 50
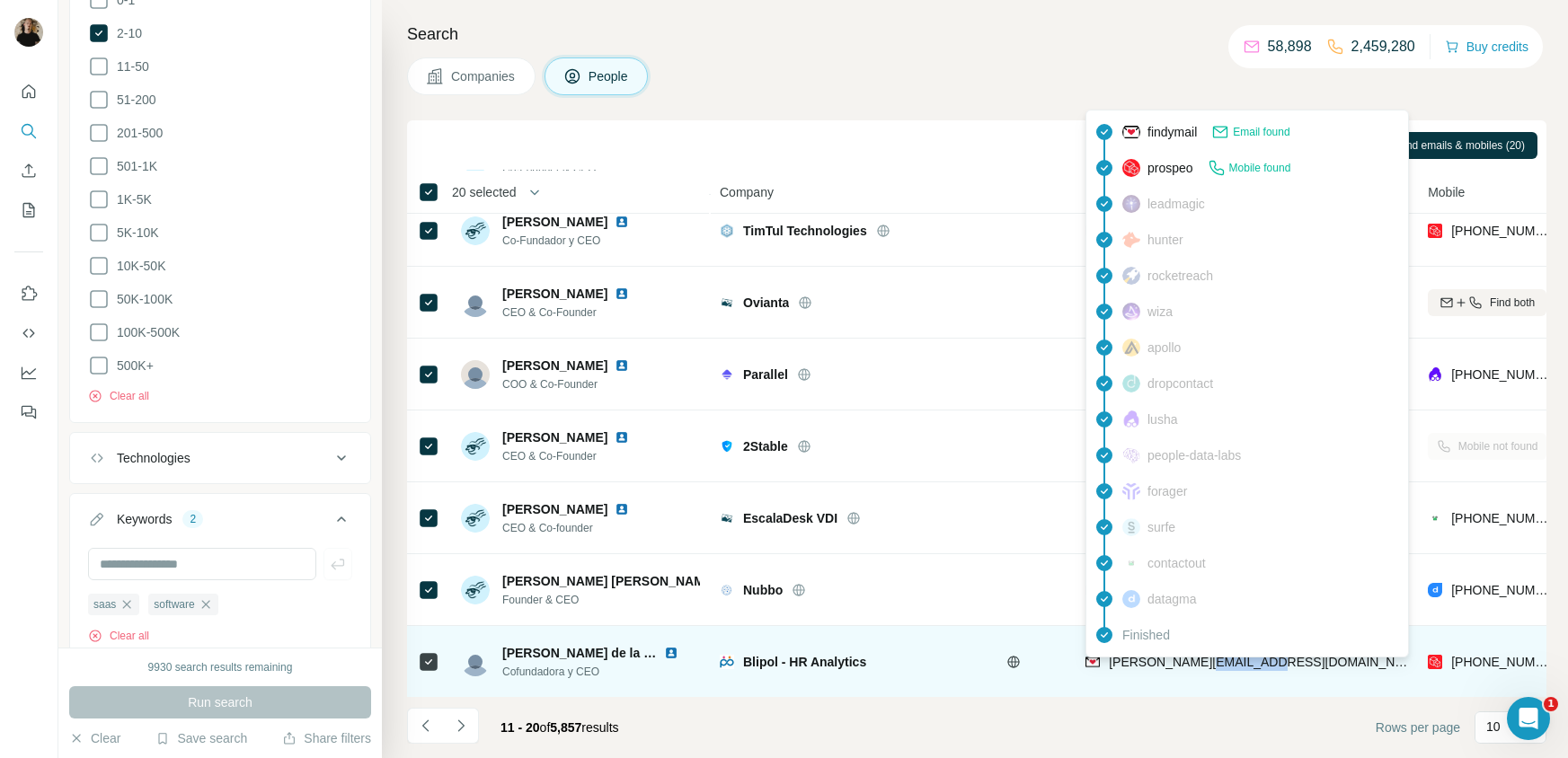
drag, startPoint x: 1268, startPoint y: 658, endPoint x: 1206, endPoint y: 659, distance: 62.0
click at [1206, 659] on div "[PERSON_NAME][EMAIL_ADDRESS][DOMAIN_NAME]" at bounding box center [1245, 662] width 320 height 50
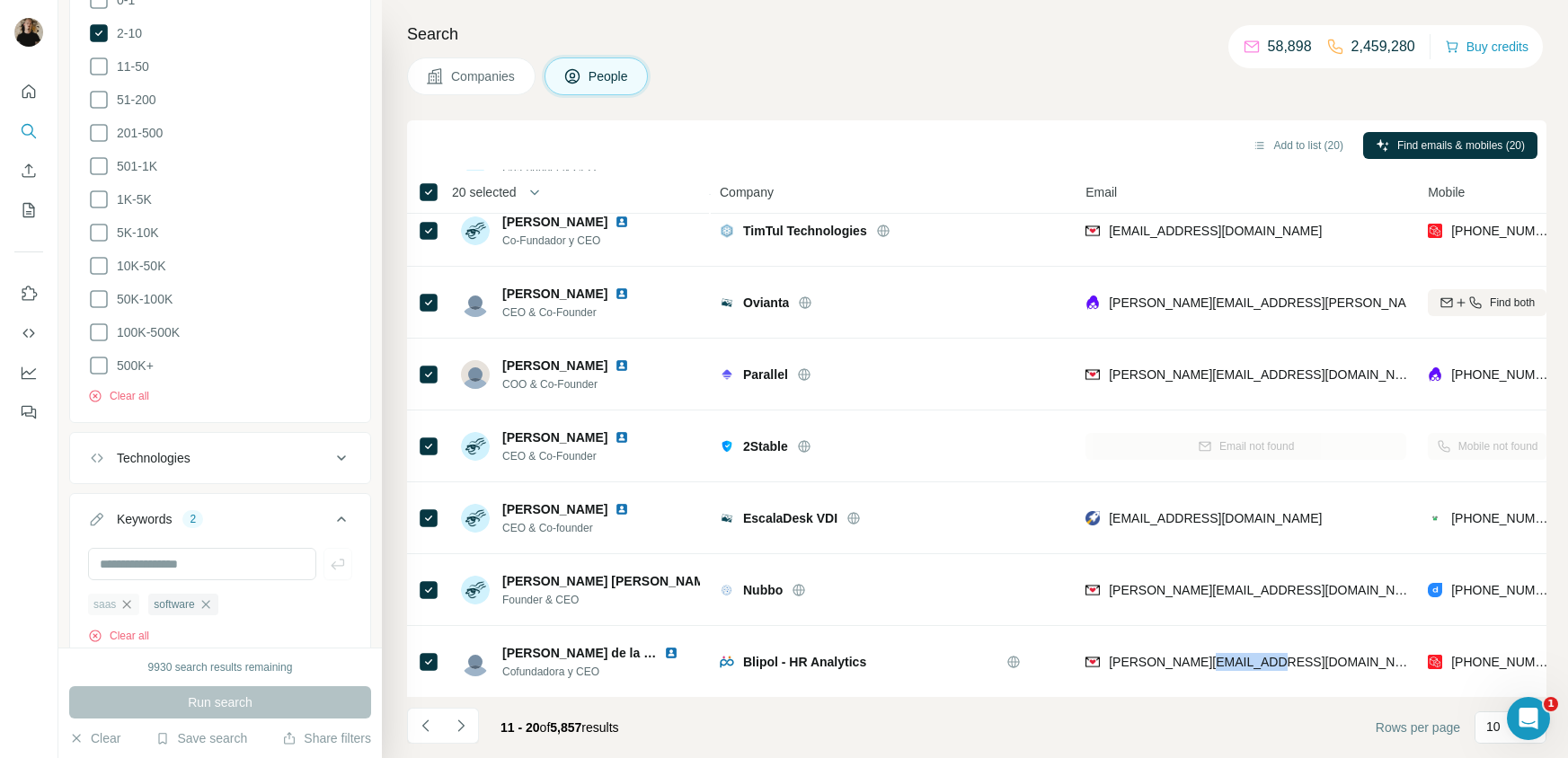
click at [123, 604] on icon "button" at bounding box center [127, 605] width 15 height 15
drag, startPoint x: 146, startPoint y: 608, endPoint x: 268, endPoint y: 580, distance: 125.2
click at [147, 607] on icon "button" at bounding box center [145, 605] width 15 height 15
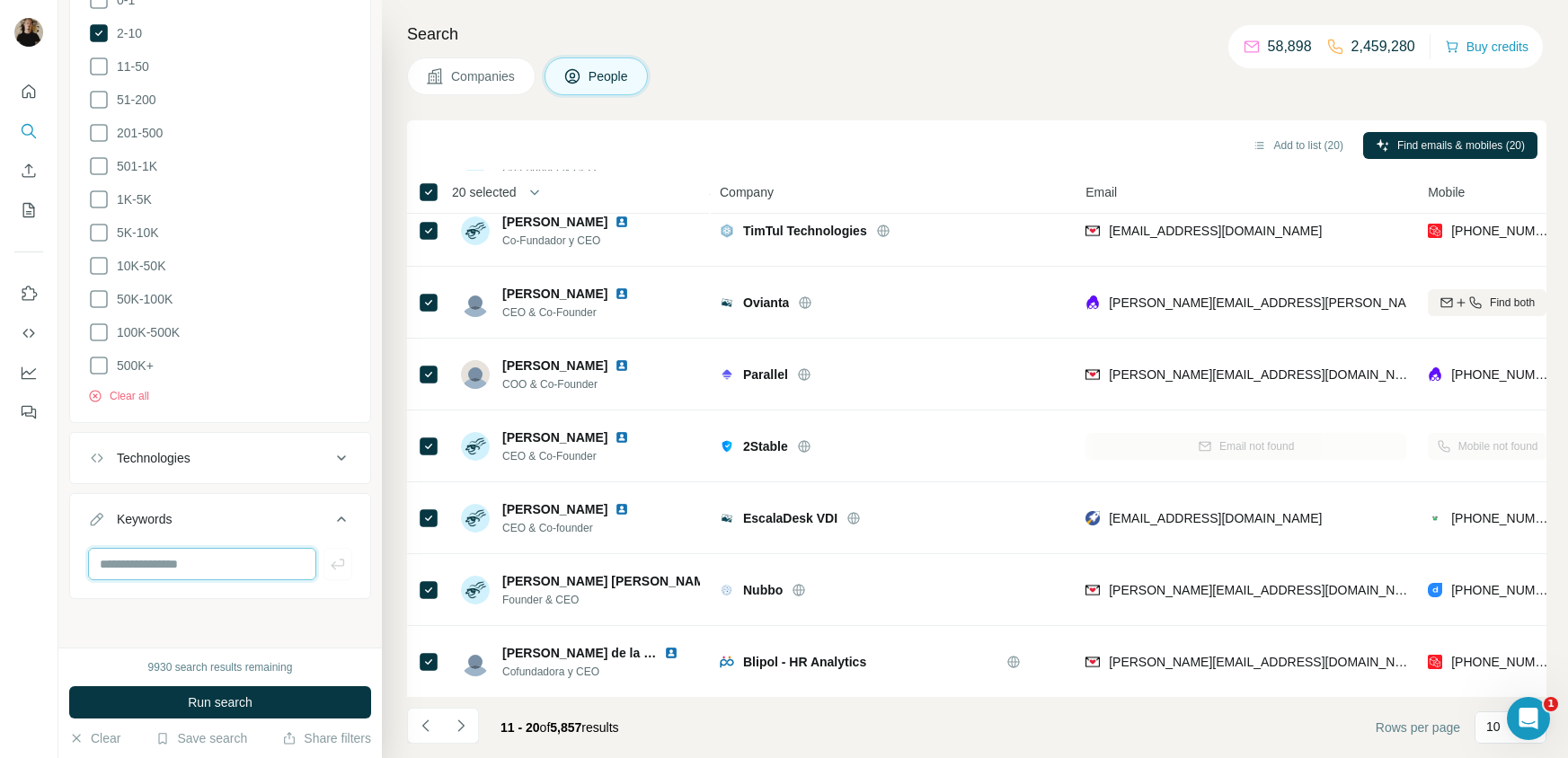
click at [207, 559] on input "text" at bounding box center [201, 564] width 228 height 32
click at [274, 445] on button "Technologies" at bounding box center [220, 458] width 300 height 43
click at [235, 506] on input "text" at bounding box center [220, 502] width 264 height 32
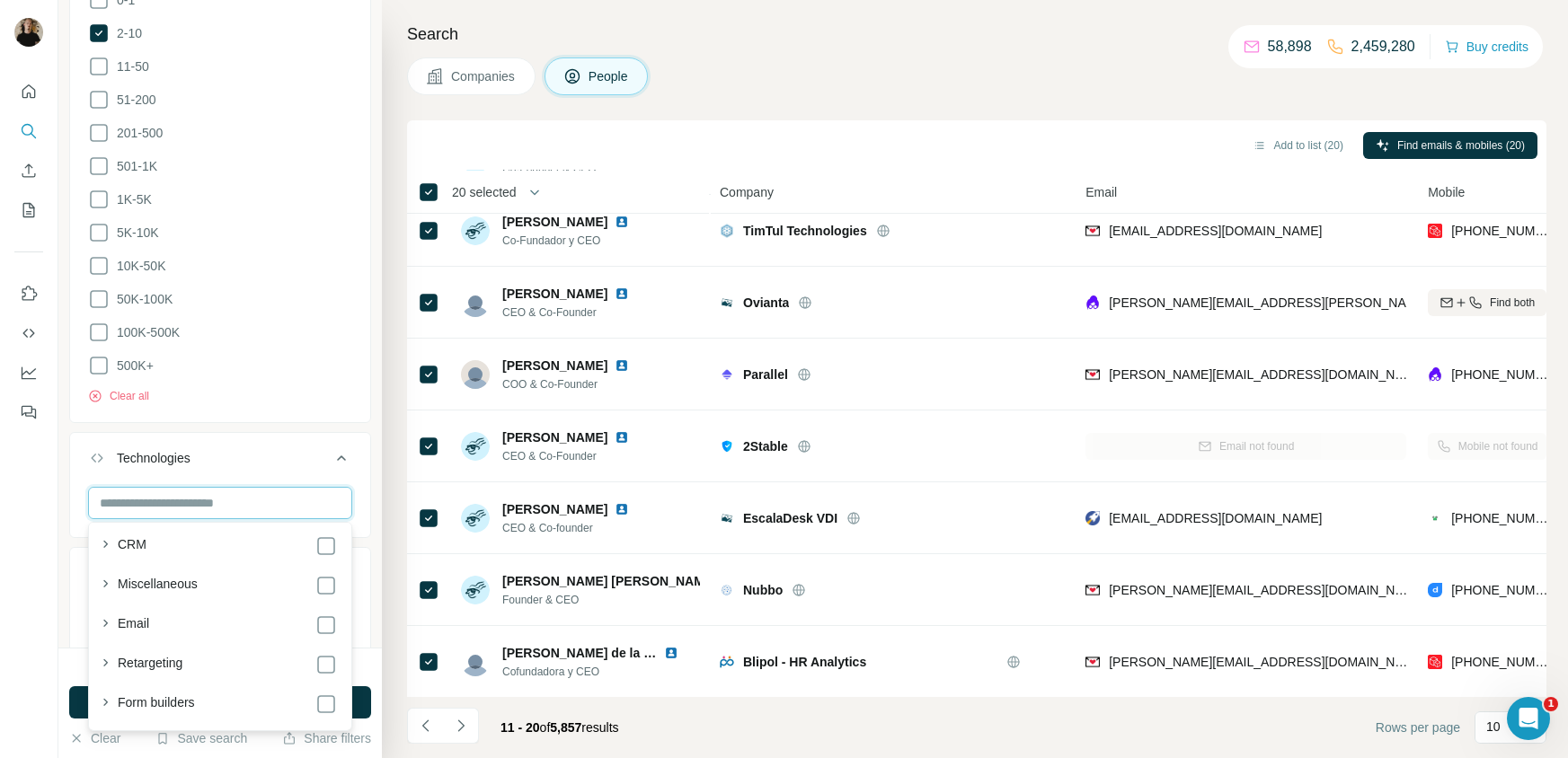
scroll to position [1075, 0]
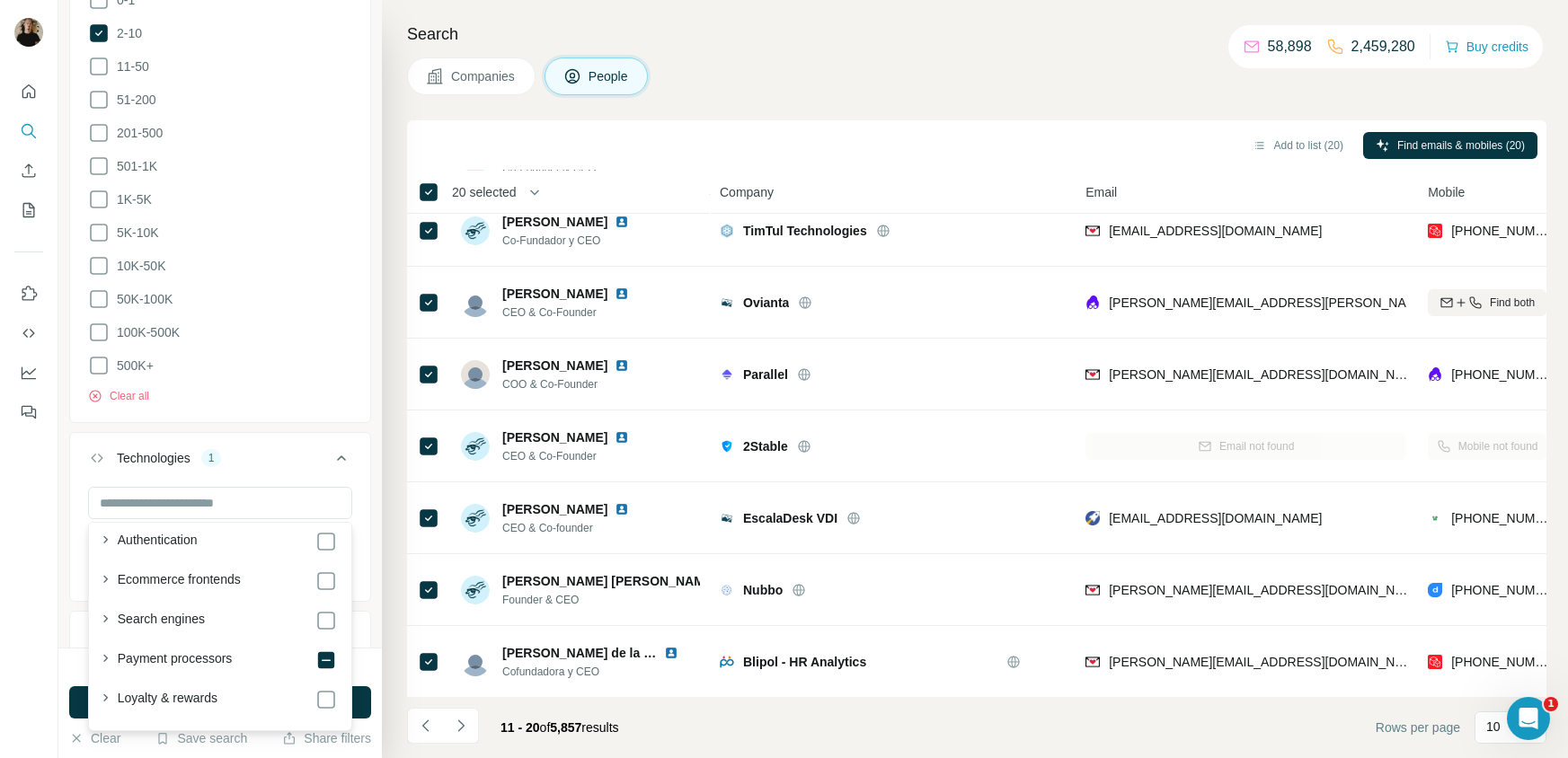
scroll to position [1925, 0]
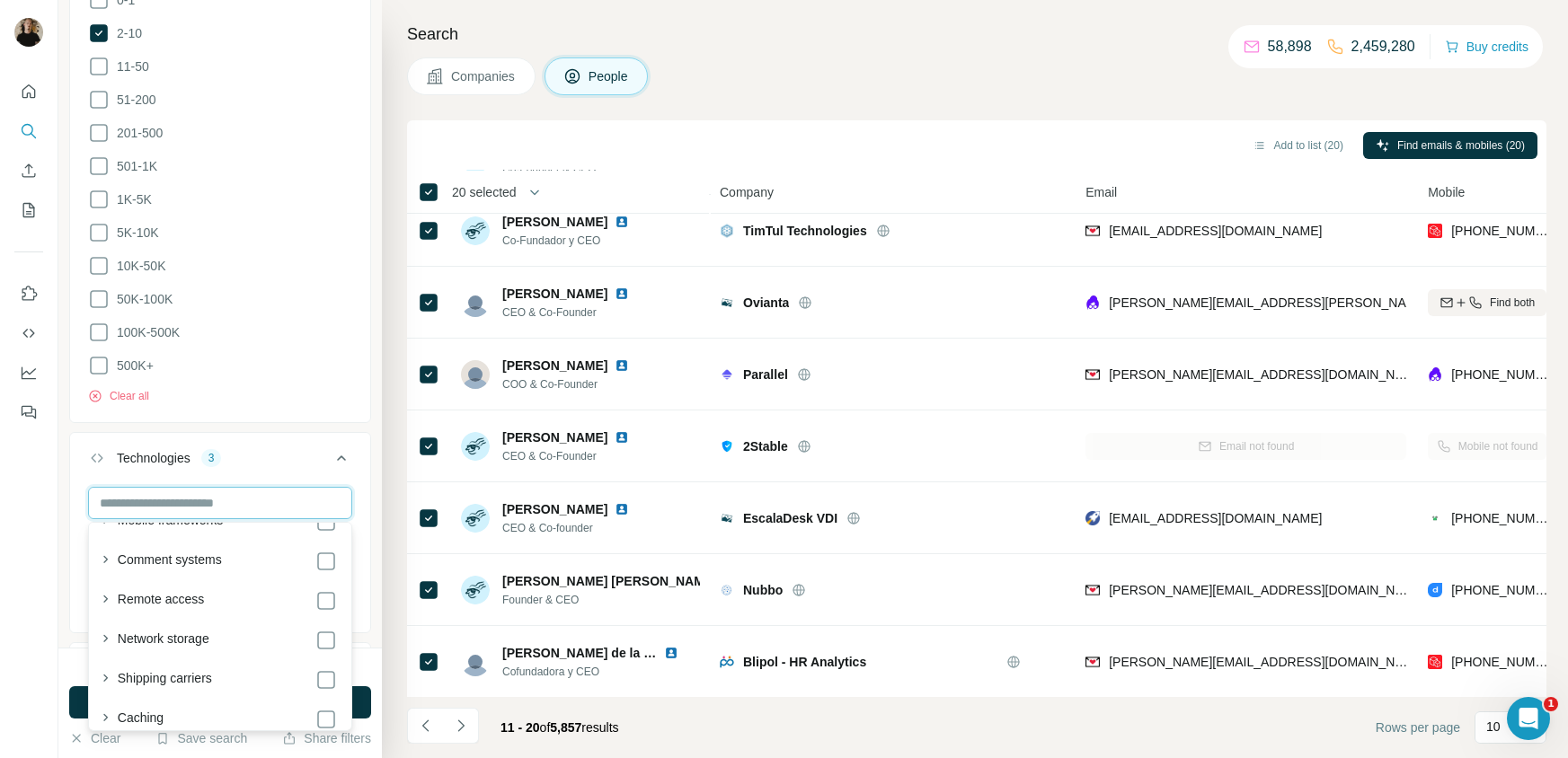
click at [176, 499] on input "text" at bounding box center [220, 502] width 264 height 32
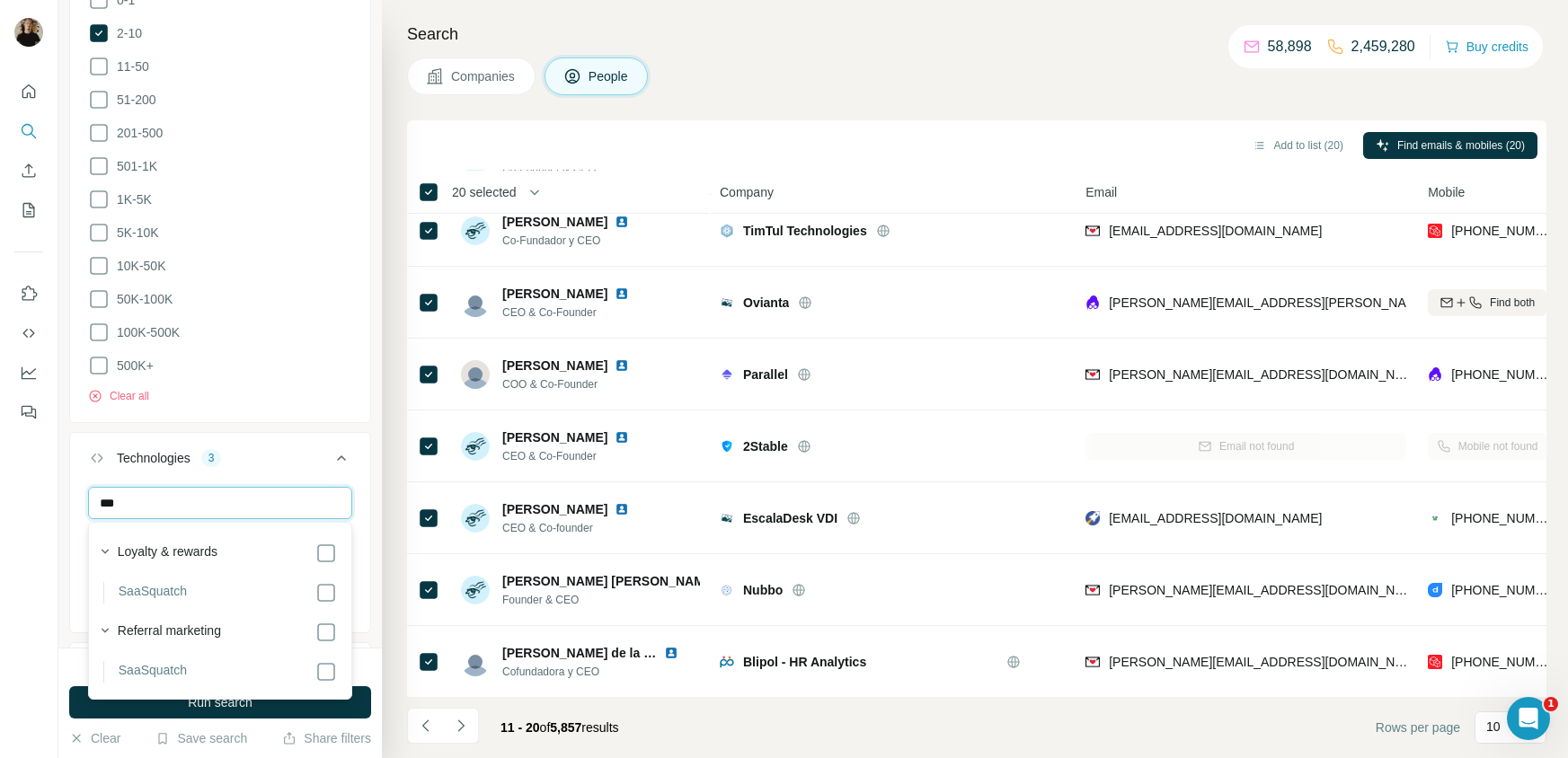
scroll to position [0, 0]
type input "****"
drag, startPoint x: 187, startPoint y: 502, endPoint x: 5, endPoint y: 473, distance: 184.3
click at [13, 474] on div "New search Hide Company lookalikes 1 Find companies similar to one you've succe…" at bounding box center [784, 379] width 1568 height 758
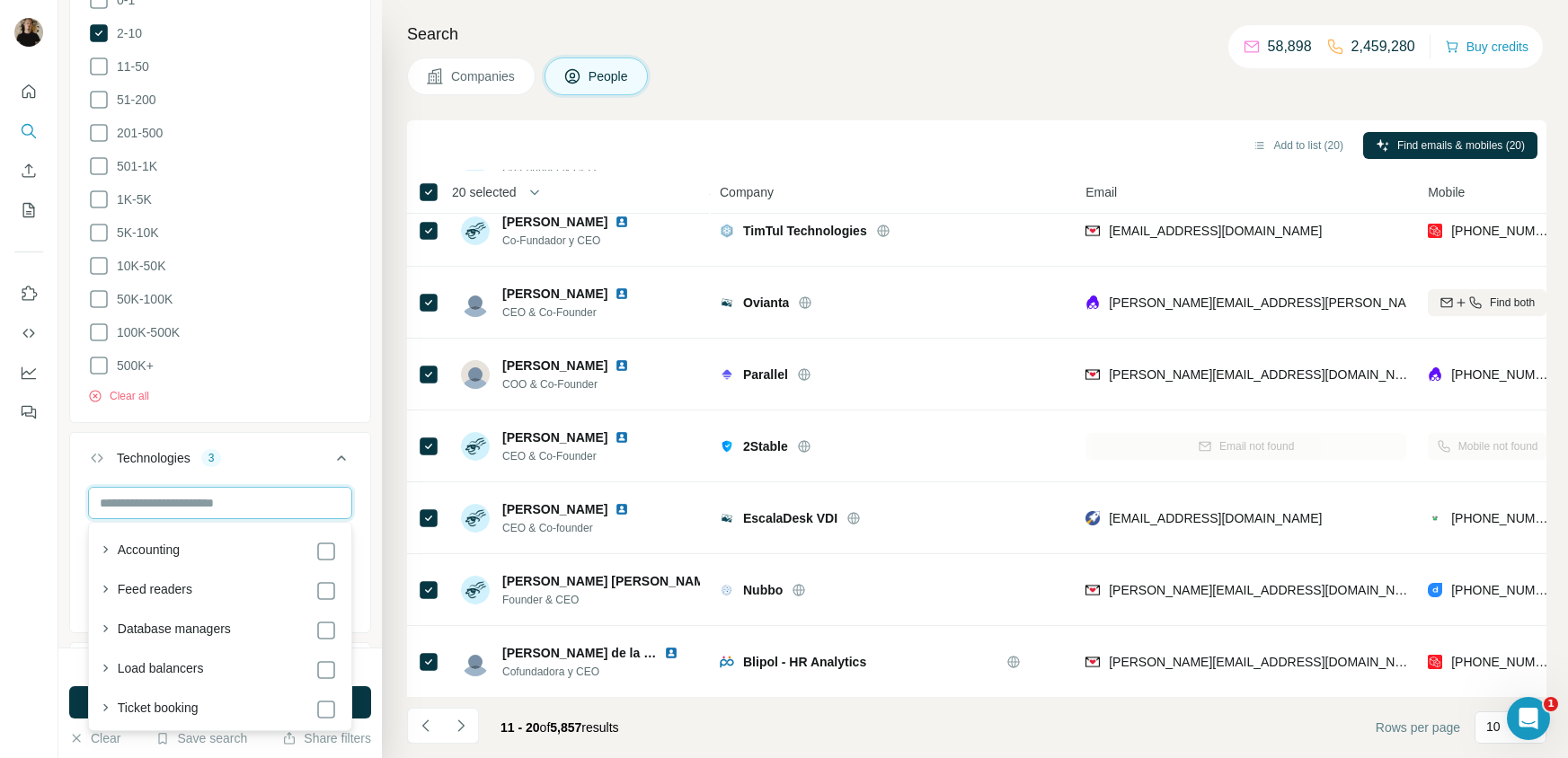
scroll to position [3758, 0]
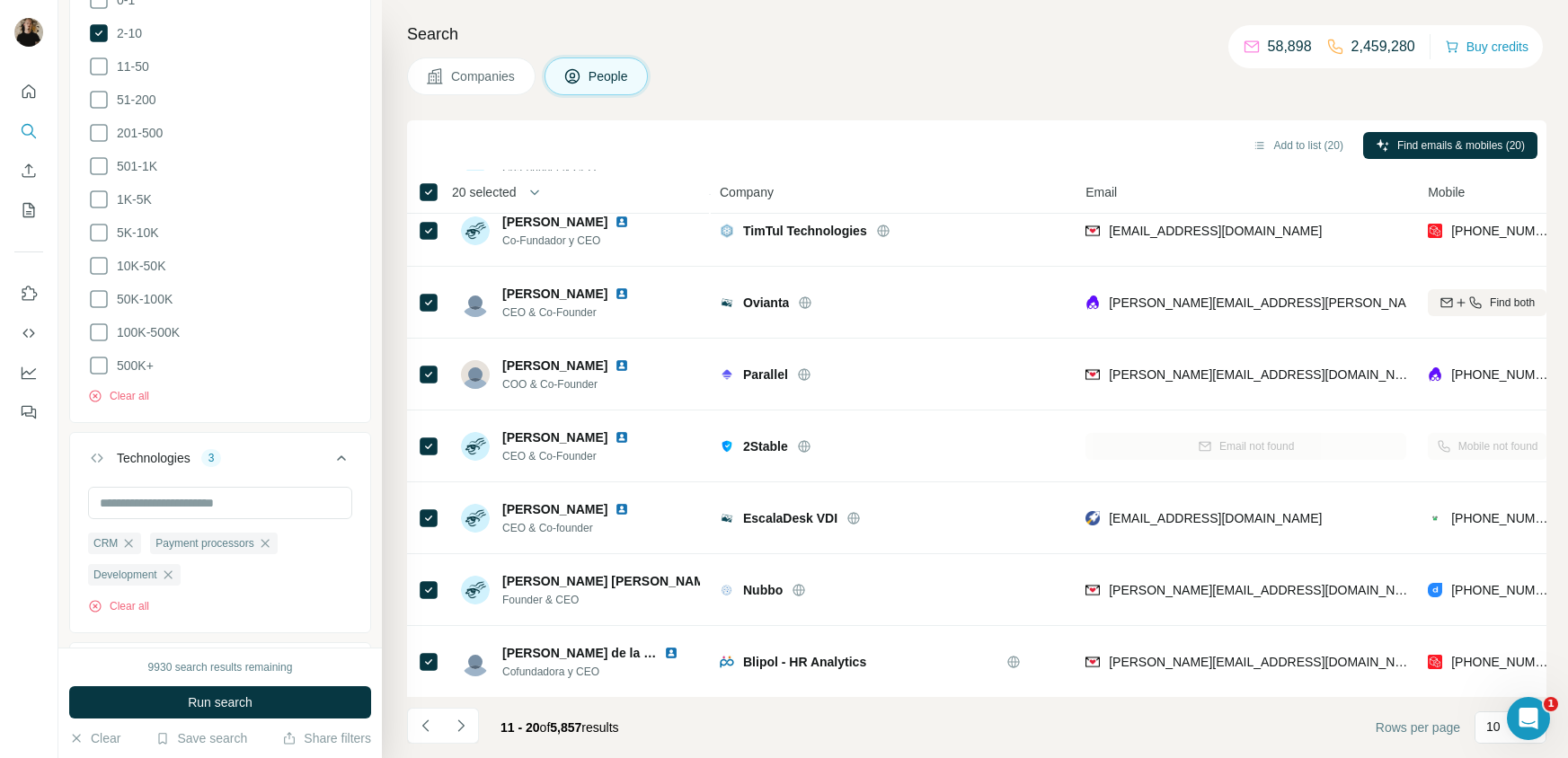
click at [380, 479] on div "New search Hide Company lookalikes 1 Find companies similar to one you've succe…" at bounding box center [220, 324] width 323 height 648
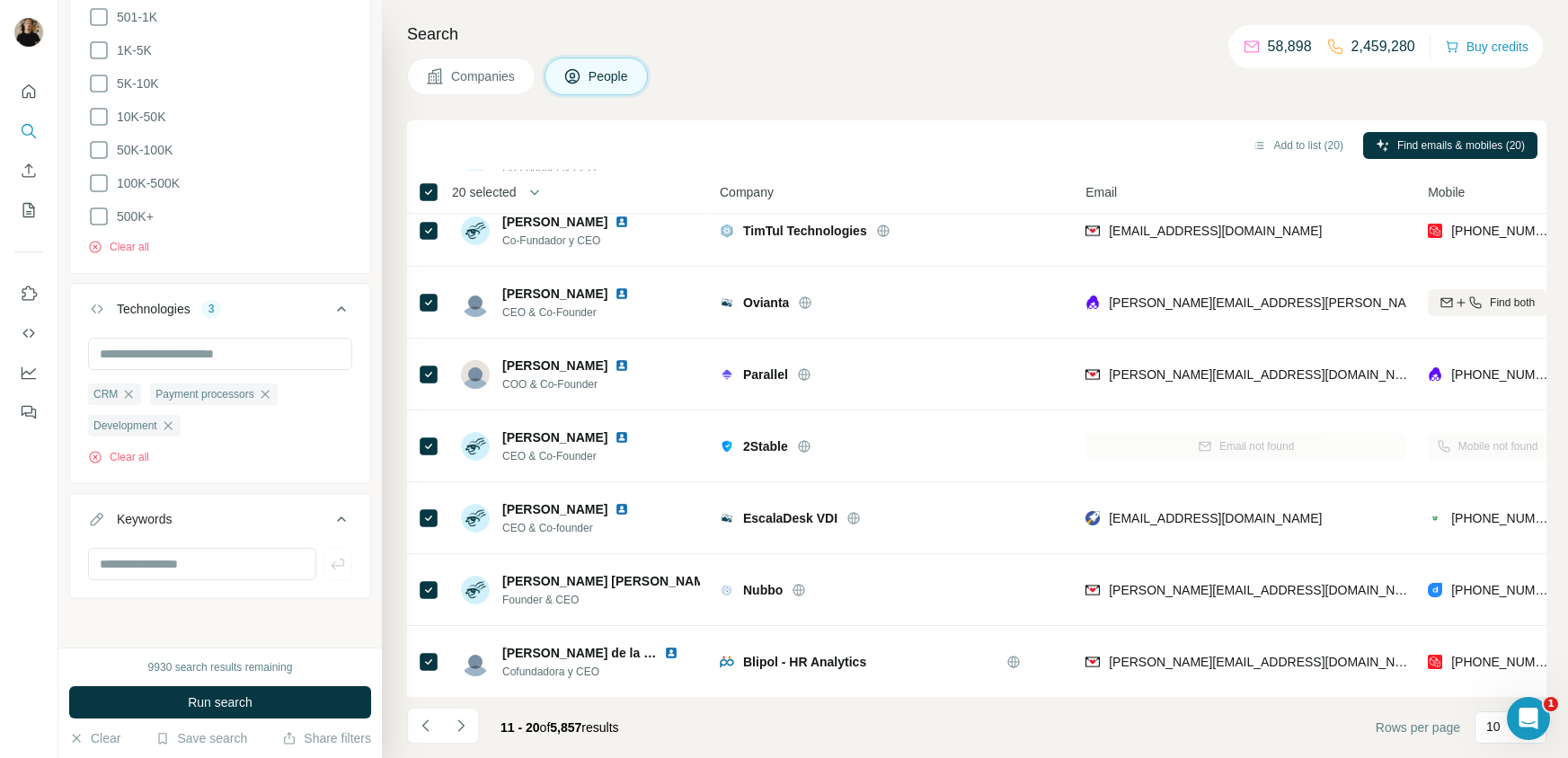
scroll to position [1548, 0]
drag, startPoint x: 177, startPoint y: 574, endPoint x: 185, endPoint y: 564, distance: 12.8
click at [177, 572] on input "text" at bounding box center [201, 562] width 228 height 32
click at [176, 341] on input "text" at bounding box center [220, 352] width 264 height 32
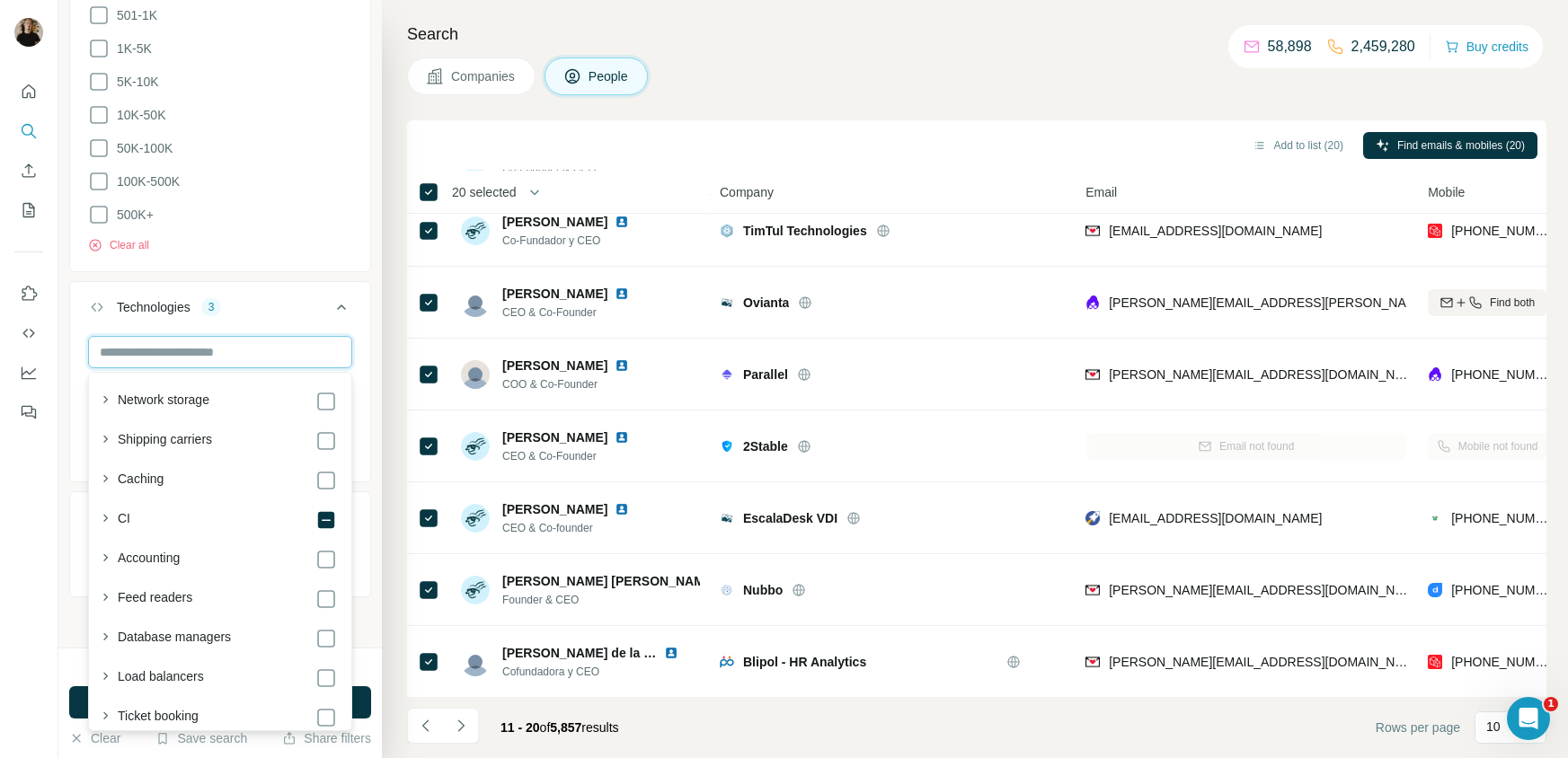
scroll to position [3607, 0]
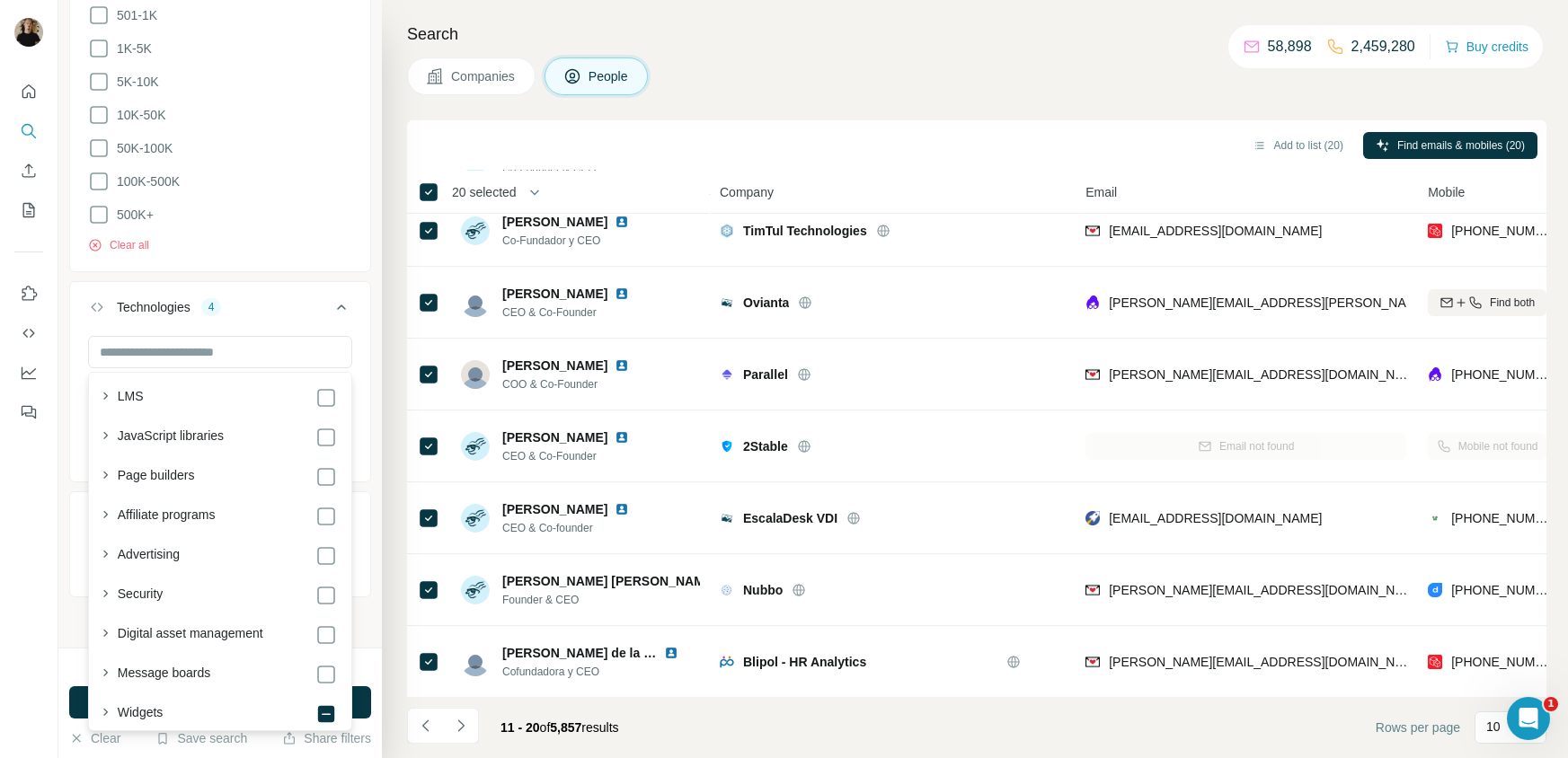
scroll to position [611, 0]
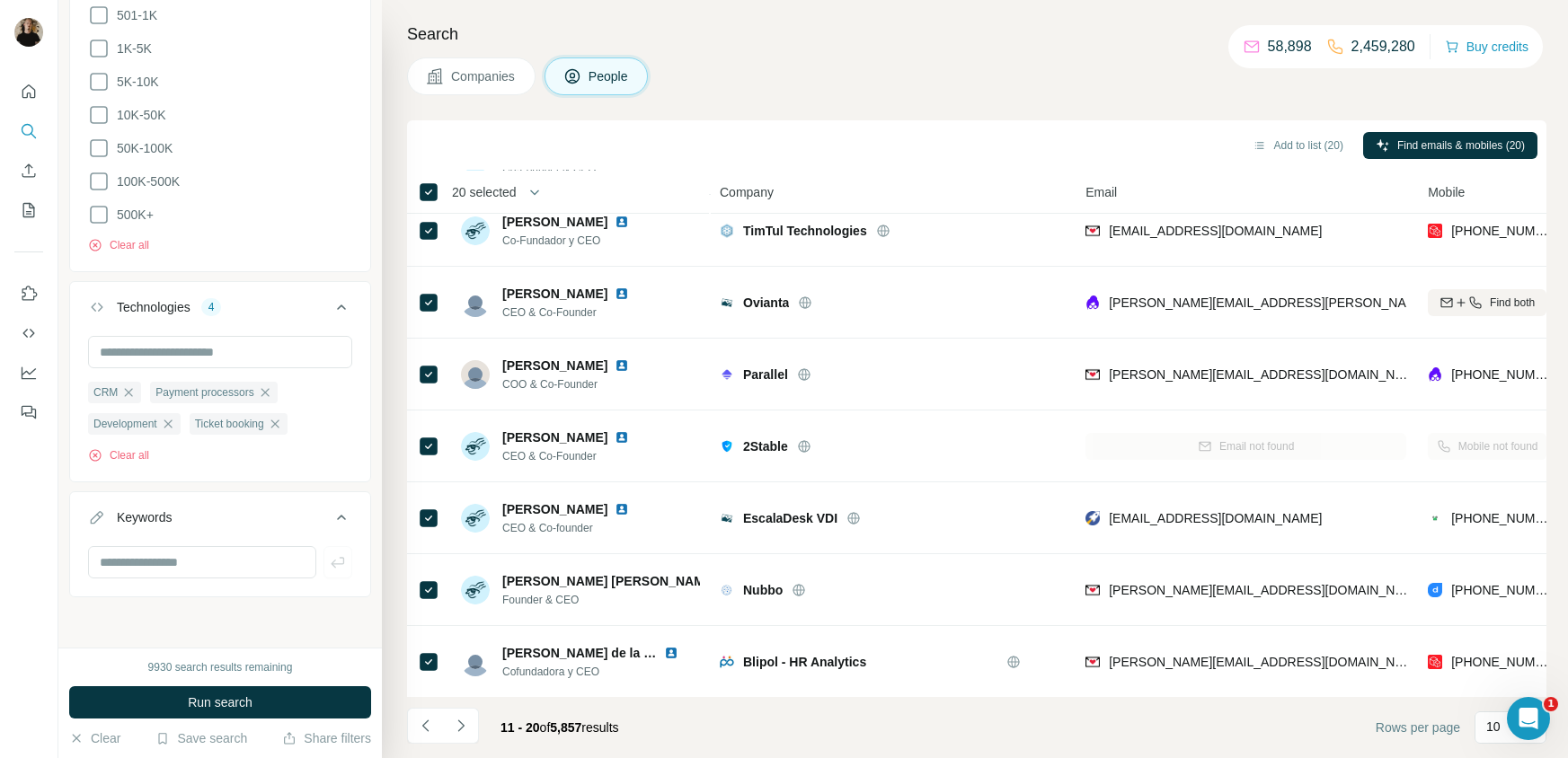
click at [370, 254] on div "New search Hide Company lookalikes 1 Find companies similar to one you've succe…" at bounding box center [220, 324] width 323 height 648
click at [457, 719] on icon "Navigate to next page" at bounding box center [460, 725] width 18 height 18
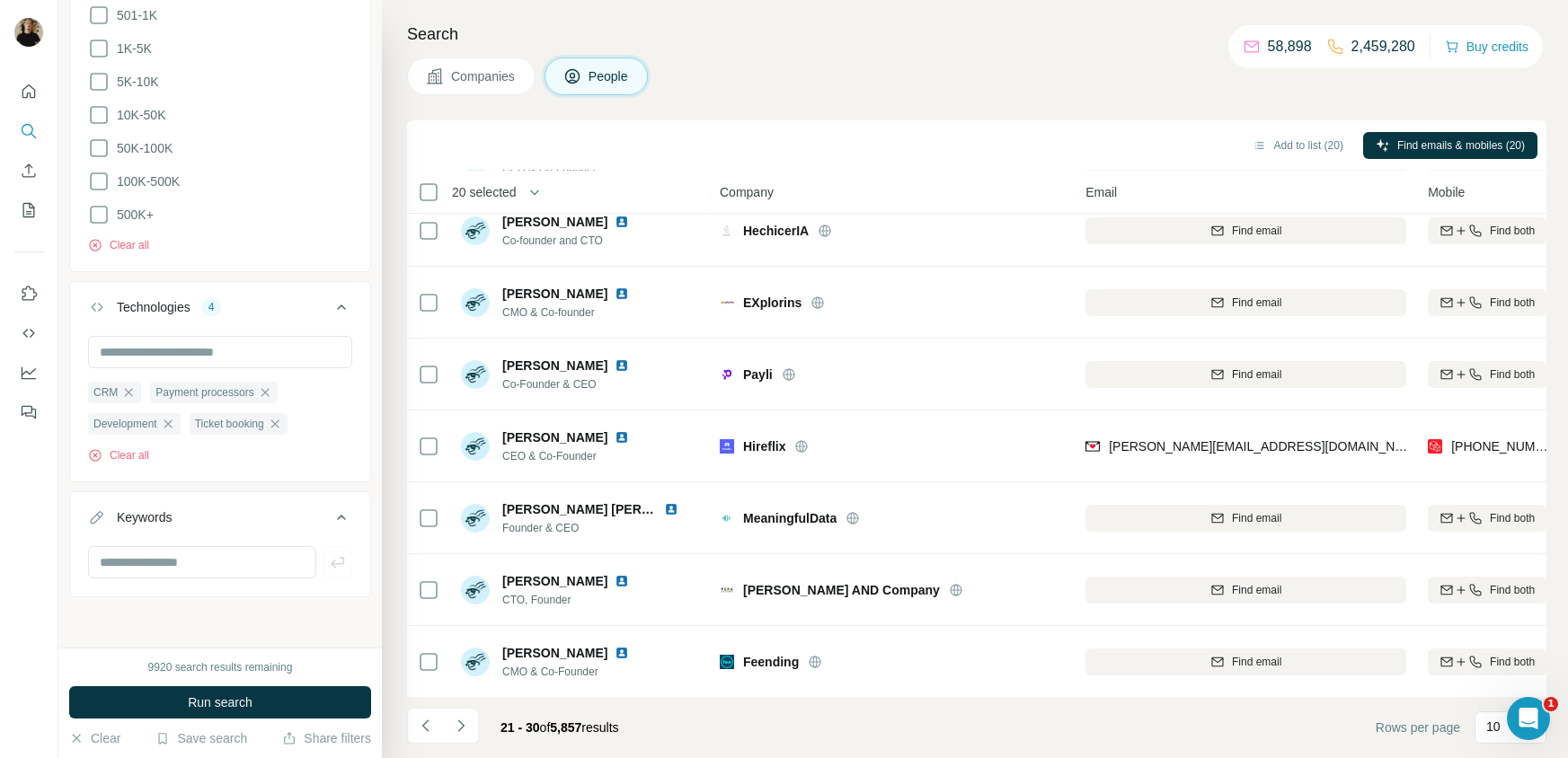
click at [459, 726] on icon "Navigate to next page" at bounding box center [460, 725] width 18 height 18
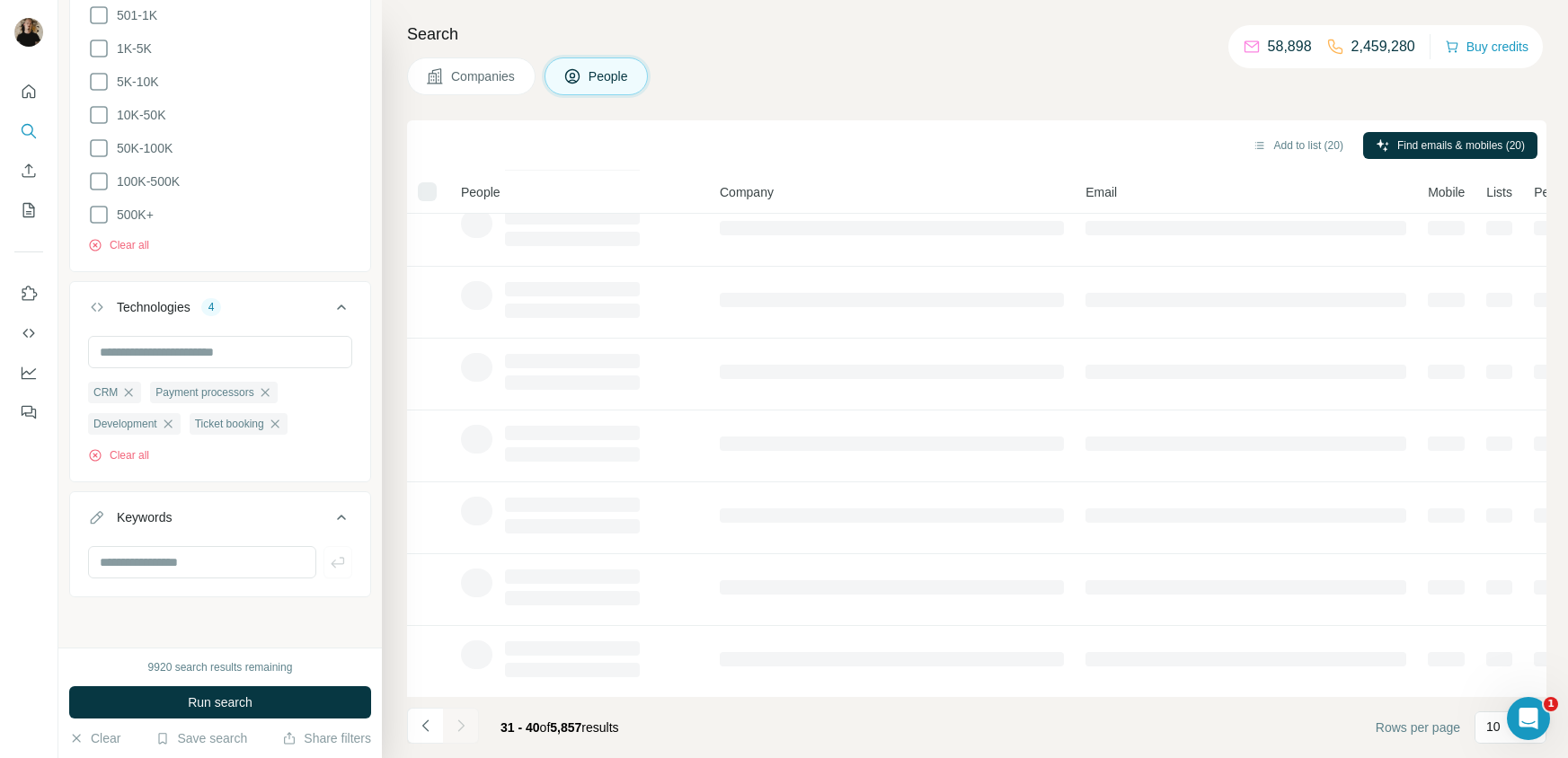
click at [464, 727] on div at bounding box center [461, 726] width 36 height 36
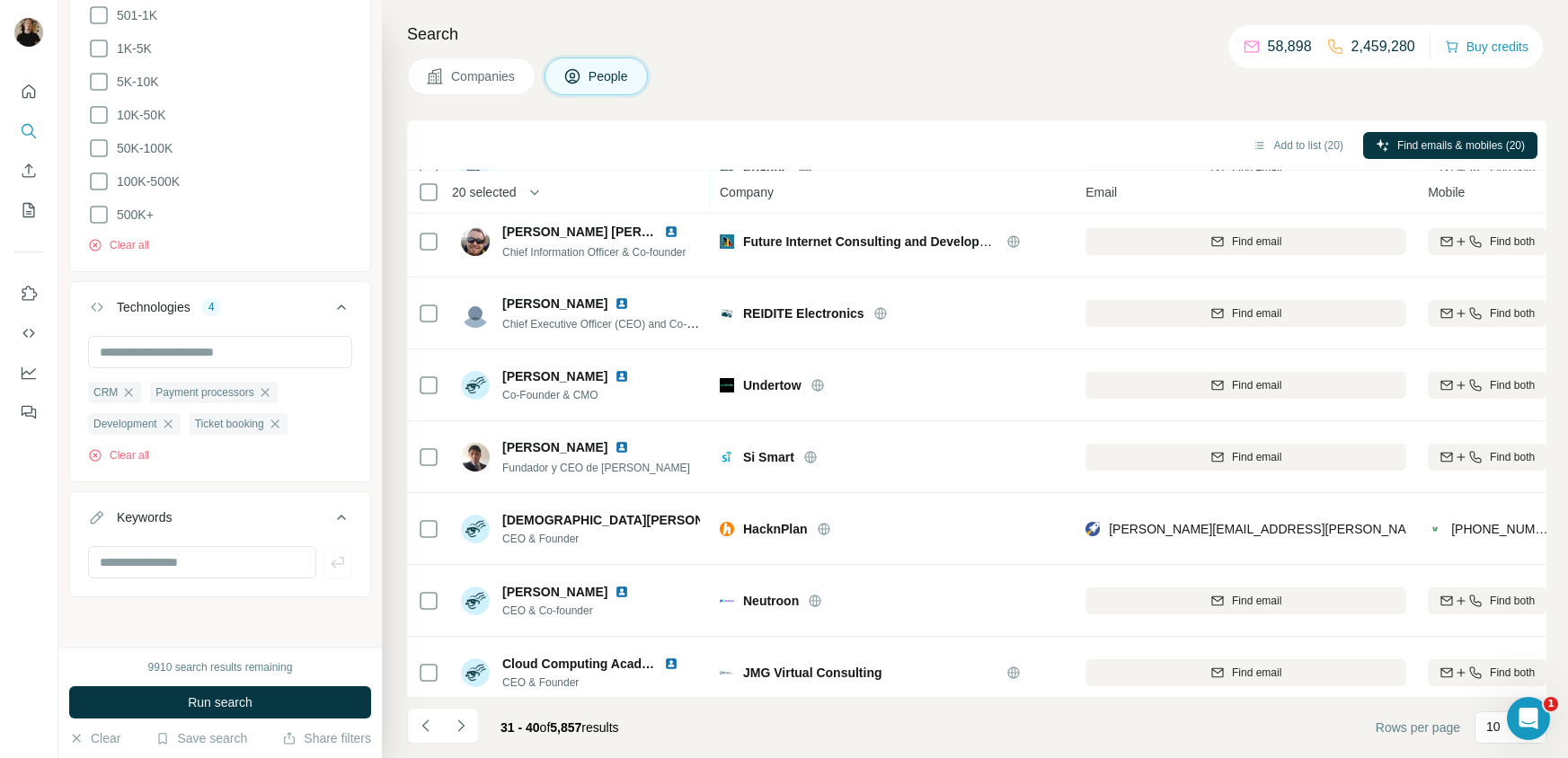
scroll to position [0, 0]
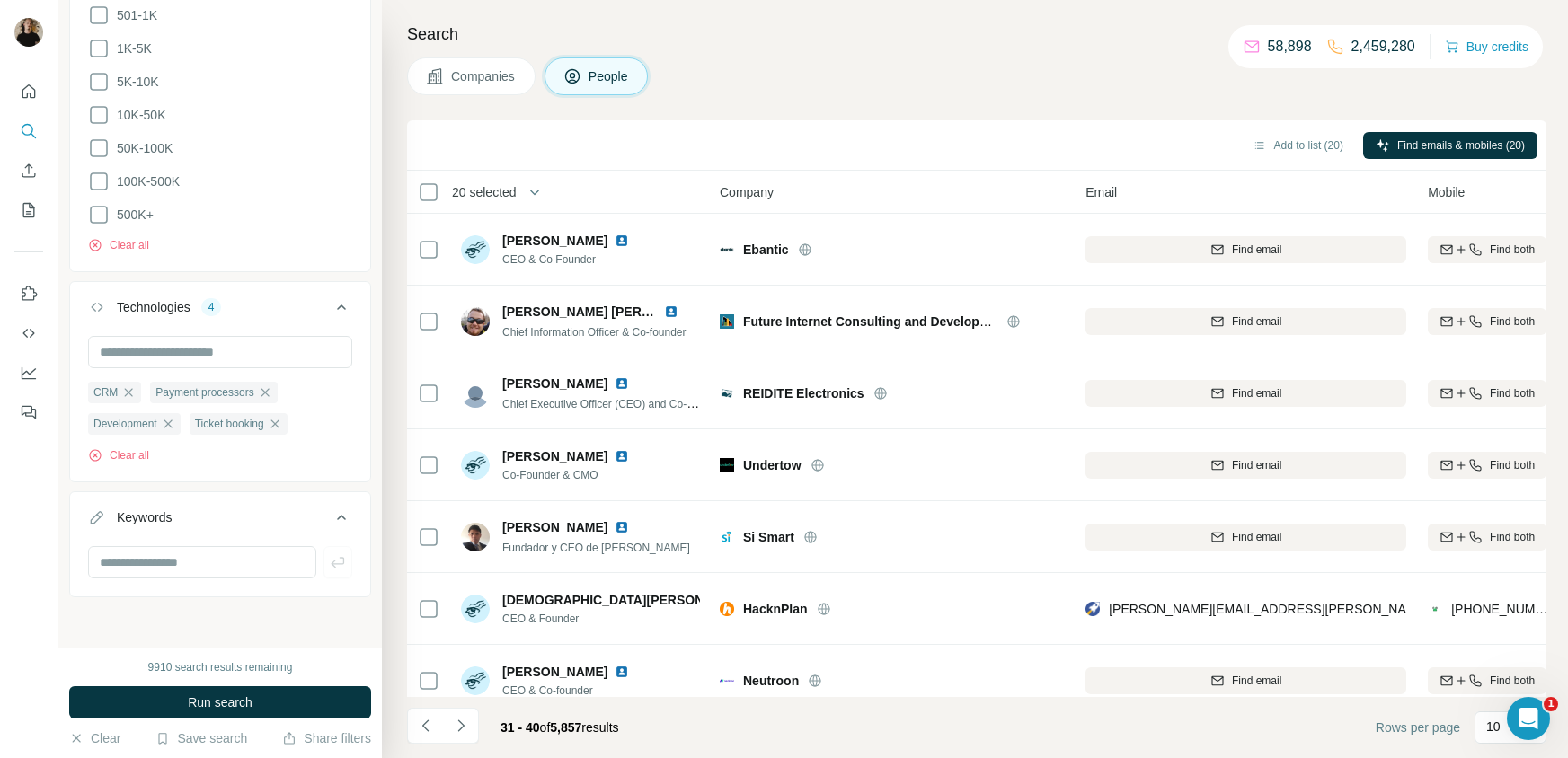
click at [416, 191] on th "20 selected" at bounding box center [550, 192] width 287 height 43
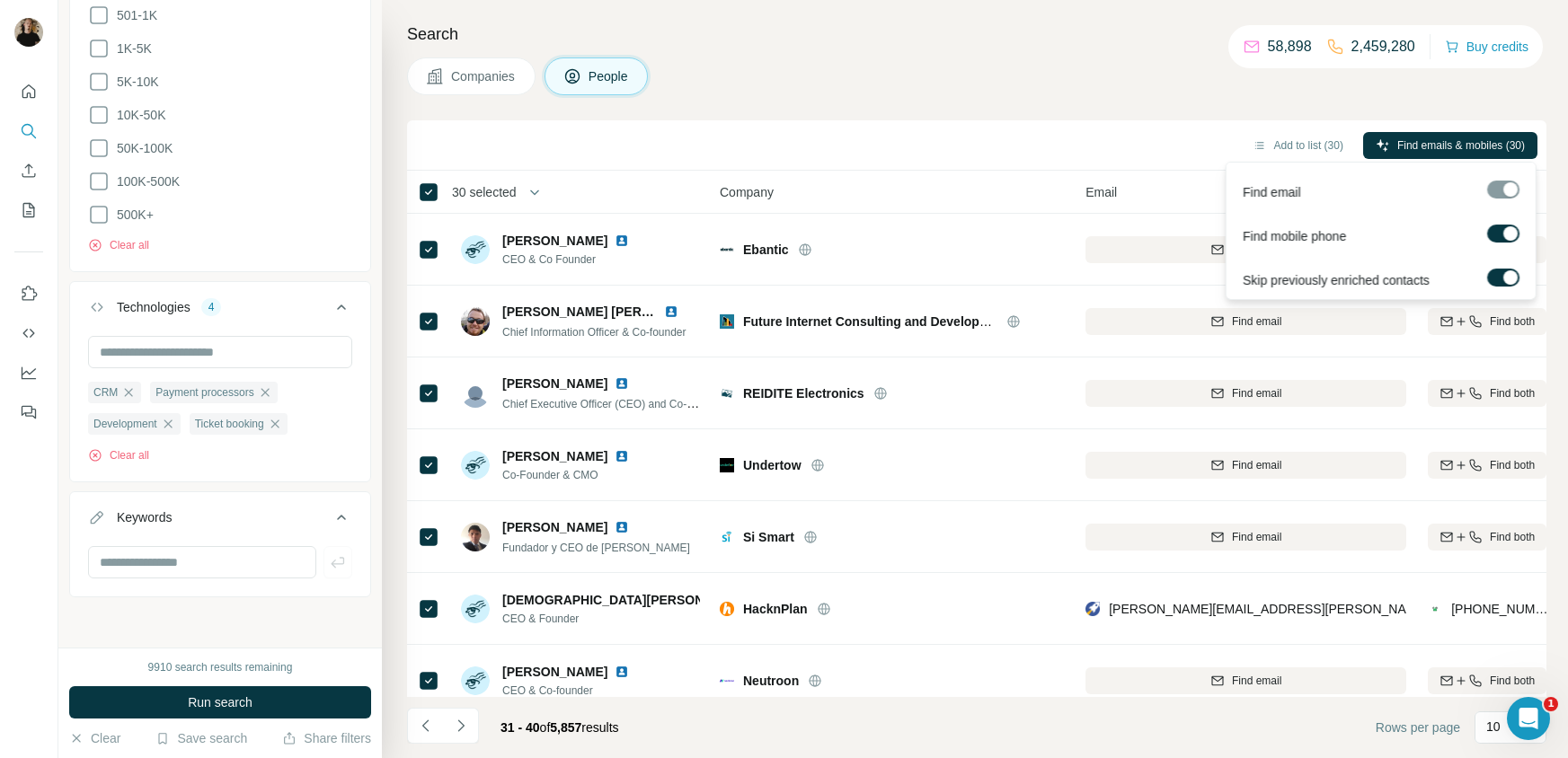
drag, startPoint x: 1410, startPoint y: 145, endPoint x: 274, endPoint y: 321, distance: 1149.6
click at [1411, 145] on span "Find emails & mobiles (30)" at bounding box center [1461, 146] width 127 height 17
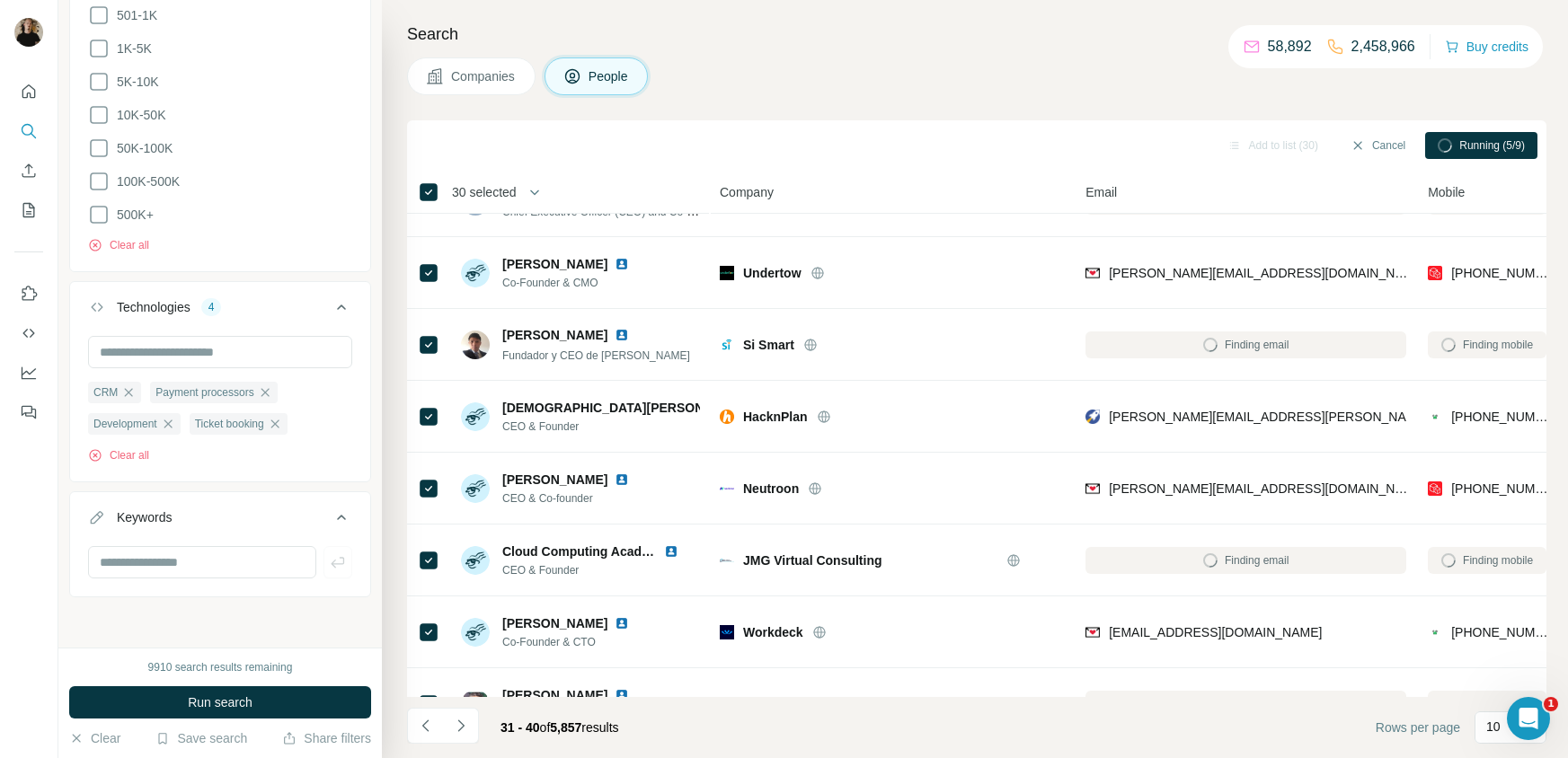
scroll to position [235, 0]
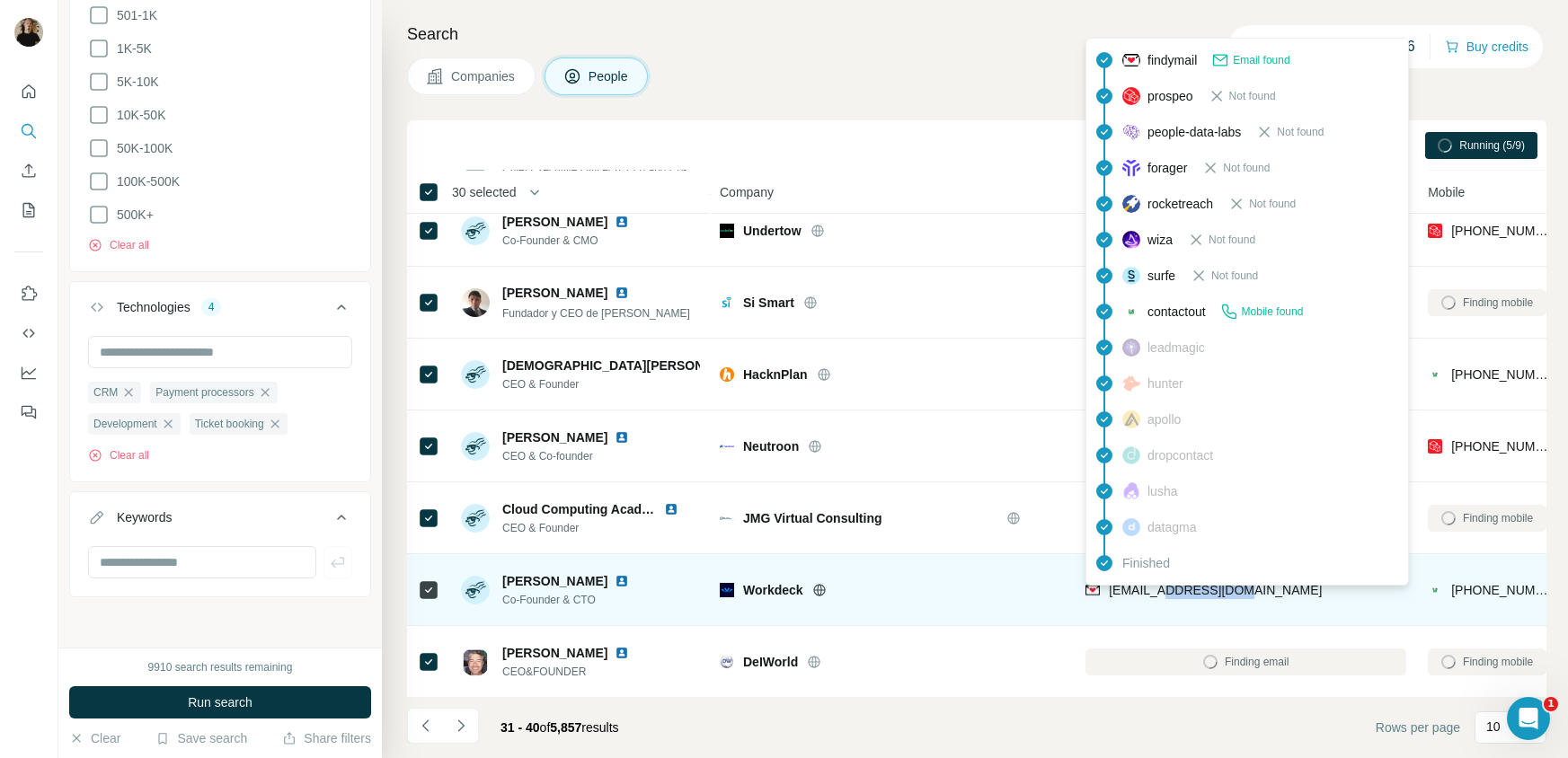
drag, startPoint x: 1190, startPoint y: 592, endPoint x: 1161, endPoint y: 590, distance: 29.1
click at [1161, 590] on div "[EMAIL_ADDRESS][DOMAIN_NAME]" at bounding box center [1245, 590] width 320 height 50
